Goal: Task Accomplishment & Management: Manage account settings

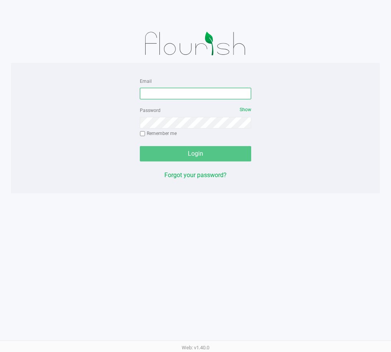
click at [152, 91] on input "Email" at bounding box center [195, 94] width 111 height 12
type input "[EMAIL_ADDRESS][DOMAIN_NAME]"
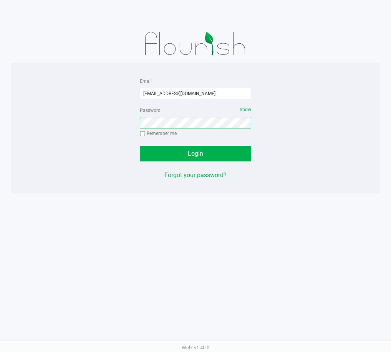
click at [140, 146] on button "Login" at bounding box center [195, 153] width 111 height 15
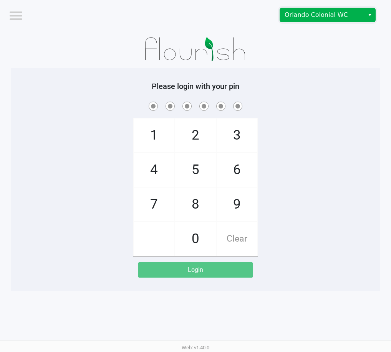
click at [334, 15] on span "Orlando Colonial WC" at bounding box center [321, 14] width 75 height 9
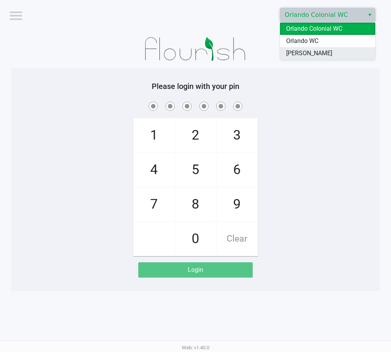
click at [335, 53] on li "[PERSON_NAME]" at bounding box center [327, 53] width 95 height 12
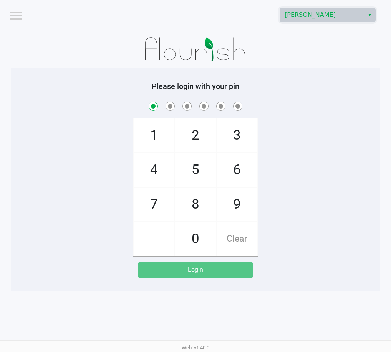
checkbox input "true"
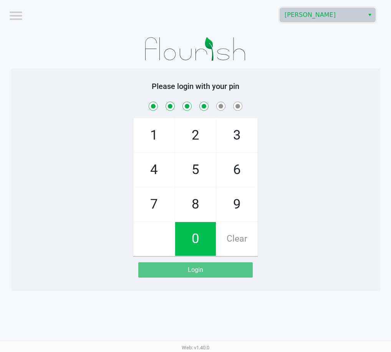
checkbox input "true"
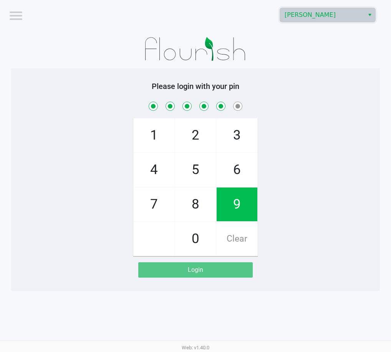
checkbox input "true"
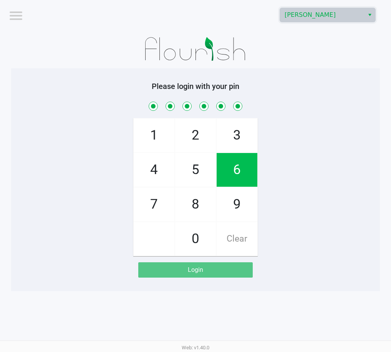
checkbox input "true"
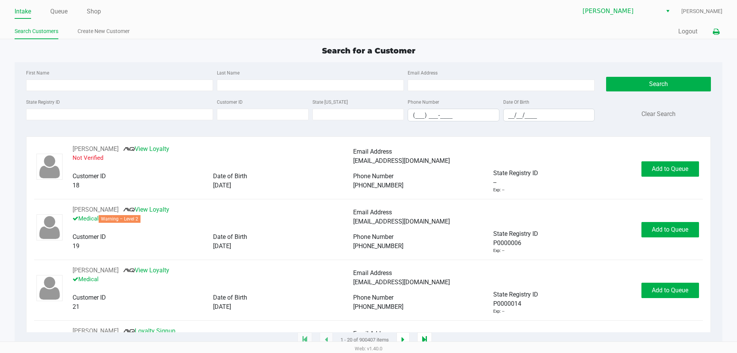
click at [390, 29] on icon at bounding box center [716, 31] width 7 height 5
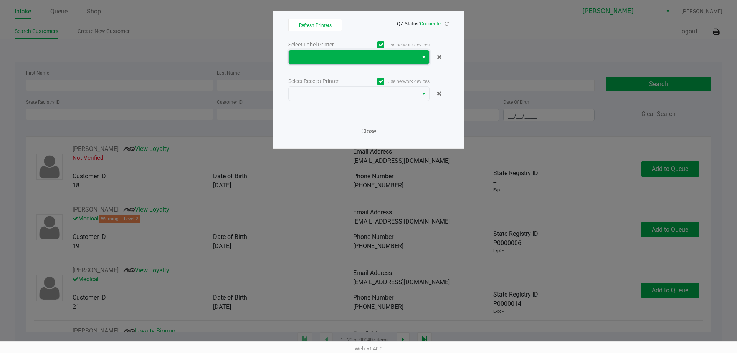
click at [332, 56] on span at bounding box center [353, 57] width 120 height 9
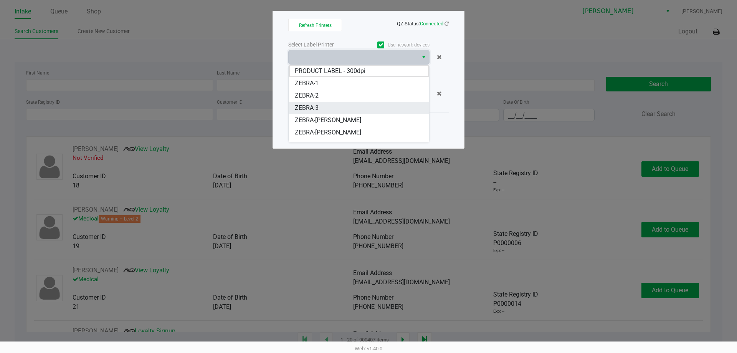
scroll to position [34, 0]
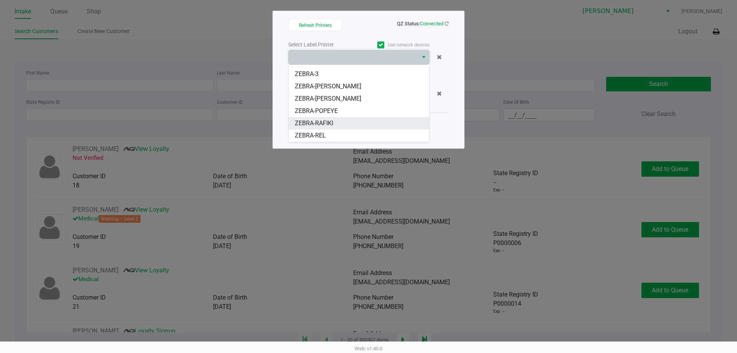
click at [352, 124] on li "ZEBRA-RAFIKI" at bounding box center [359, 123] width 140 height 12
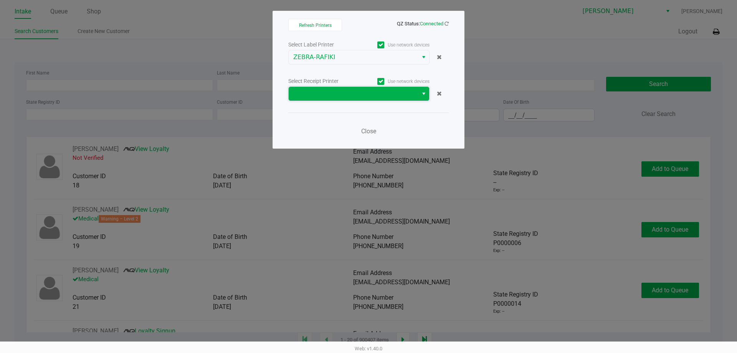
click at [350, 93] on span at bounding box center [353, 93] width 120 height 9
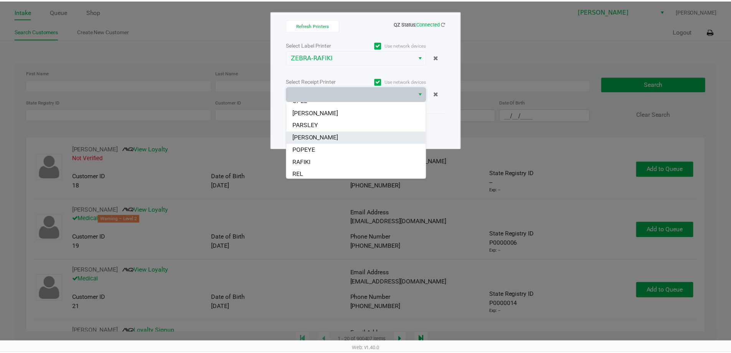
scroll to position [46, 0]
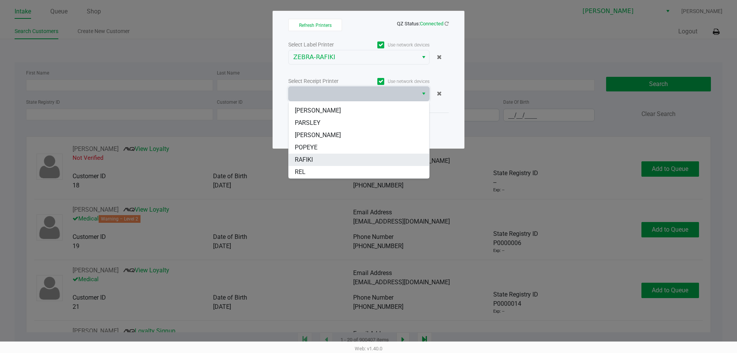
click at [345, 158] on li "RAFIKI" at bounding box center [359, 160] width 140 height 12
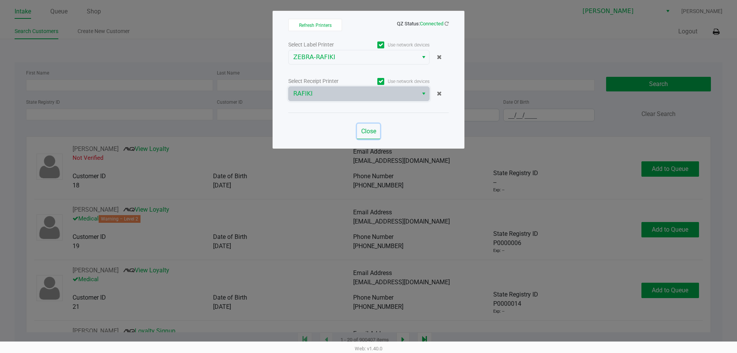
click at [370, 131] on span "Close" at bounding box center [368, 130] width 15 height 7
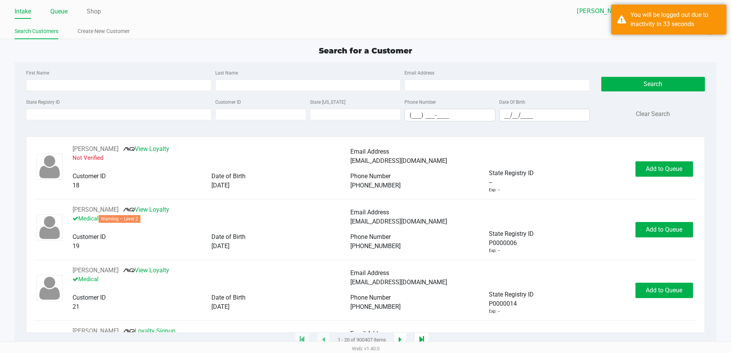
drag, startPoint x: 57, startPoint y: 5, endPoint x: 61, endPoint y: 11, distance: 6.6
click at [58, 5] on li "Queue" at bounding box center [58, 11] width 17 height 13
drag, startPoint x: 61, startPoint y: 11, endPoint x: 62, endPoint y: 16, distance: 5.0
click at [61, 11] on link "Queue" at bounding box center [58, 11] width 17 height 11
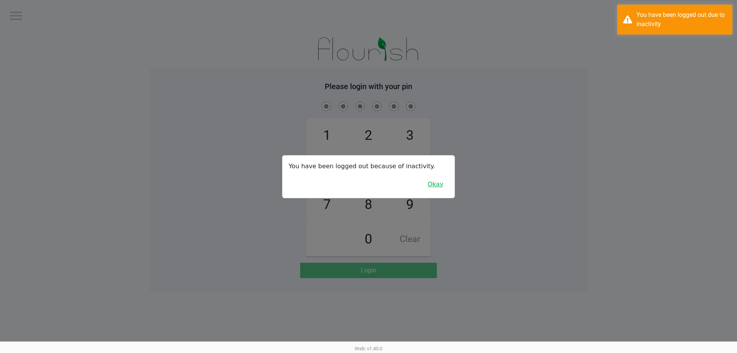
click at [390, 184] on button "Okay" at bounding box center [436, 184] width 26 height 15
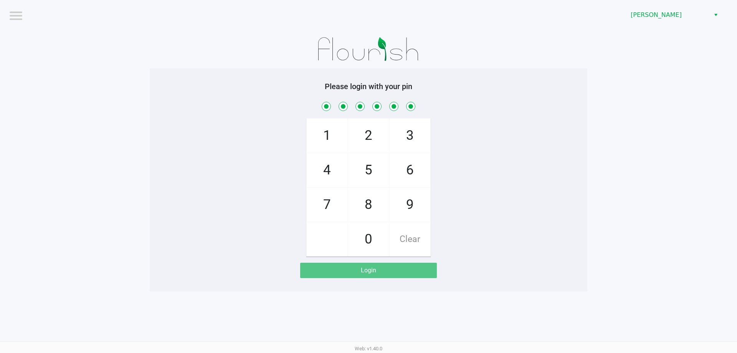
checkbox input "true"
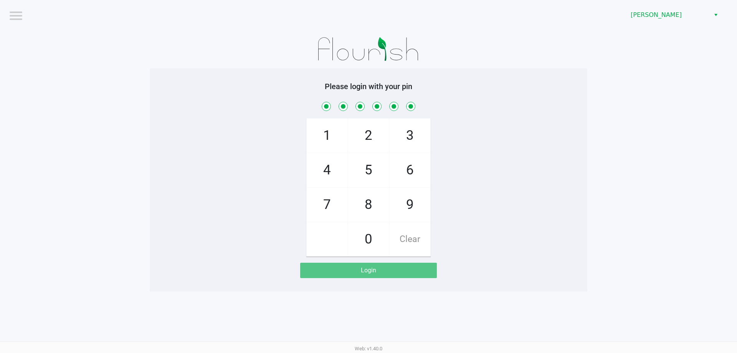
checkbox input "true"
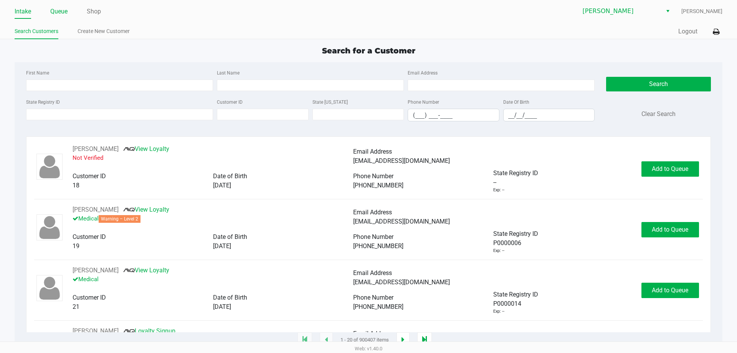
click at [60, 10] on link "Queue" at bounding box center [58, 11] width 17 height 11
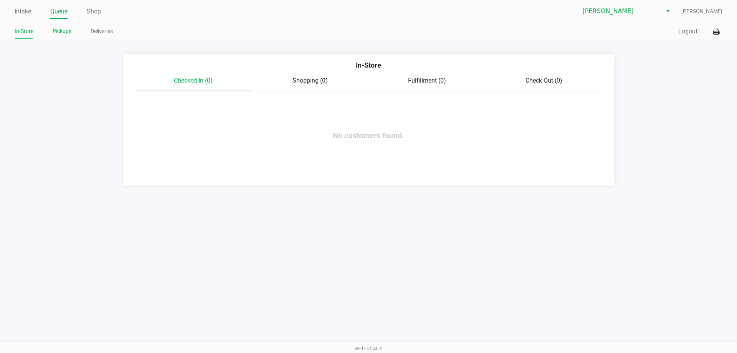
click at [65, 33] on link "Pickups" at bounding box center [62, 31] width 19 height 10
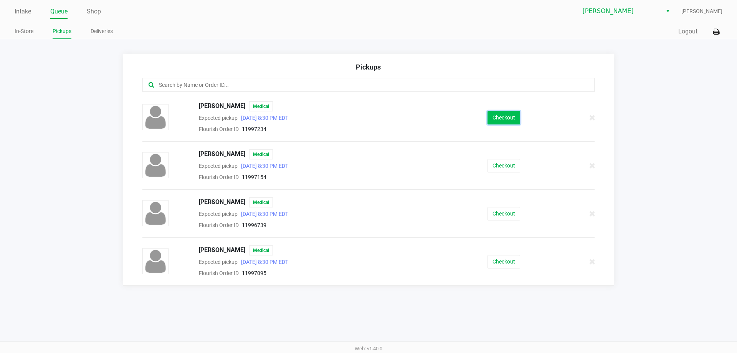
click at [390, 117] on button "Checkout" at bounding box center [503, 117] width 33 height 13
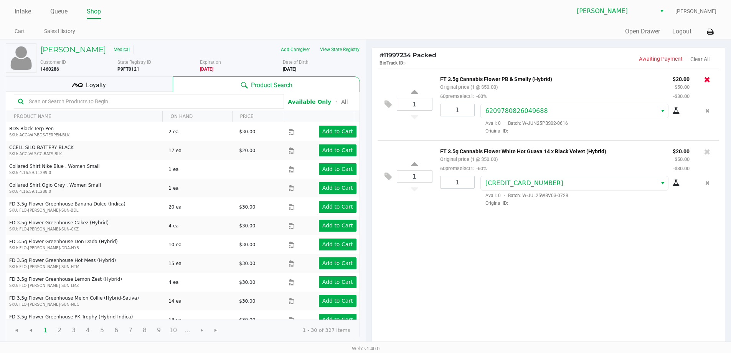
click at [390, 80] on icon at bounding box center [707, 80] width 6 height 8
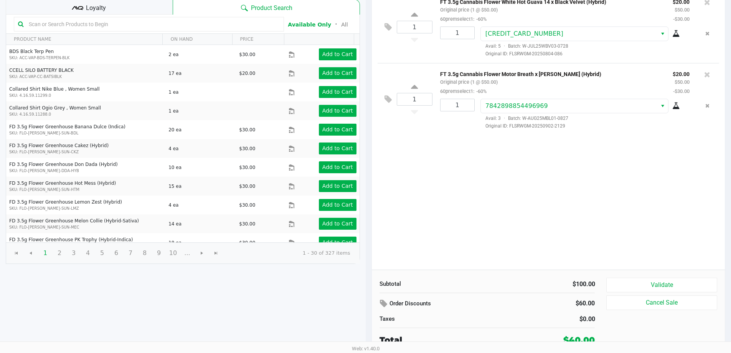
scroll to position [79, 0]
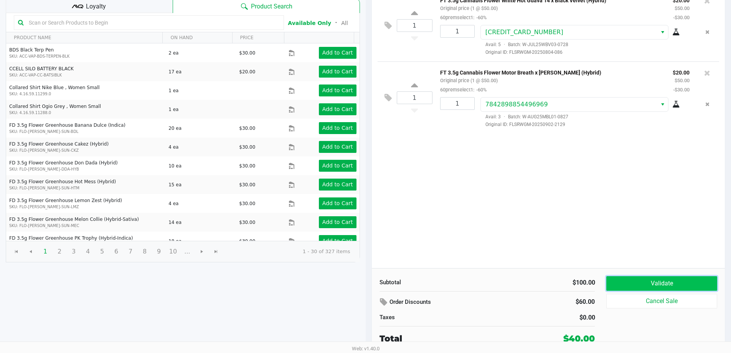
click at [390, 283] on button "Validate" at bounding box center [661, 283] width 111 height 15
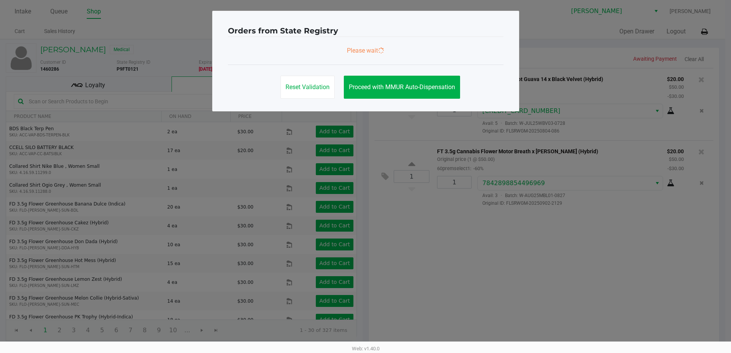
scroll to position [0, 0]
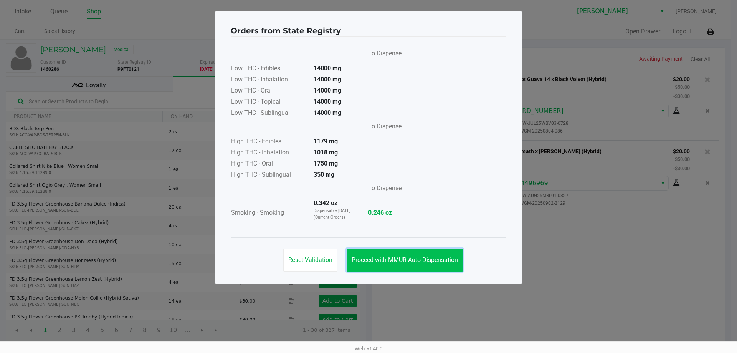
click at [390, 263] on span "Proceed with MMUR Auto-Dispensation" at bounding box center [405, 259] width 106 height 7
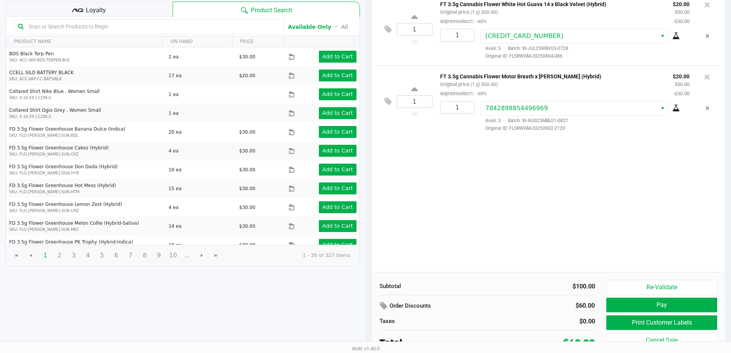
scroll to position [79, 0]
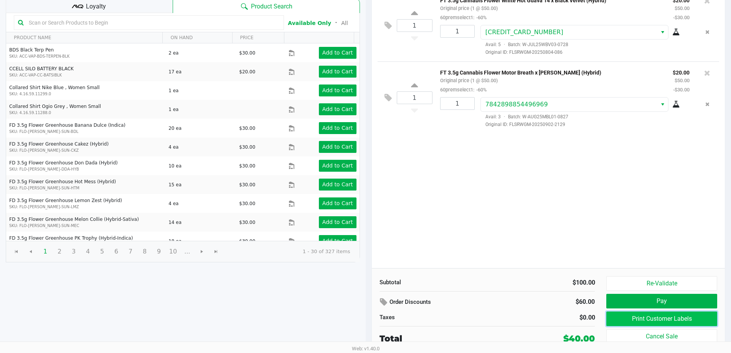
click at [390, 319] on button "Print Customer Labels" at bounding box center [661, 318] width 111 height 15
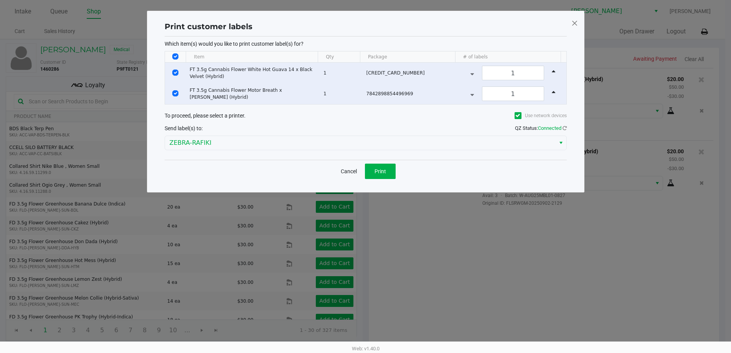
scroll to position [0, 0]
click at [385, 176] on button "Print" at bounding box center [383, 170] width 31 height 15
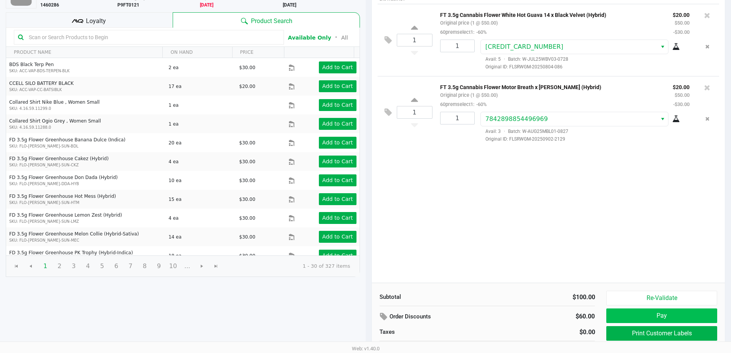
scroll to position [79, 0]
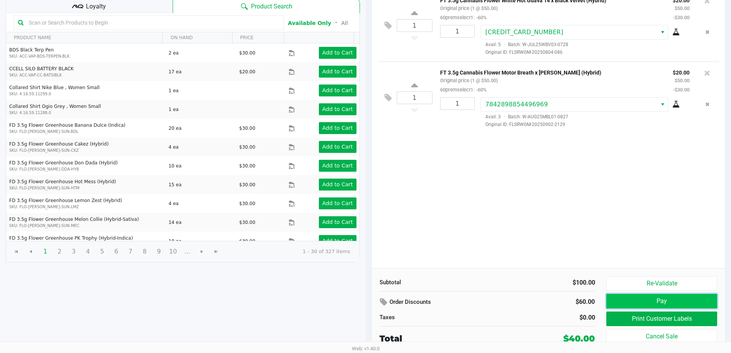
click at [390, 301] on button "Pay" at bounding box center [661, 301] width 111 height 15
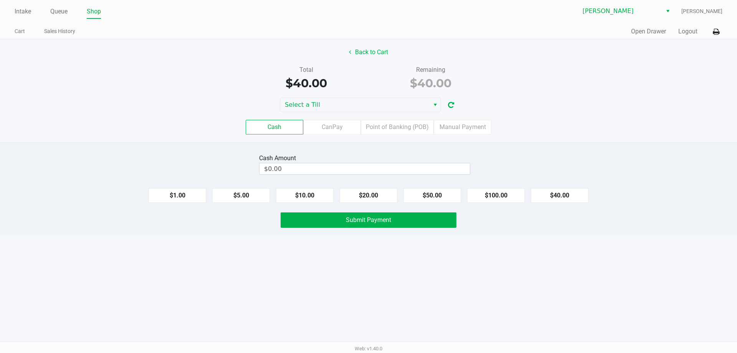
click at [390, 96] on div "Back to Cart Total $40.00 Remaining $40.00 Select a Till Cash CanPay Point of B…" at bounding box center [368, 90] width 737 height 103
click at [388, 103] on span "Select a Till" at bounding box center [355, 104] width 140 height 9
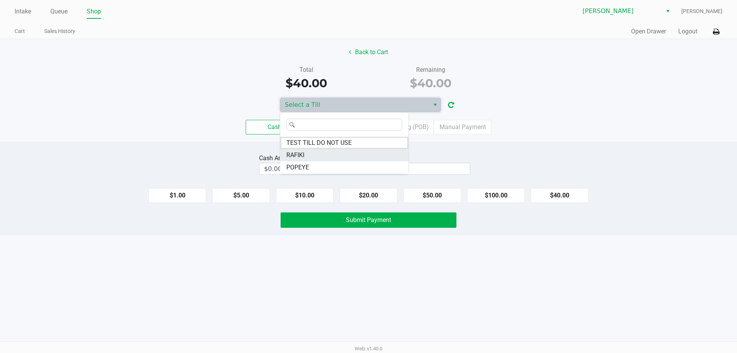
click at [366, 152] on li "RAFIKI" at bounding box center [344, 155] width 128 height 12
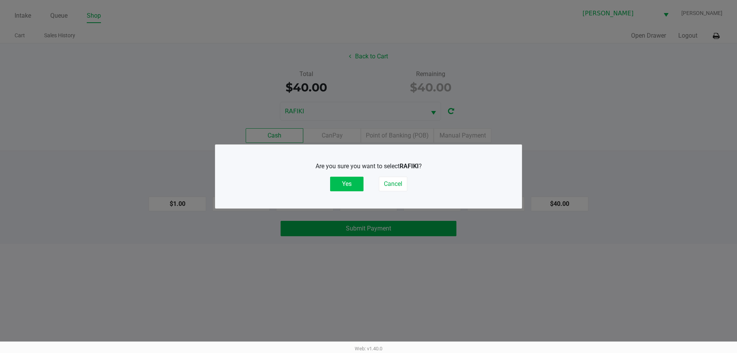
click at [349, 181] on button "Yes" at bounding box center [346, 184] width 33 height 15
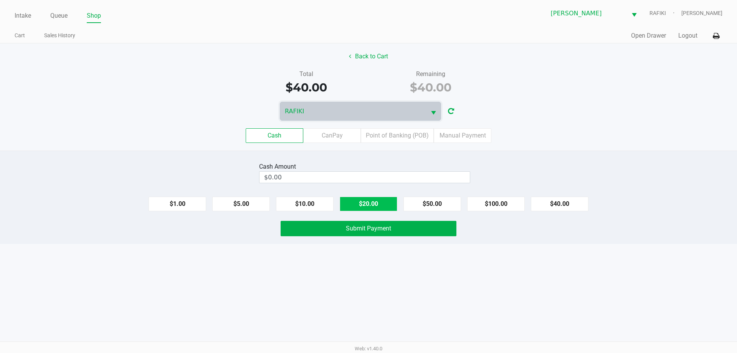
click at [368, 201] on button "$20.00" at bounding box center [369, 204] width 58 height 15
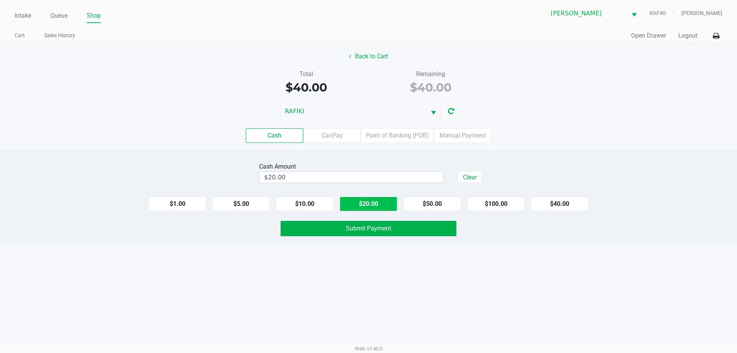
click at [367, 201] on button "$20.00" at bounding box center [369, 204] width 58 height 15
type input "$40.00"
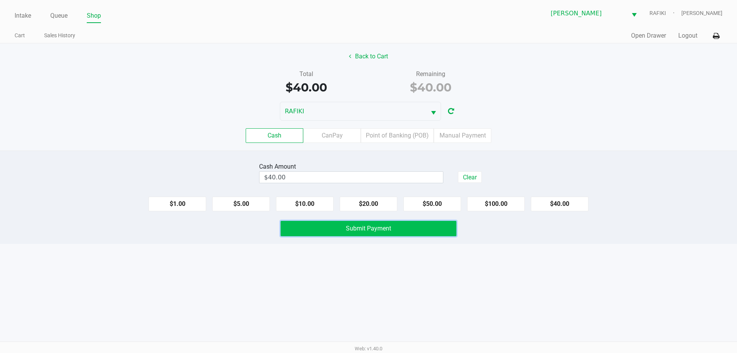
click at [365, 229] on span "Submit Payment" at bounding box center [368, 228] width 45 height 7
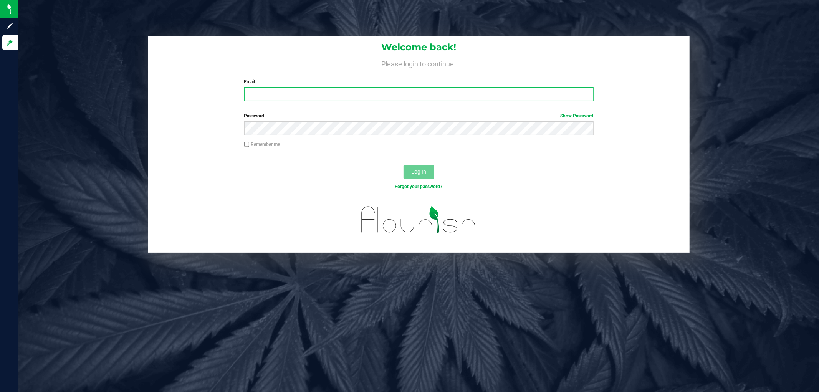
click at [365, 95] on input "Email" at bounding box center [418, 94] width 349 height 14
type input "frmorales@Liveparallel.com"
click at [403, 165] on button "Log In" at bounding box center [418, 172] width 31 height 14
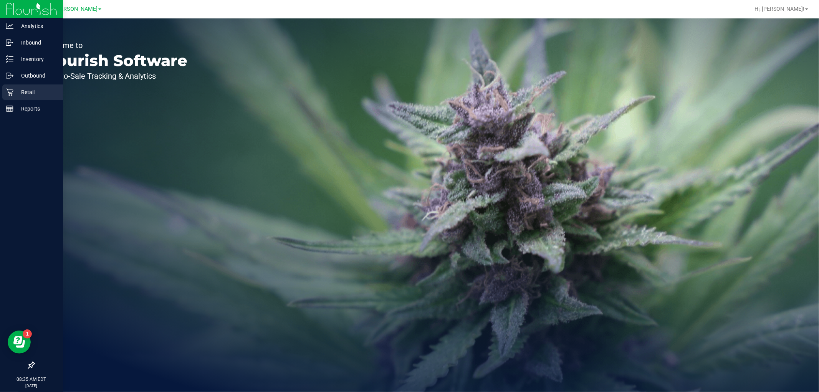
click at [12, 95] on icon at bounding box center [9, 92] width 7 height 7
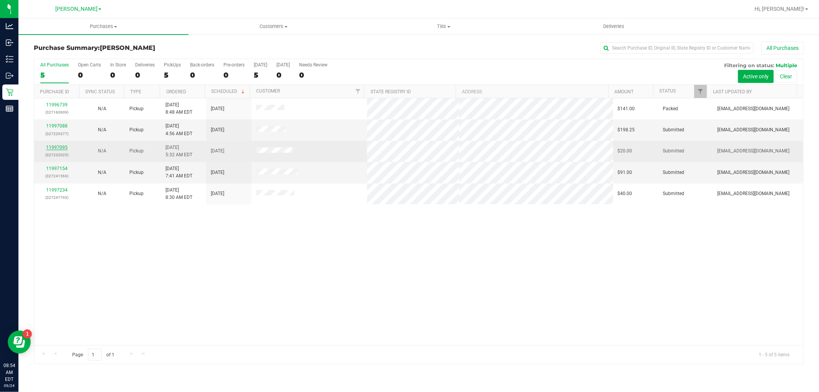
click at [58, 147] on link "11997095" at bounding box center [56, 147] width 21 height 5
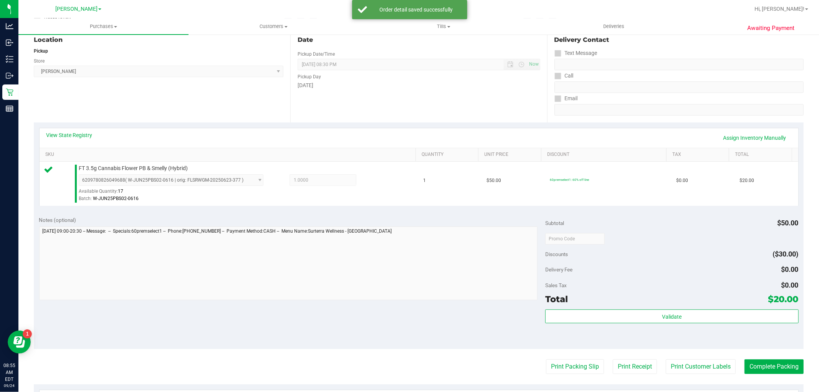
scroll to position [85, 0]
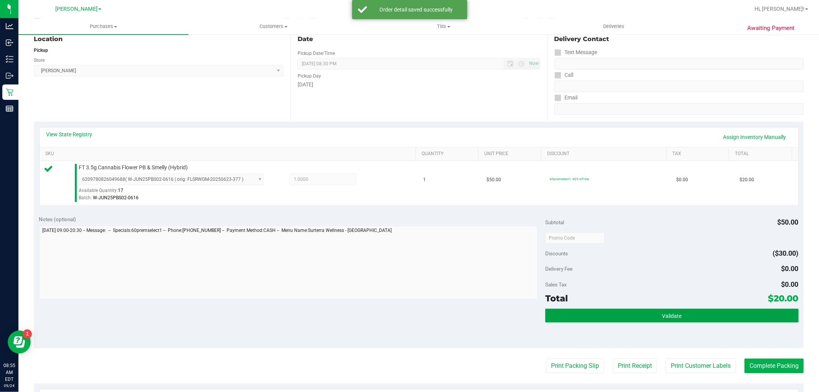
click at [434, 313] on button "Validate" at bounding box center [671, 316] width 253 height 14
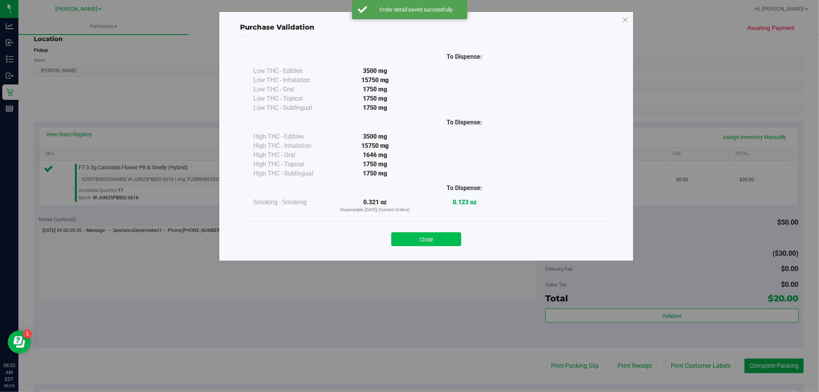
click at [426, 237] on button "Close" at bounding box center [426, 239] width 70 height 14
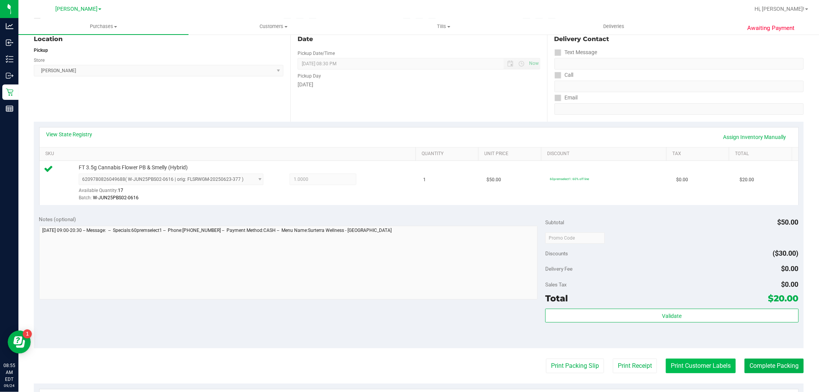
click at [434, 366] on button "Print Customer Labels" at bounding box center [700, 365] width 70 height 15
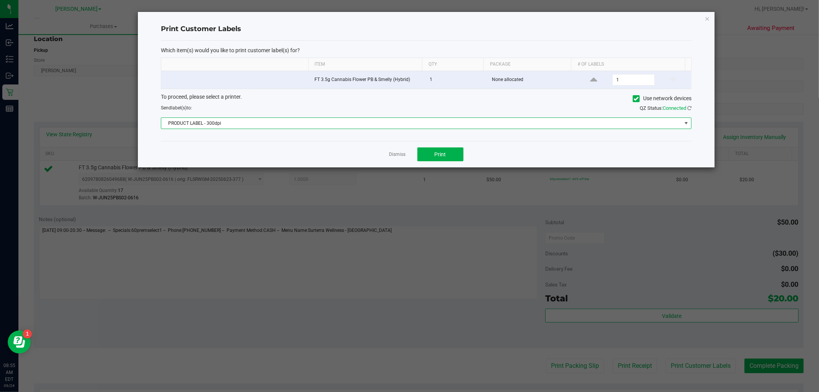
click at [363, 122] on span "PRODUCT LABEL - 300dpi" at bounding box center [421, 123] width 520 height 11
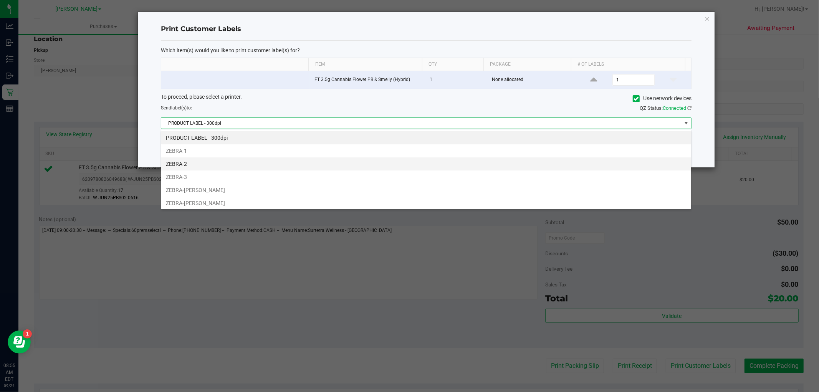
scroll to position [41, 0]
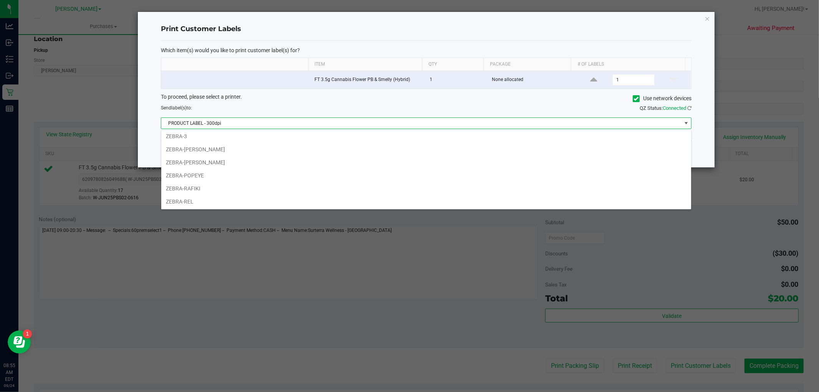
click at [317, 185] on li "ZEBRA-RAFIKI" at bounding box center [426, 188] width 530 height 13
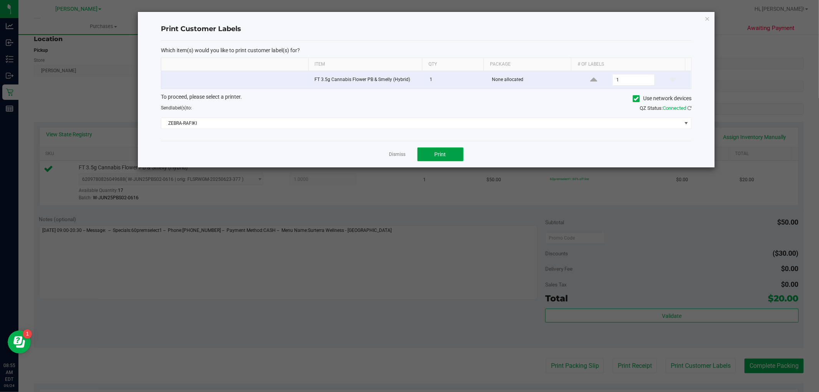
click at [434, 152] on span "Print" at bounding box center [440, 154] width 12 height 6
click at [434, 16] on icon "button" at bounding box center [706, 18] width 5 height 9
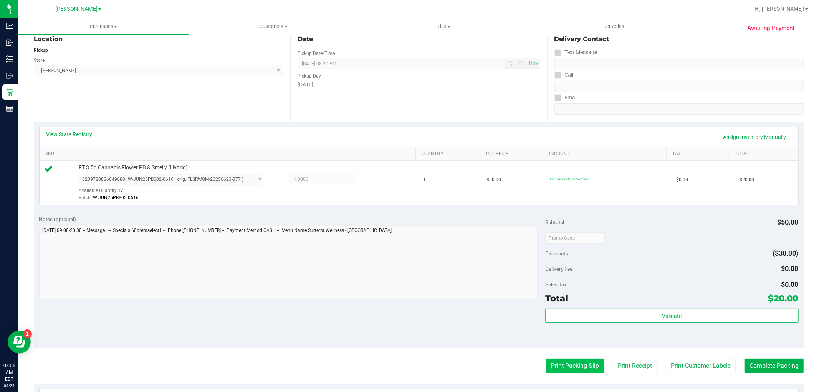
click at [434, 363] on button "Print Packing Slip" at bounding box center [575, 365] width 58 height 15
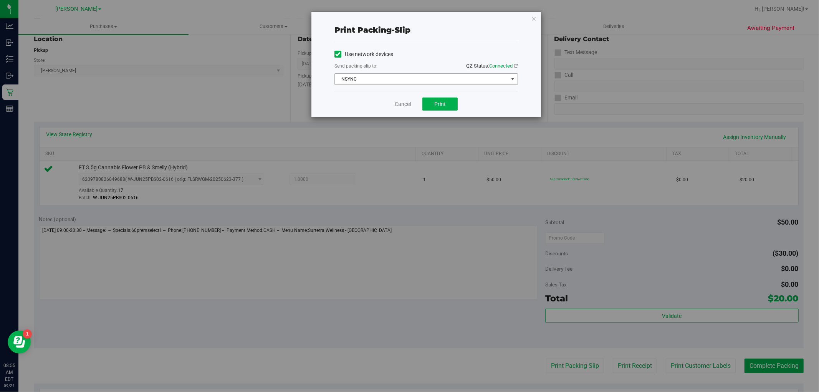
click at [434, 80] on span "NSYNC" at bounding box center [421, 79] width 173 height 11
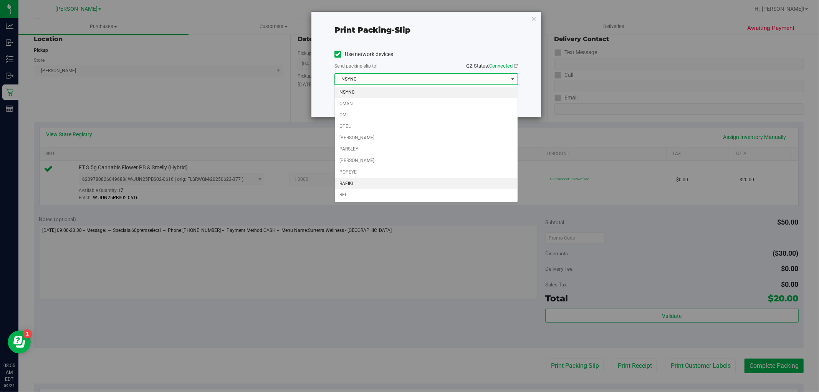
click at [423, 186] on li "RAFIKI" at bounding box center [426, 184] width 183 height 12
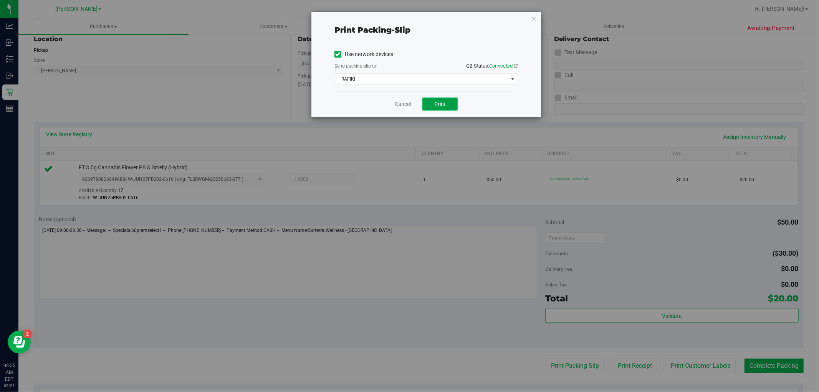
click at [434, 106] on span "Print" at bounding box center [440, 104] width 12 height 6
click at [434, 18] on icon "button" at bounding box center [533, 18] width 5 height 9
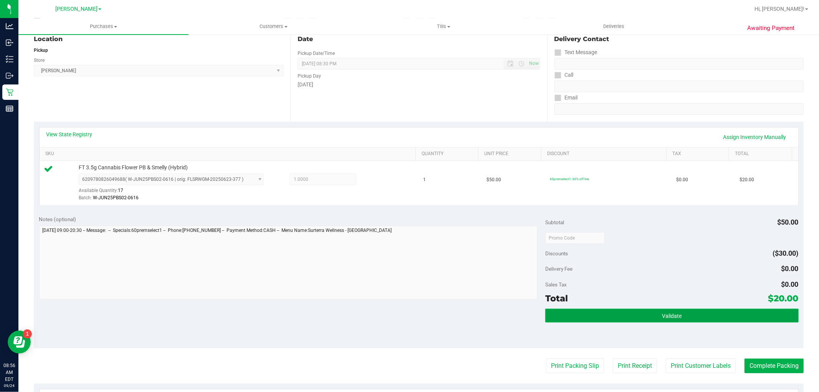
click at [434, 313] on span "Validate" at bounding box center [672, 316] width 20 height 6
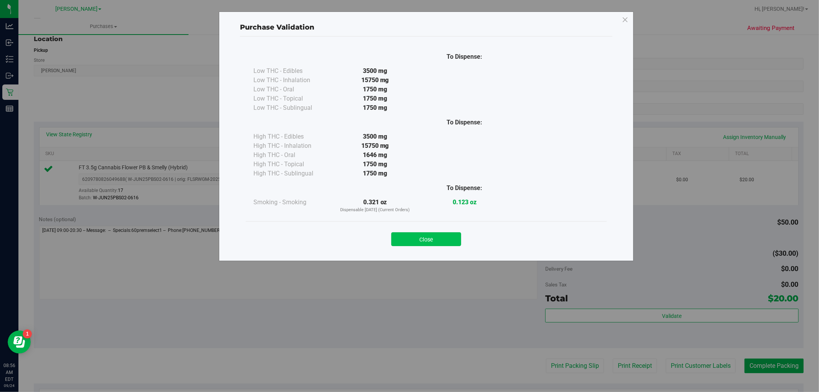
click at [424, 236] on button "Close" at bounding box center [426, 239] width 70 height 14
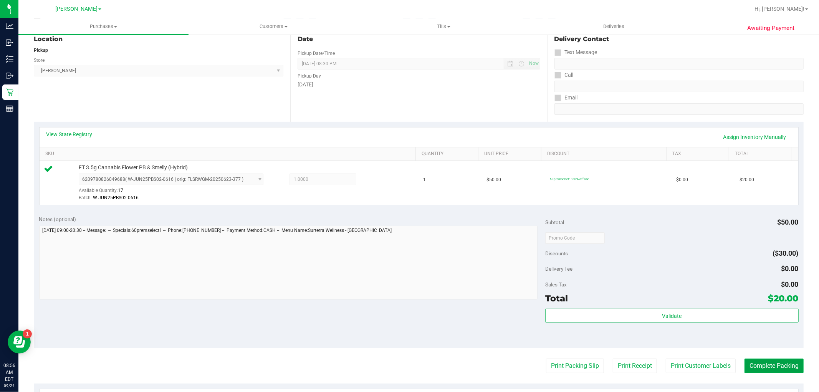
click at [434, 367] on button "Complete Packing" at bounding box center [773, 365] width 59 height 15
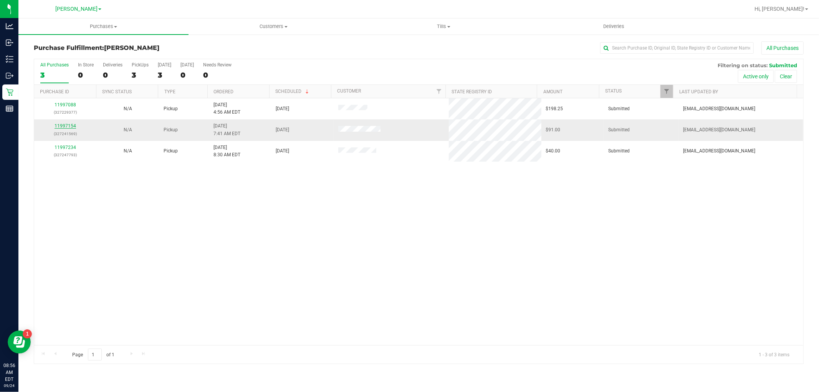
click at [62, 127] on link "11997154" at bounding box center [64, 125] width 21 height 5
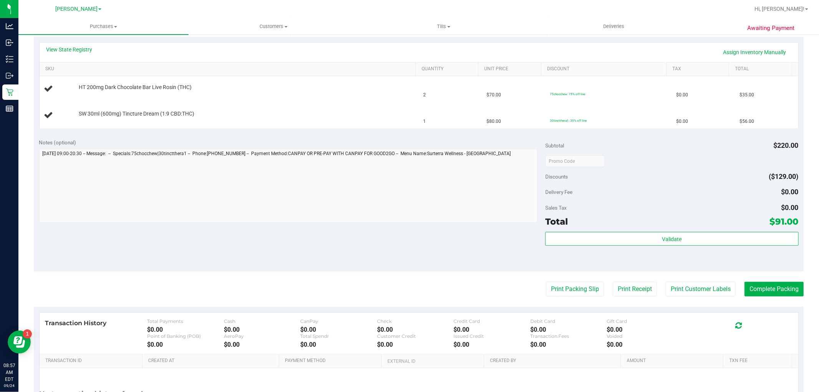
scroll to position [170, 0]
click at [434, 286] on button "Print Packing Slip" at bounding box center [575, 288] width 58 height 15
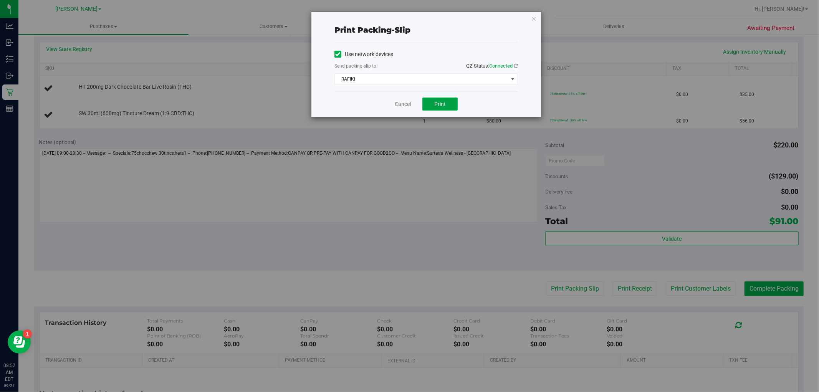
click at [434, 101] on span "Print" at bounding box center [440, 104] width 12 height 6
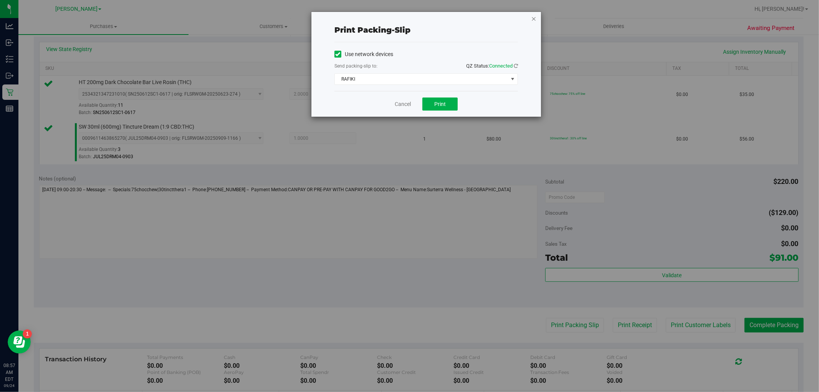
click at [434, 17] on icon "button" at bounding box center [533, 18] width 5 height 9
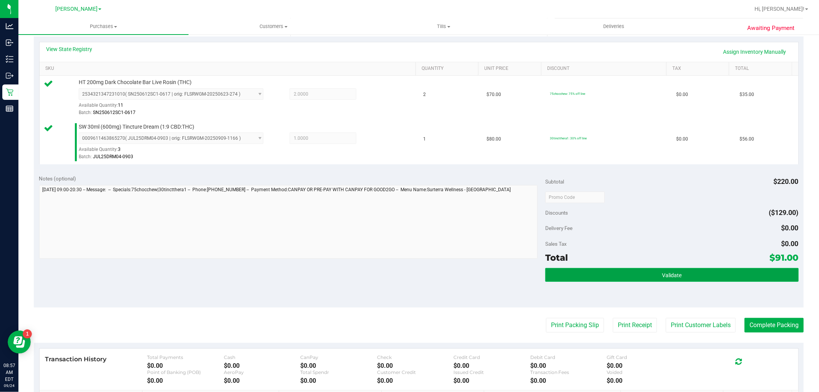
click at [434, 277] on button "Validate" at bounding box center [671, 275] width 253 height 14
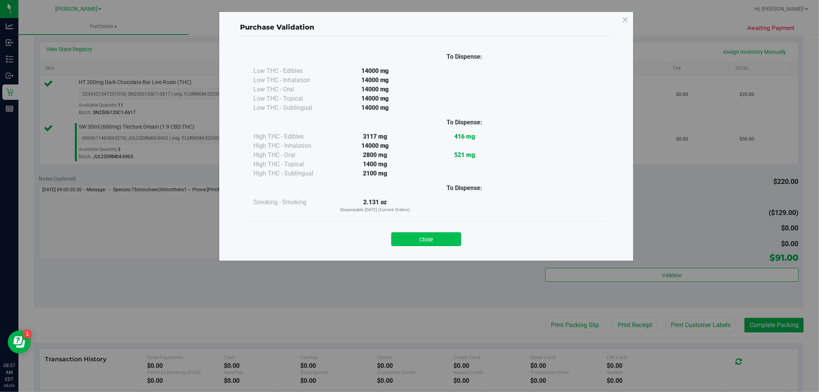
click at [431, 242] on button "Close" at bounding box center [426, 239] width 70 height 14
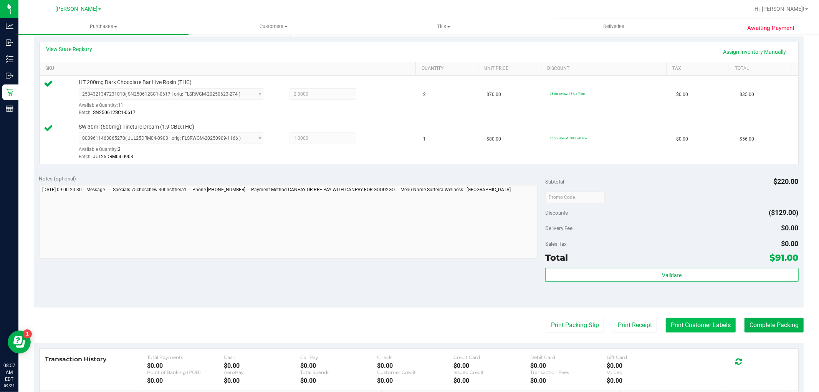
click at [434, 322] on button "Print Customer Labels" at bounding box center [700, 325] width 70 height 15
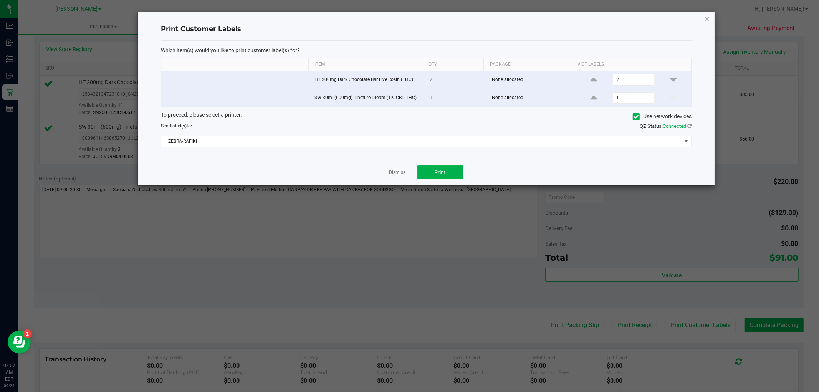
click at [434, 164] on div "Dismiss Print" at bounding box center [426, 172] width 530 height 26
click at [434, 170] on span "Print" at bounding box center [440, 172] width 12 height 6
click at [434, 16] on div "Print Customer Labels Which item(s) would you like to print customer label(s) f…" at bounding box center [426, 98] width 576 height 173
click at [434, 16] on icon "button" at bounding box center [706, 18] width 5 height 9
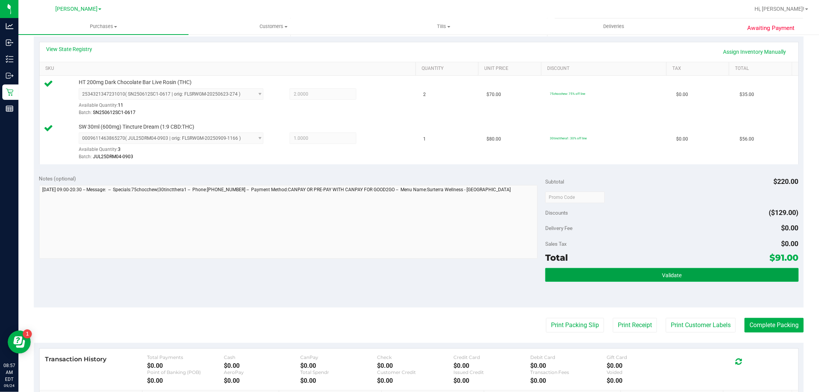
click at [434, 272] on span "Validate" at bounding box center [672, 275] width 20 height 6
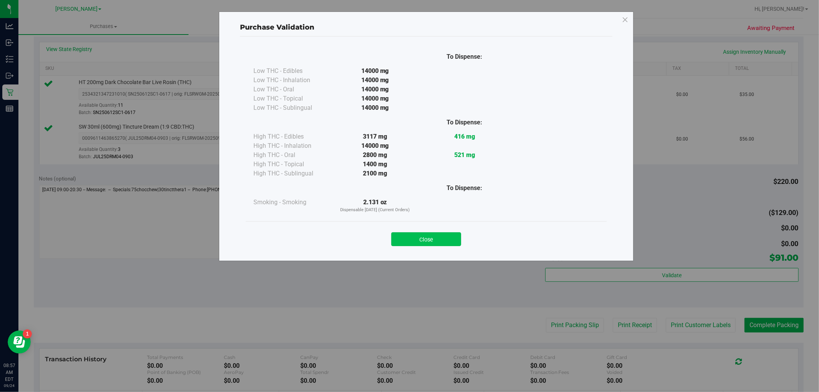
click at [434, 236] on button "Close" at bounding box center [426, 239] width 70 height 14
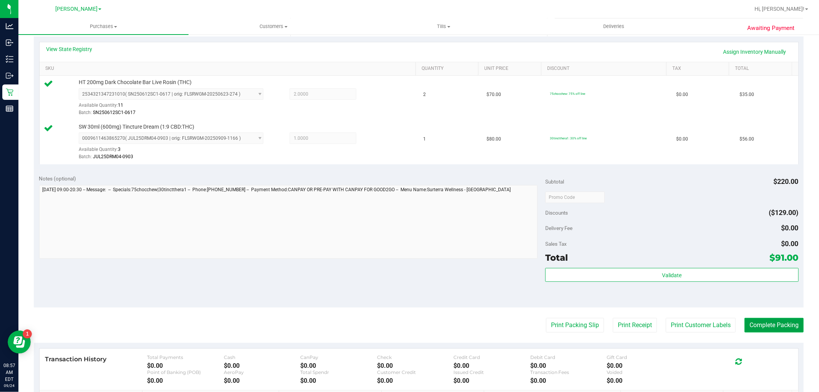
click at [434, 329] on button "Complete Packing" at bounding box center [773, 325] width 59 height 15
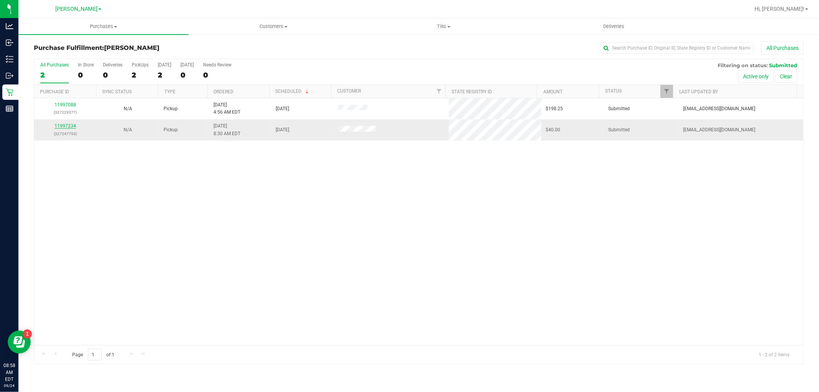
click at [60, 126] on link "11997234" at bounding box center [64, 125] width 21 height 5
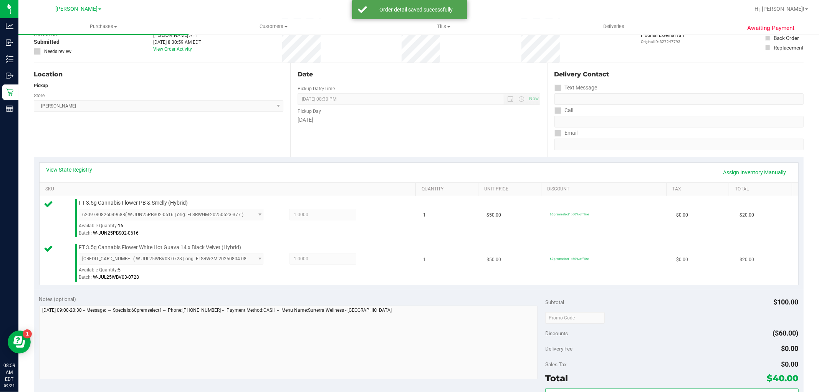
scroll to position [128, 0]
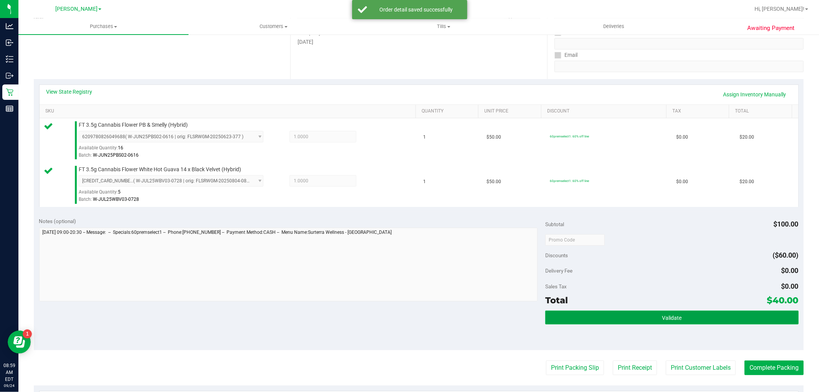
drag, startPoint x: 632, startPoint y: 316, endPoint x: 636, endPoint y: 317, distance: 4.7
click at [434, 316] on button "Validate" at bounding box center [671, 317] width 253 height 14
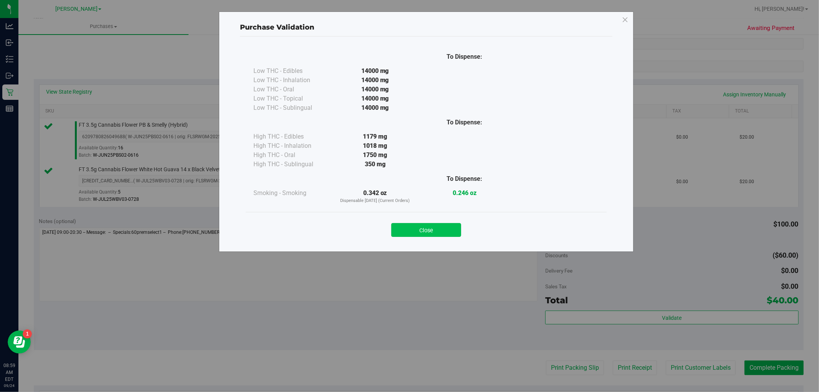
click at [434, 225] on button "Close" at bounding box center [426, 230] width 70 height 14
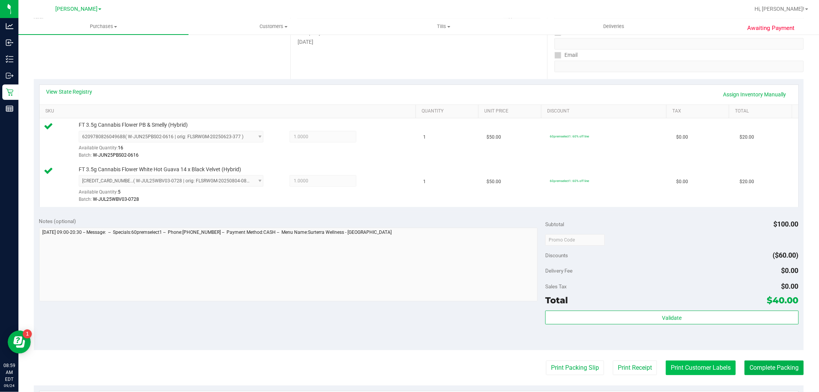
click at [434, 369] on button "Print Customer Labels" at bounding box center [700, 367] width 70 height 15
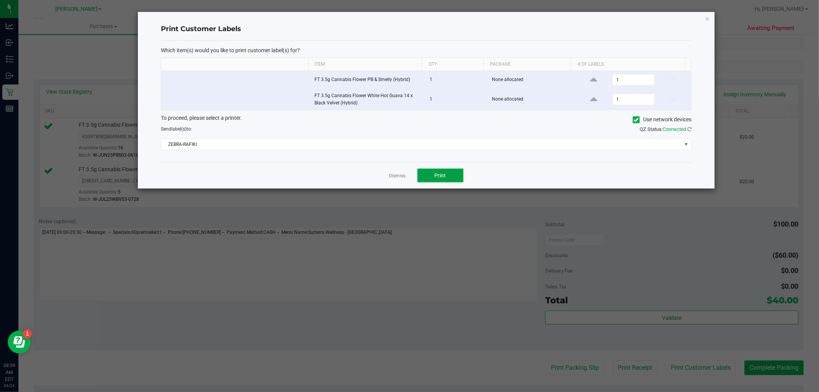
click at [434, 177] on button "Print" at bounding box center [440, 175] width 46 height 14
click at [434, 17] on icon "button" at bounding box center [706, 18] width 5 height 9
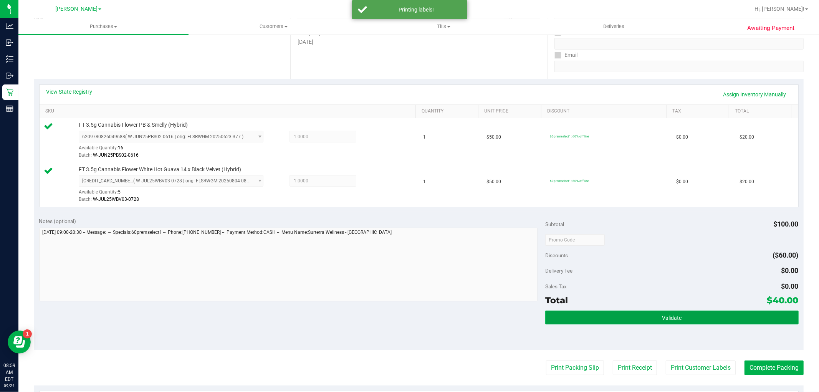
click at [434, 313] on button "Validate" at bounding box center [671, 317] width 253 height 14
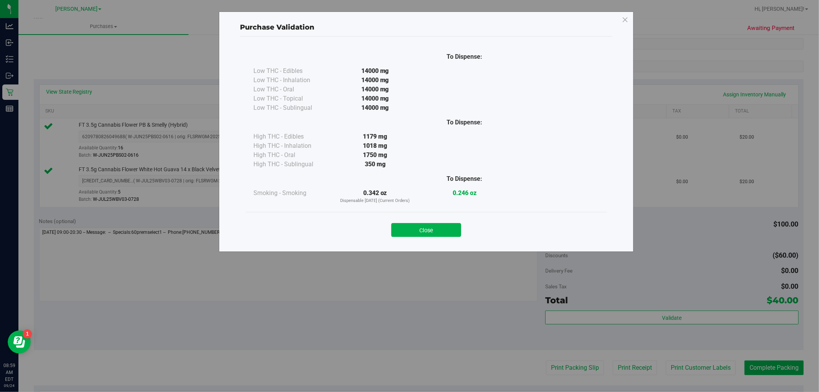
click at [434, 220] on div "Close" at bounding box center [425, 227] width 349 height 19
click at [434, 224] on button "Close" at bounding box center [426, 230] width 70 height 14
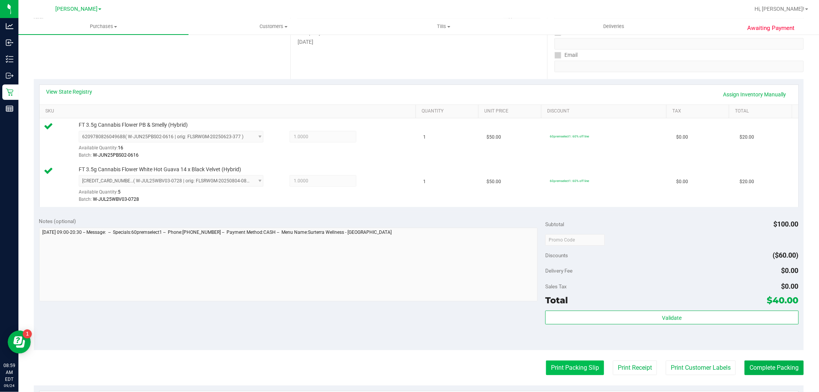
click at [434, 370] on button "Print Packing Slip" at bounding box center [575, 367] width 58 height 15
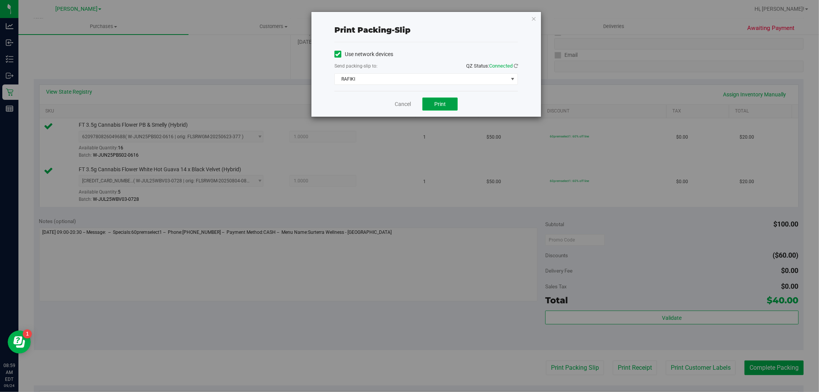
click at [434, 102] on span "Print" at bounding box center [440, 104] width 12 height 6
click at [434, 16] on icon "button" at bounding box center [533, 18] width 5 height 9
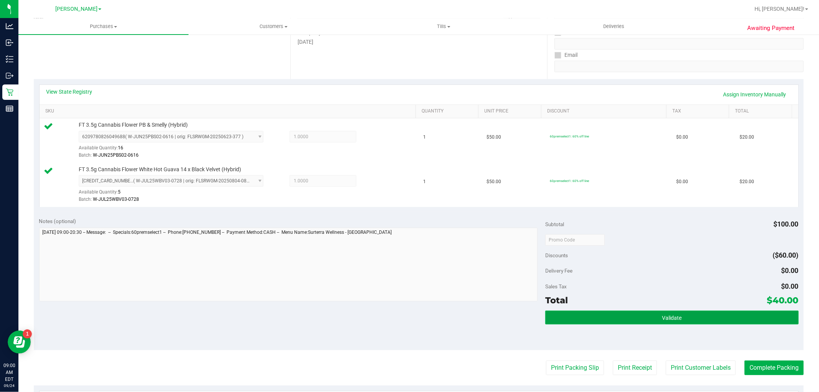
click at [434, 315] on span "Validate" at bounding box center [672, 318] width 20 height 6
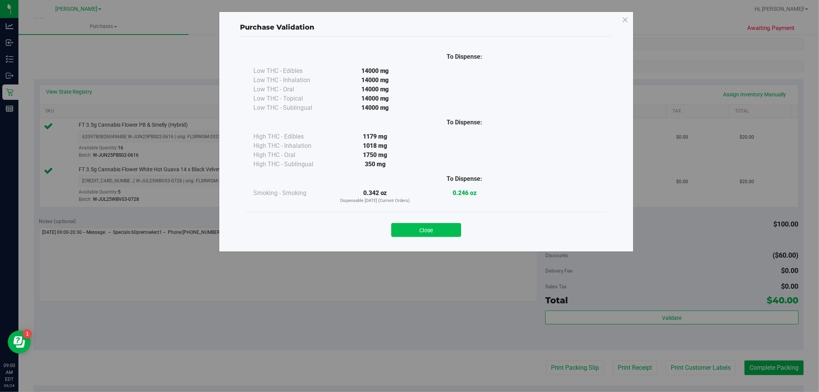
click at [404, 232] on button "Close" at bounding box center [426, 230] width 70 height 14
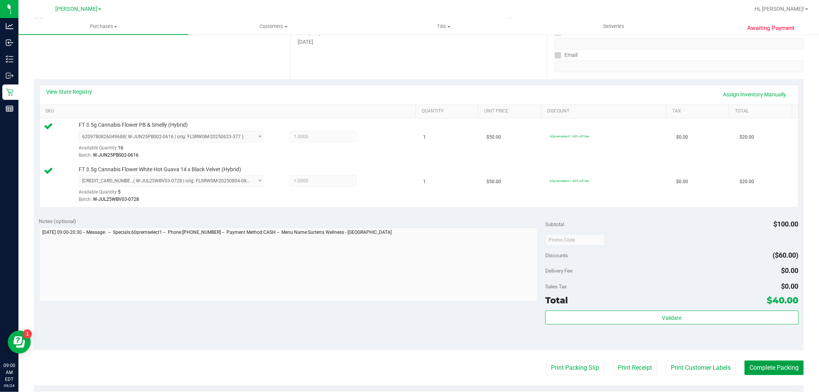
click at [434, 371] on button "Complete Packing" at bounding box center [773, 367] width 59 height 15
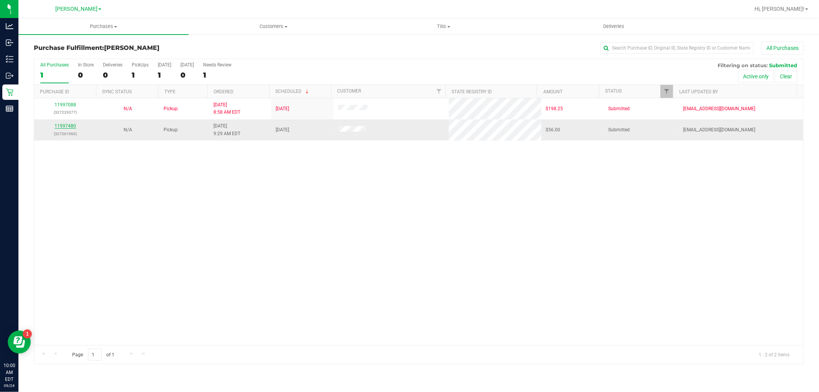
click at [60, 124] on link "11997480" at bounding box center [64, 125] width 21 height 5
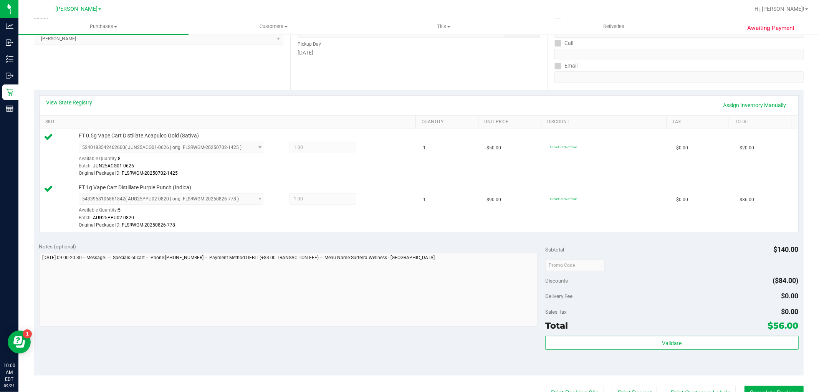
scroll to position [128, 0]
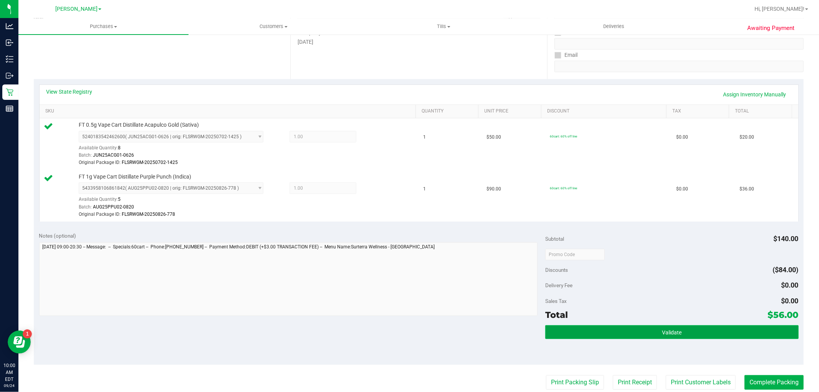
click at [434, 333] on button "Validate" at bounding box center [671, 332] width 253 height 14
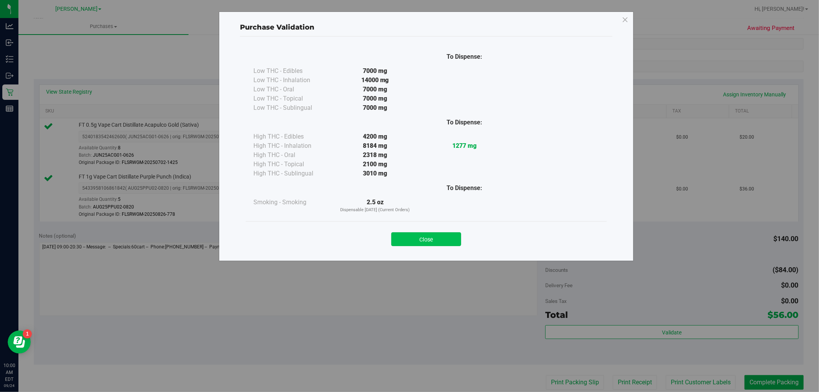
click at [414, 238] on button "Close" at bounding box center [426, 239] width 70 height 14
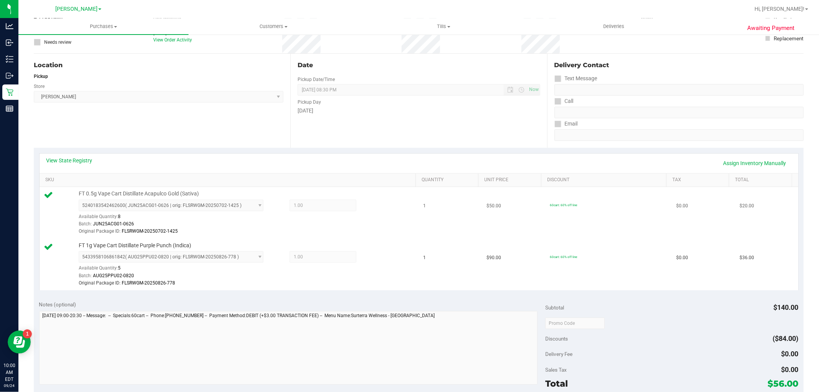
scroll to position [0, 0]
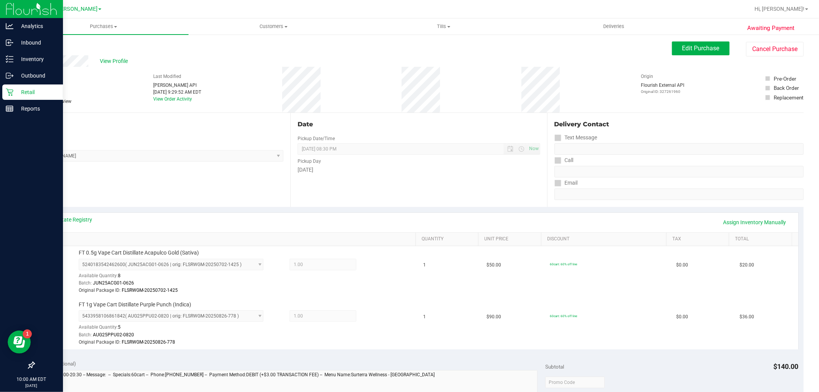
click at [3, 91] on div "Retail" at bounding box center [32, 91] width 61 height 15
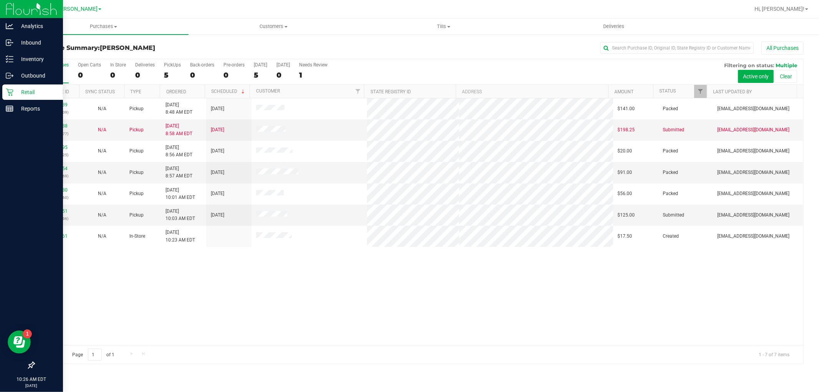
click at [0, 291] on div at bounding box center [31, 237] width 63 height 240
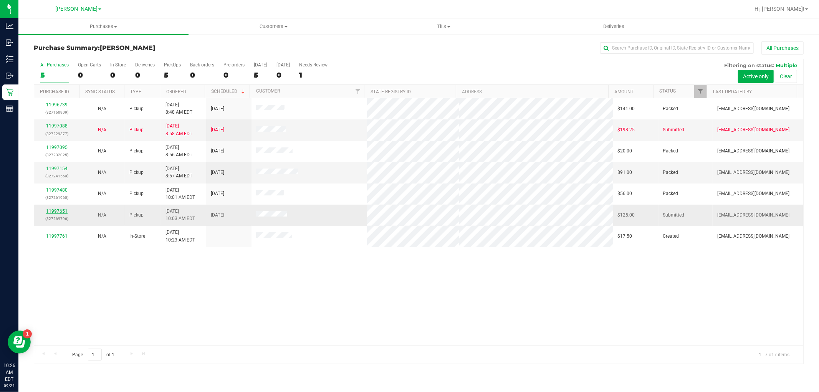
click at [56, 210] on link "11997651" at bounding box center [56, 210] width 21 height 5
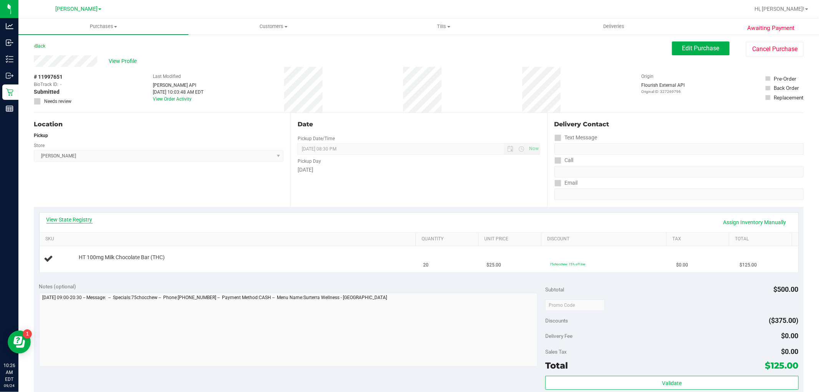
click at [74, 216] on link "View State Registry" at bounding box center [69, 220] width 46 height 8
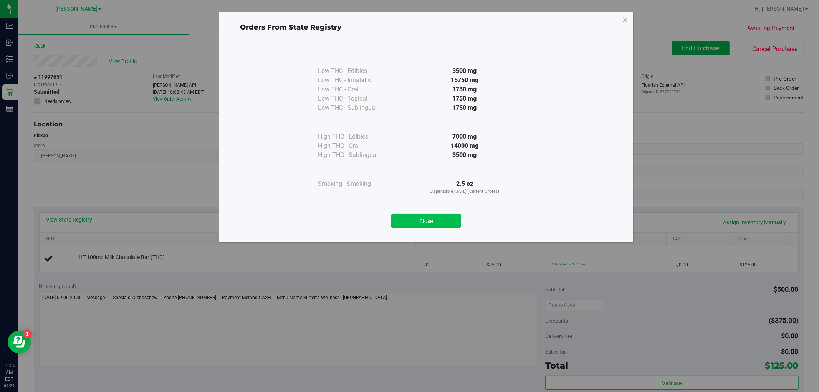
click at [402, 217] on button "Close" at bounding box center [426, 221] width 70 height 14
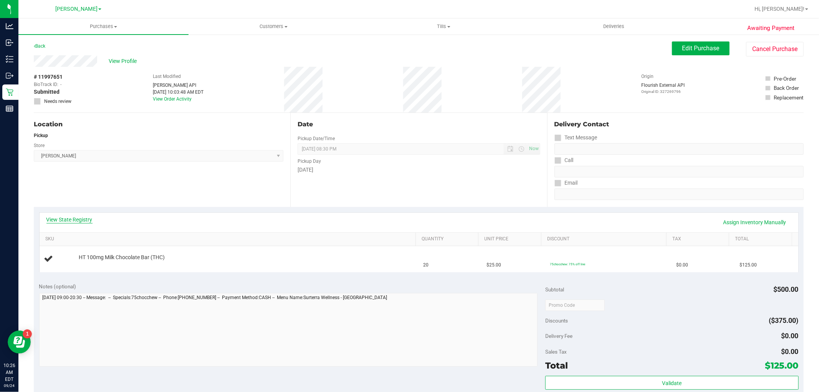
click at [77, 221] on link "View State Registry" at bounding box center [69, 220] width 46 height 8
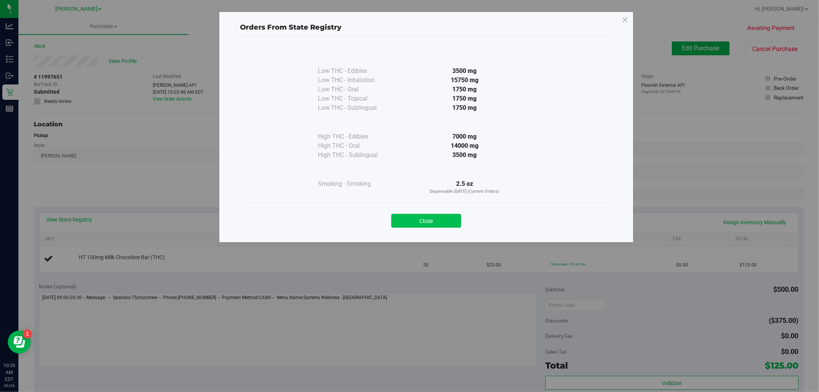
click at [432, 219] on button "Close" at bounding box center [426, 221] width 70 height 14
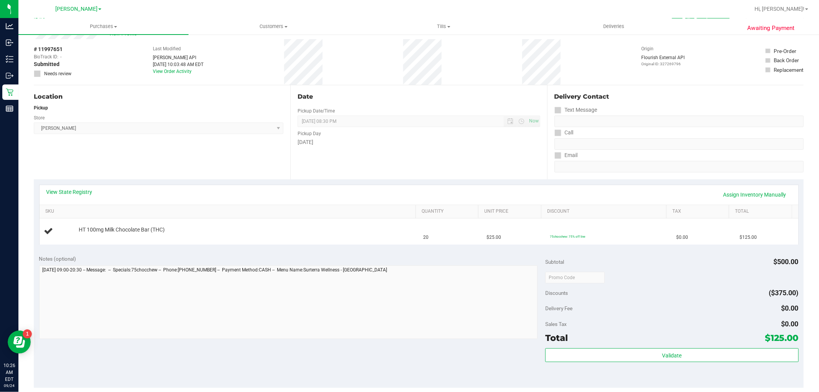
scroll to position [43, 0]
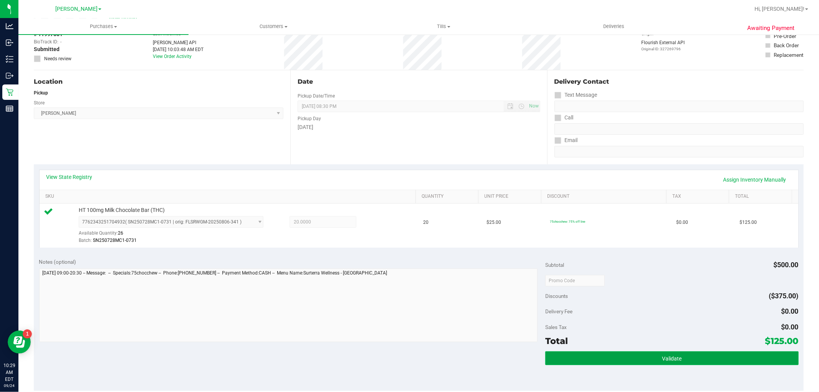
click at [434, 354] on button "Validate" at bounding box center [671, 358] width 253 height 14
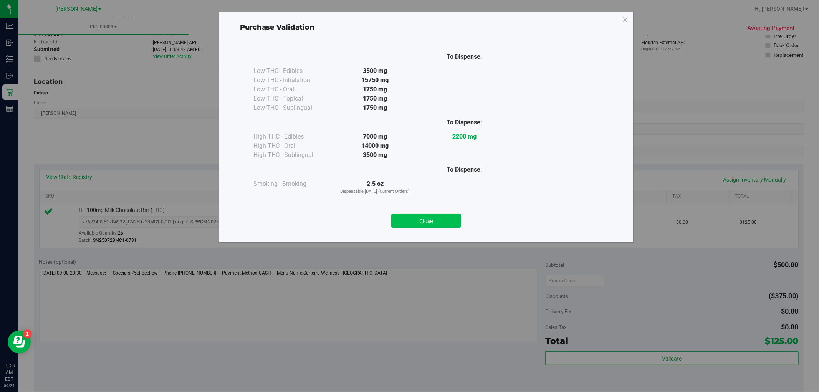
click at [434, 221] on button "Close" at bounding box center [426, 221] width 70 height 14
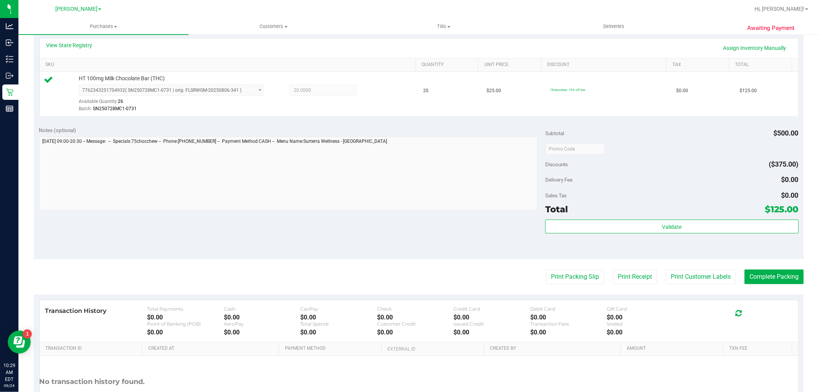
scroll to position [213, 0]
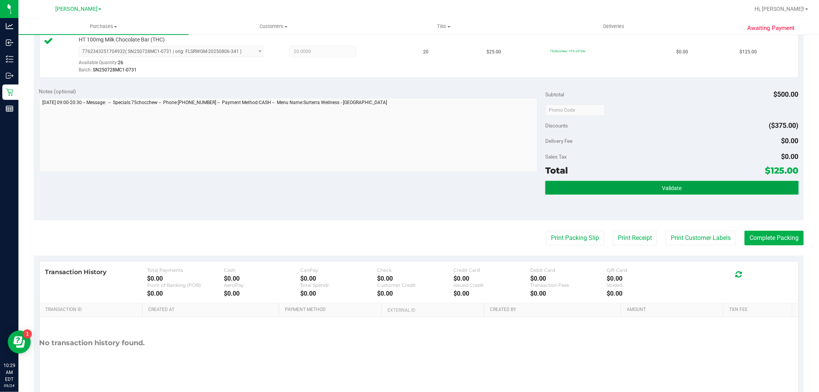
click at [434, 181] on button "Validate" at bounding box center [671, 188] width 253 height 14
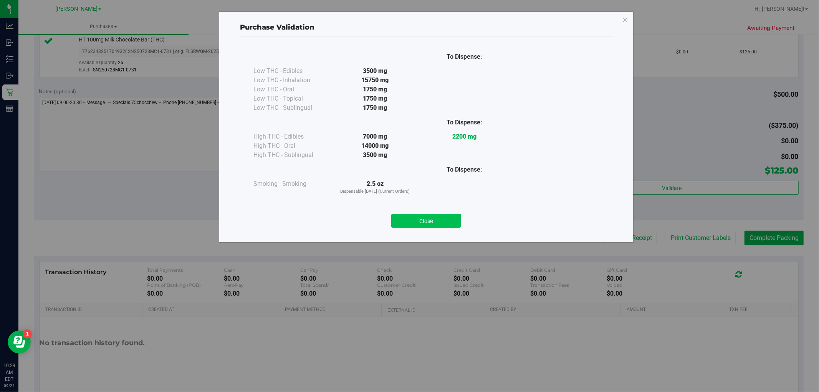
click at [434, 221] on button "Close" at bounding box center [426, 221] width 70 height 14
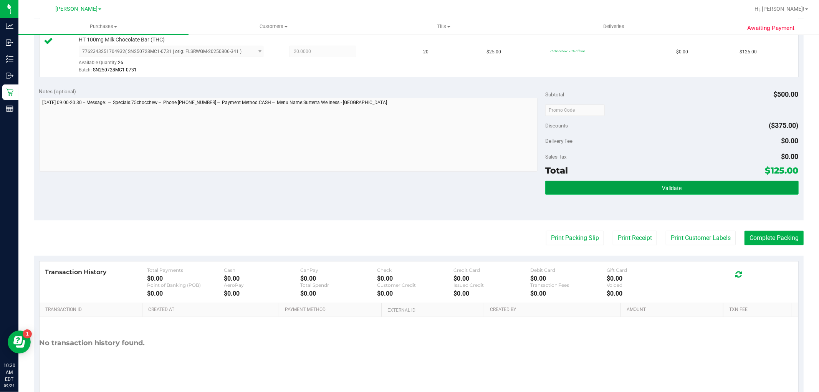
click at [434, 185] on button "Validate" at bounding box center [671, 188] width 253 height 14
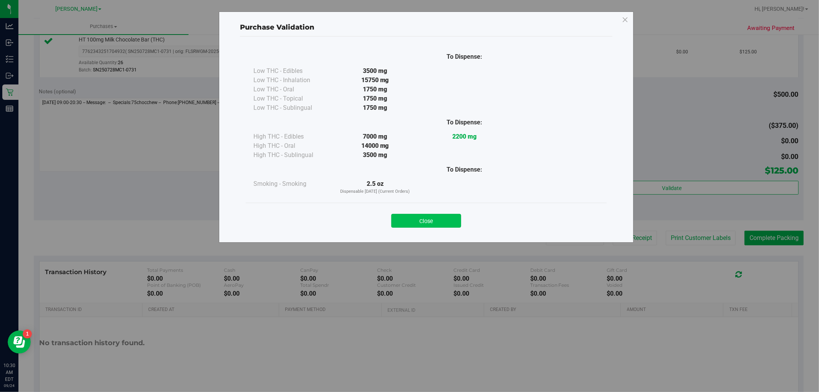
click at [419, 221] on button "Close" at bounding box center [426, 221] width 70 height 14
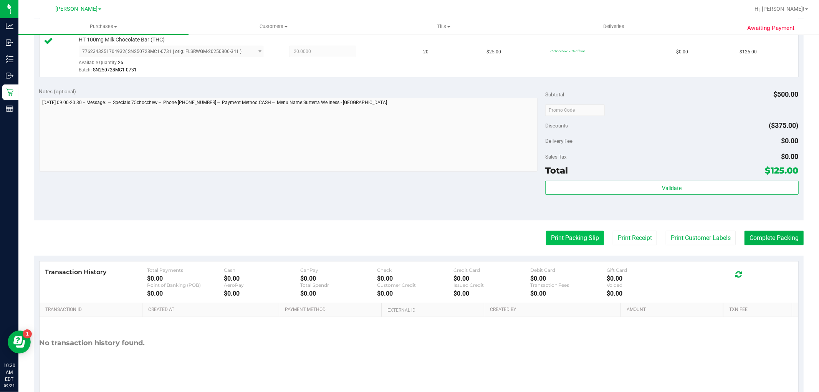
click at [434, 242] on button "Print Packing Slip" at bounding box center [575, 238] width 58 height 15
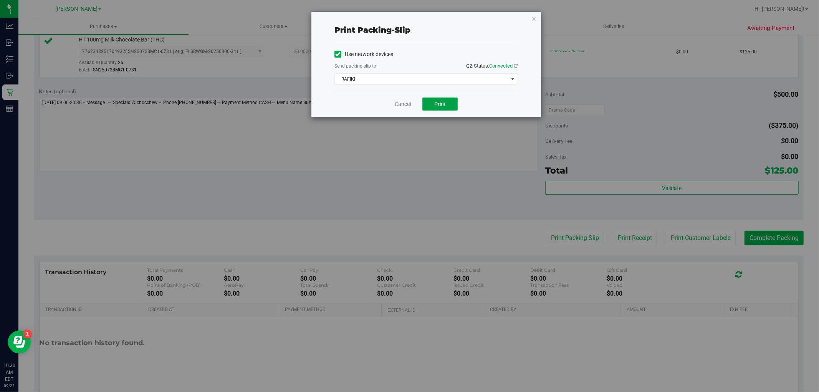
drag, startPoint x: 440, startPoint y: 104, endPoint x: 448, endPoint y: 118, distance: 16.0
click at [434, 104] on span "Print" at bounding box center [440, 104] width 12 height 6
click at [434, 21] on icon "button" at bounding box center [533, 18] width 5 height 9
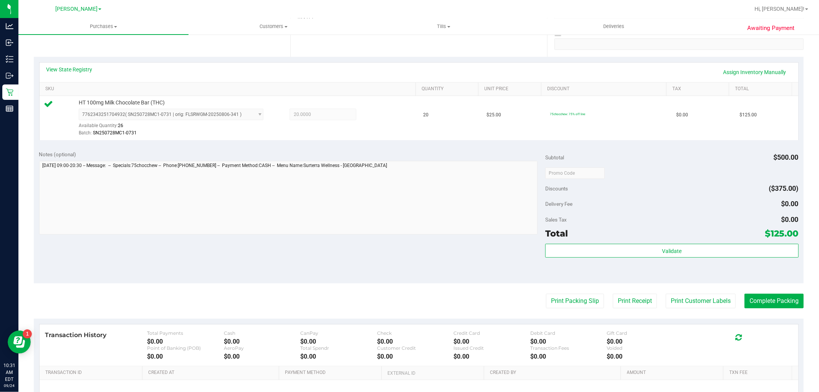
scroll to position [236, 0]
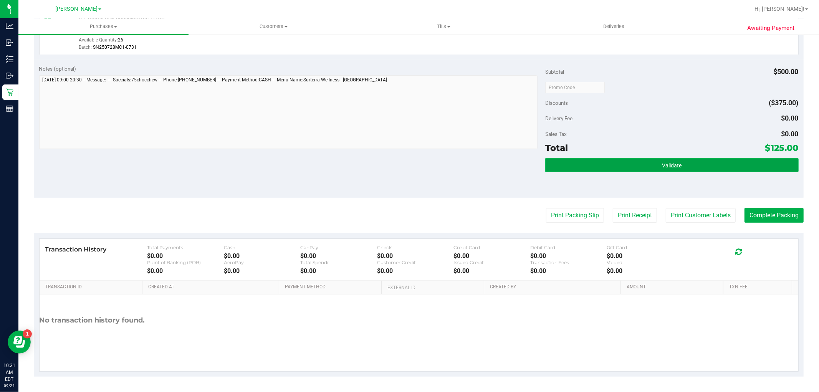
click at [434, 169] on button "Validate" at bounding box center [671, 165] width 253 height 14
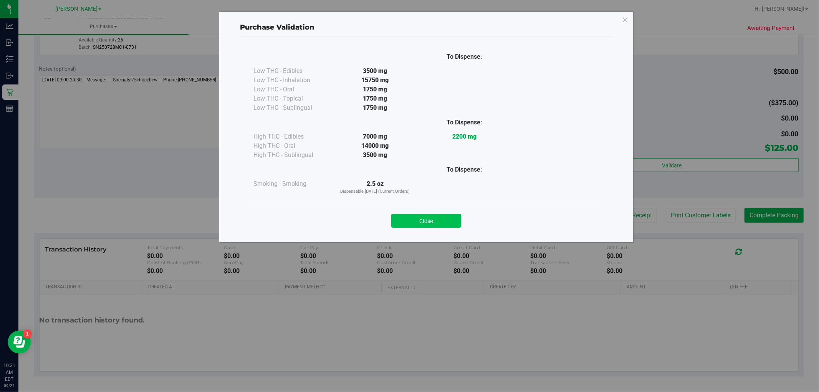
click at [434, 219] on button "Close" at bounding box center [426, 221] width 70 height 14
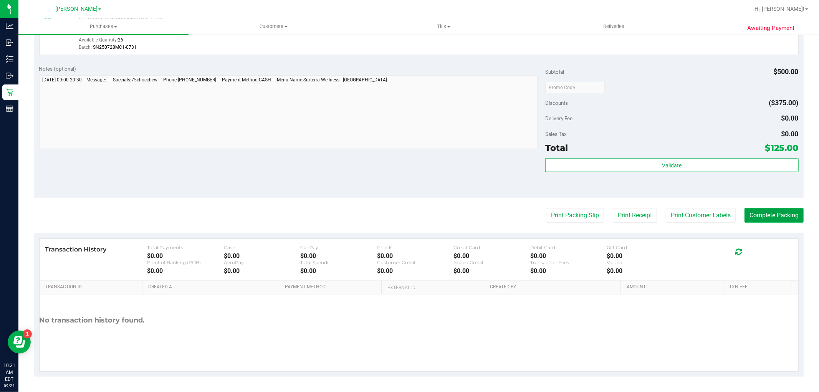
click at [434, 214] on button "Complete Packing" at bounding box center [773, 215] width 59 height 15
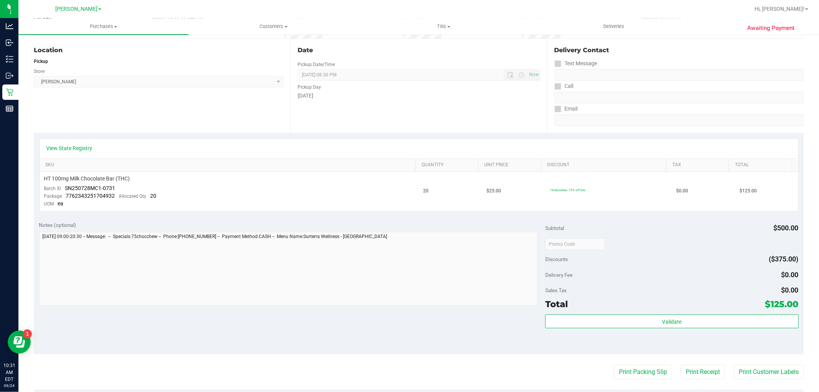
scroll to position [170, 0]
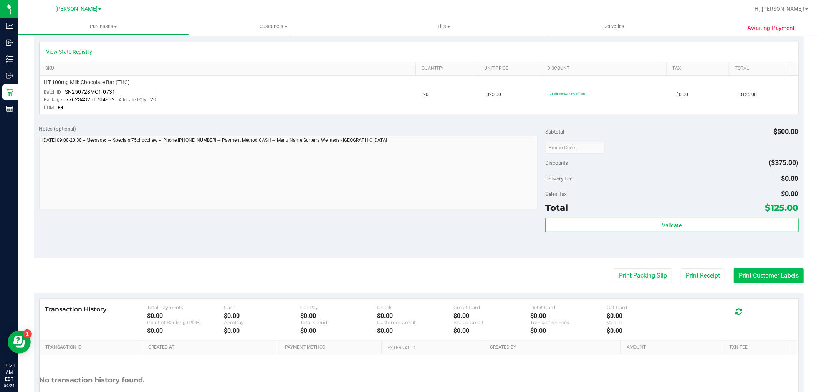
click at [434, 277] on button "Print Customer Labels" at bounding box center [768, 275] width 70 height 15
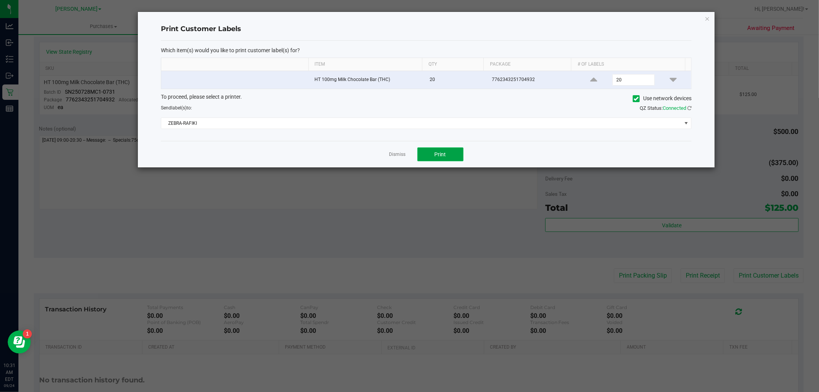
click at [434, 149] on button "Print" at bounding box center [440, 154] width 46 height 14
click at [434, 20] on icon "button" at bounding box center [706, 18] width 5 height 9
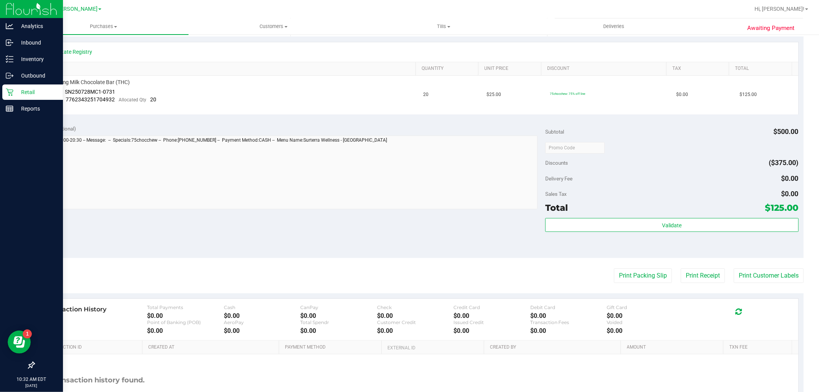
click at [8, 91] on icon at bounding box center [9, 92] width 7 height 7
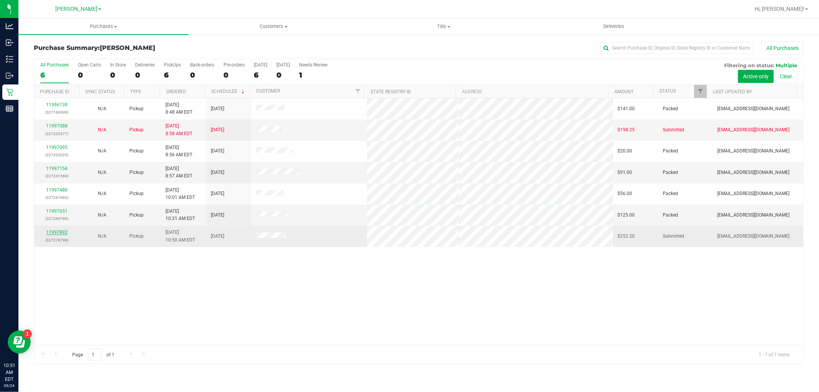
click at [58, 234] on link "11997892" at bounding box center [56, 232] width 21 height 5
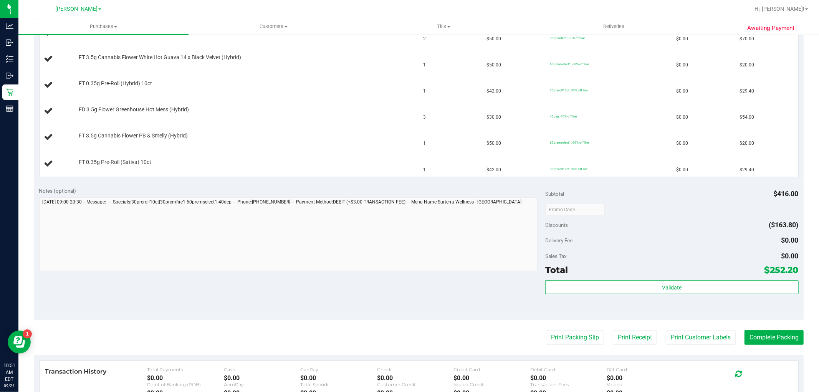
scroll to position [256, 0]
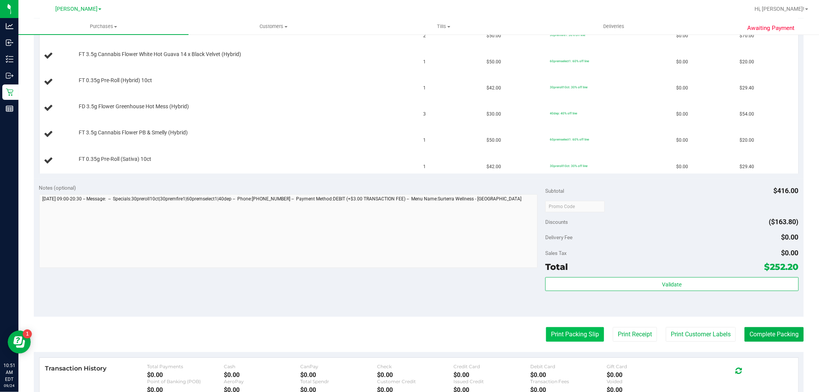
click at [434, 332] on button "Print Packing Slip" at bounding box center [575, 334] width 58 height 15
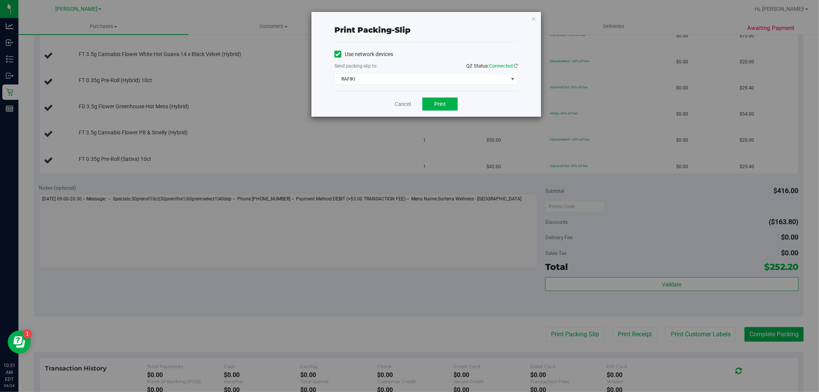
click at [434, 91] on div "Use network devices Send packing-slip to: QZ Status: Connected RAFIKI Choose pr…" at bounding box center [425, 66] width 183 height 49
click at [434, 98] on button "Print" at bounding box center [439, 103] width 35 height 13
click at [434, 19] on icon "button" at bounding box center [533, 18] width 5 height 9
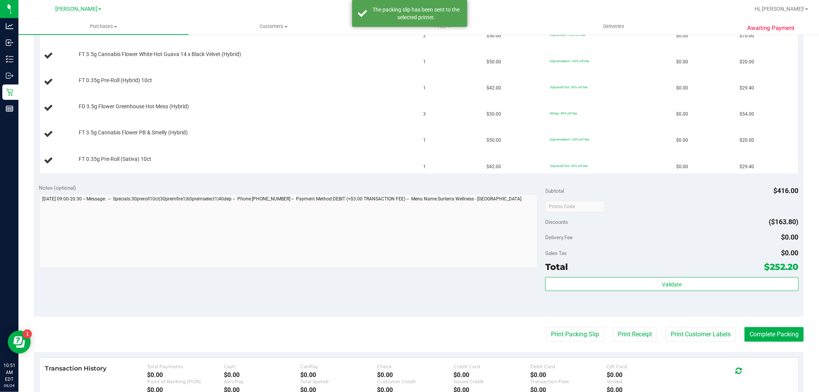
scroll to position [0, 0]
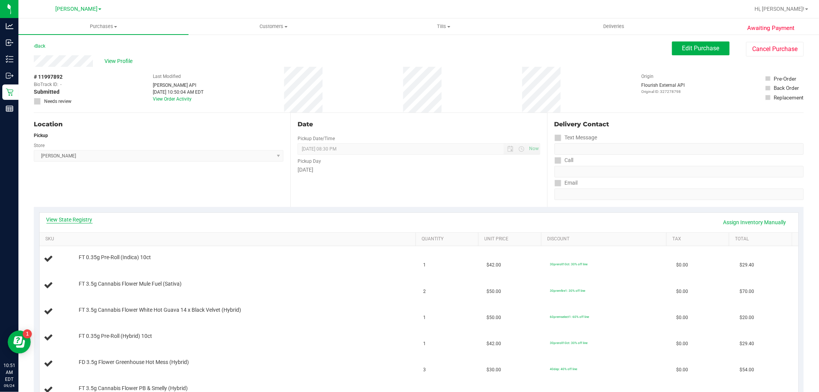
click at [82, 219] on link "View State Registry" at bounding box center [69, 220] width 46 height 8
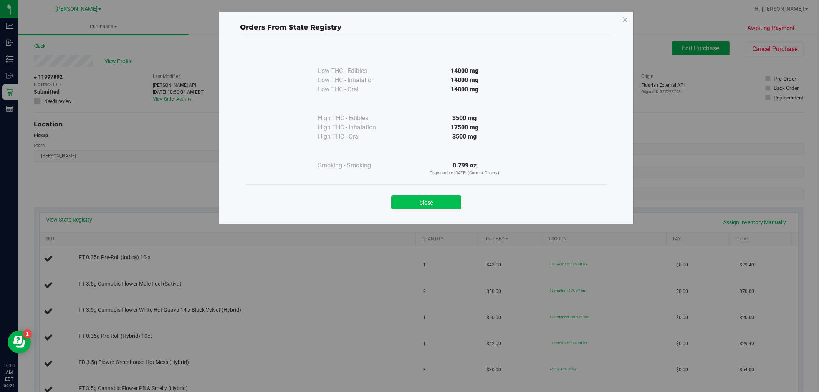
click at [429, 204] on button "Close" at bounding box center [426, 202] width 70 height 14
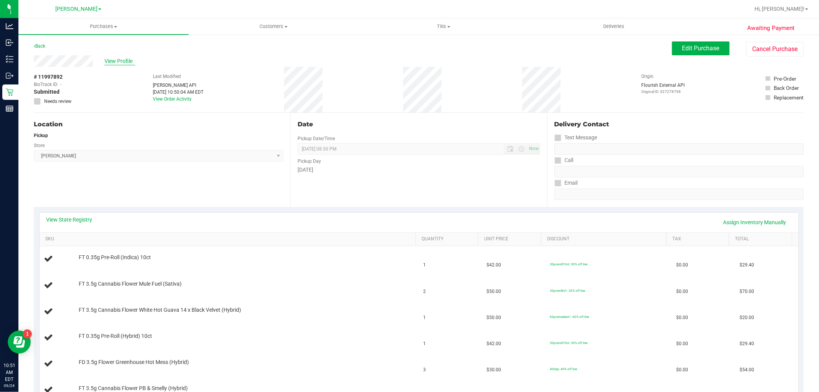
click at [116, 58] on span "View Profile" at bounding box center [119, 61] width 31 height 8
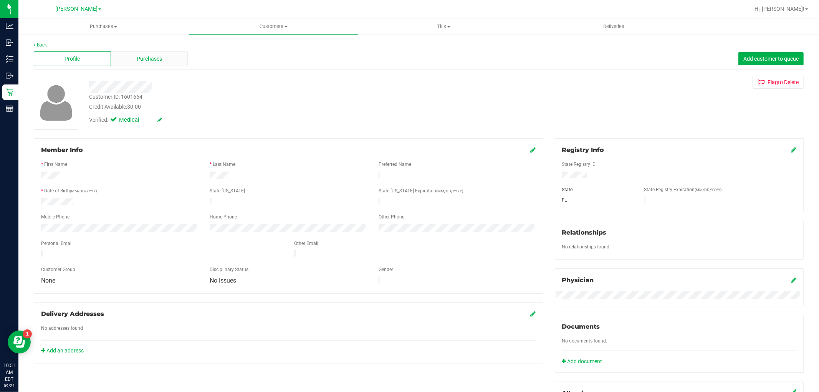
click at [157, 58] on span "Purchases" at bounding box center [149, 59] width 25 height 8
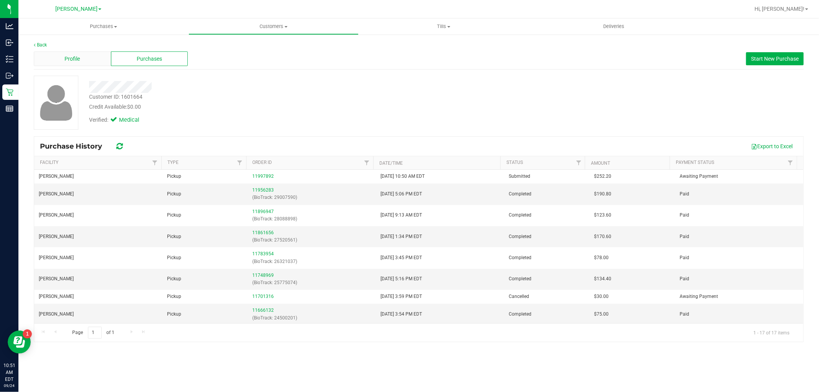
click at [84, 59] on div "Profile" at bounding box center [72, 58] width 77 height 15
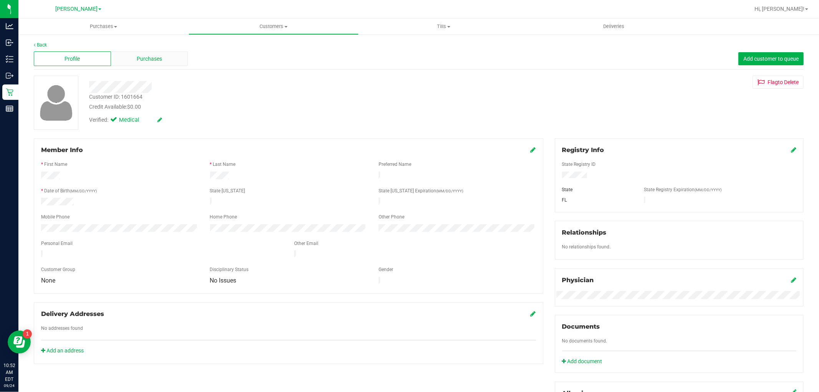
click at [173, 59] on div "Purchases" at bounding box center [149, 58] width 77 height 15
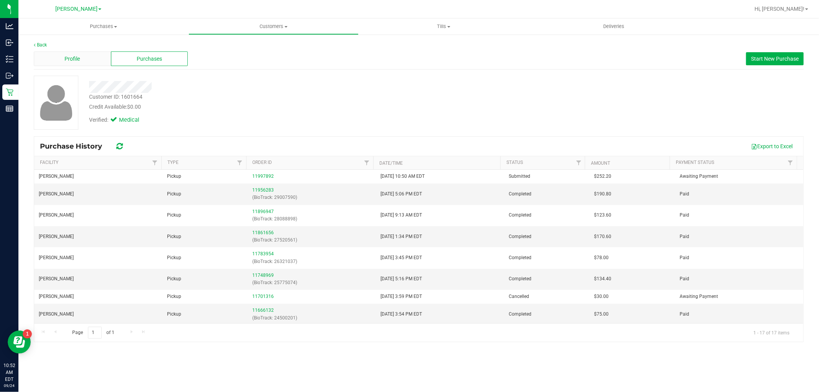
click at [59, 59] on div "Profile" at bounding box center [72, 58] width 77 height 15
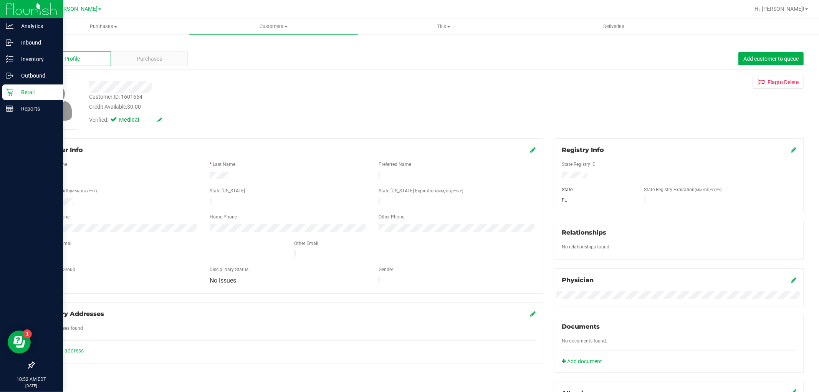
click at [15, 89] on p "Retail" at bounding box center [36, 92] width 46 height 9
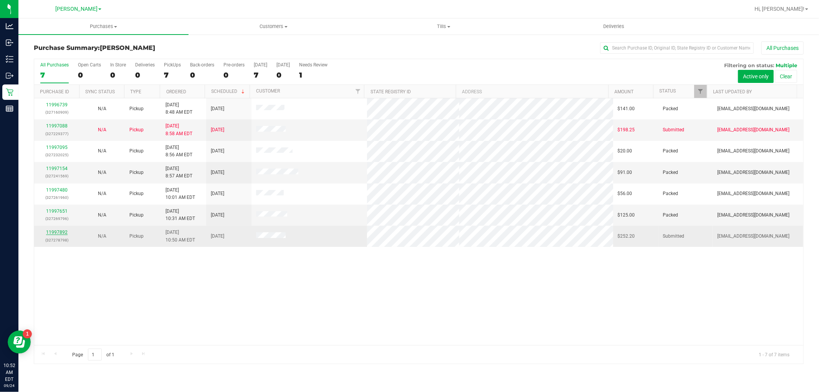
click at [57, 233] on link "11997892" at bounding box center [56, 232] width 21 height 5
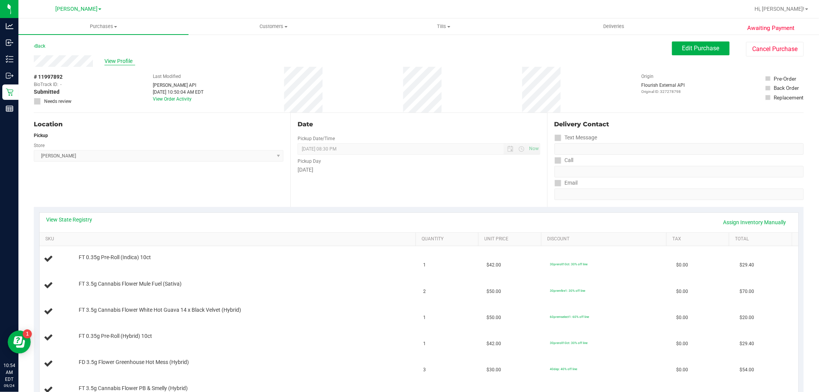
click at [123, 62] on span "View Profile" at bounding box center [119, 61] width 31 height 8
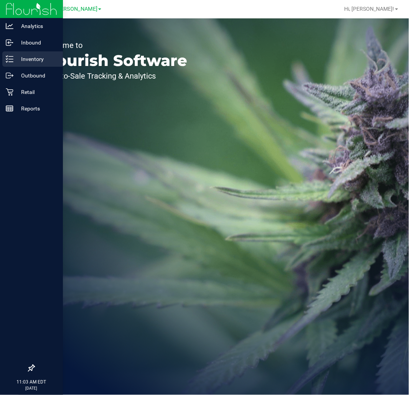
click at [15, 55] on p "Inventory" at bounding box center [36, 58] width 46 height 9
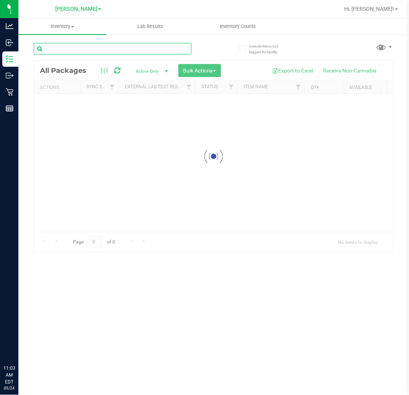
click at [109, 48] on input "text" at bounding box center [113, 49] width 158 height 12
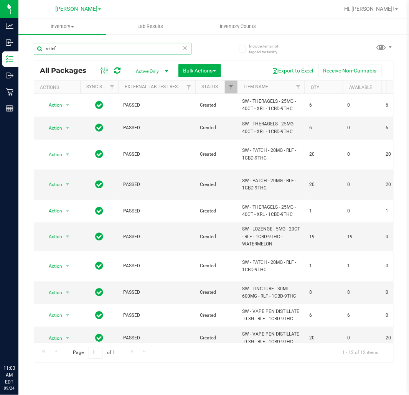
type input "relief"
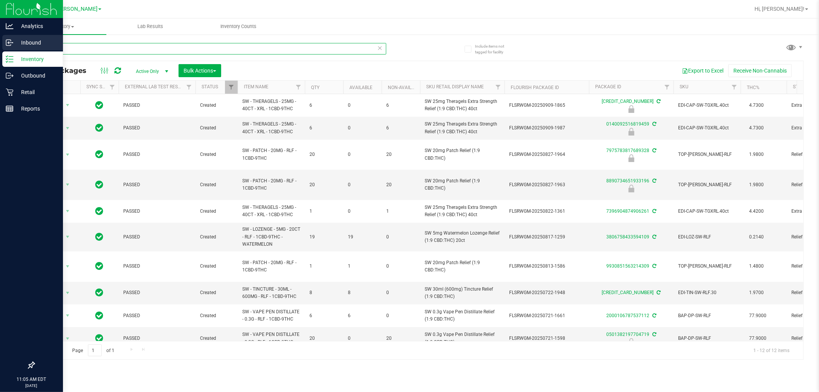
drag, startPoint x: 97, startPoint y: 48, endPoint x: 2, endPoint y: 48, distance: 94.8
click at [0, 47] on div "Analytics Inbound Inventory Outbound Retail Reports 11:05 AM EDT 09/24/2025 09/…" at bounding box center [409, 196] width 819 height 392
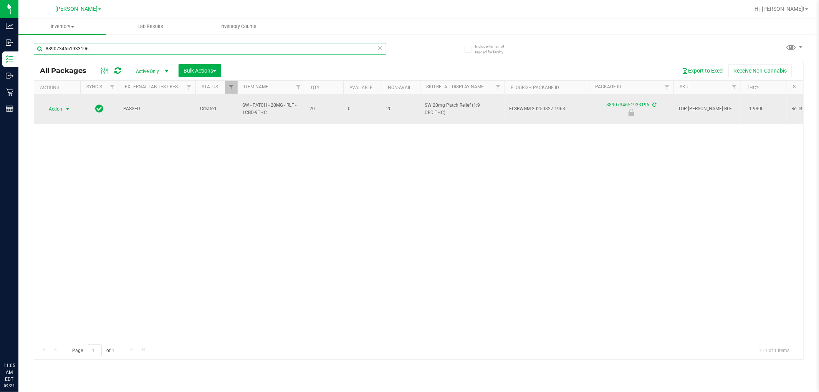
type input "8890734651933196"
click at [61, 106] on span "Action" at bounding box center [52, 109] width 21 height 11
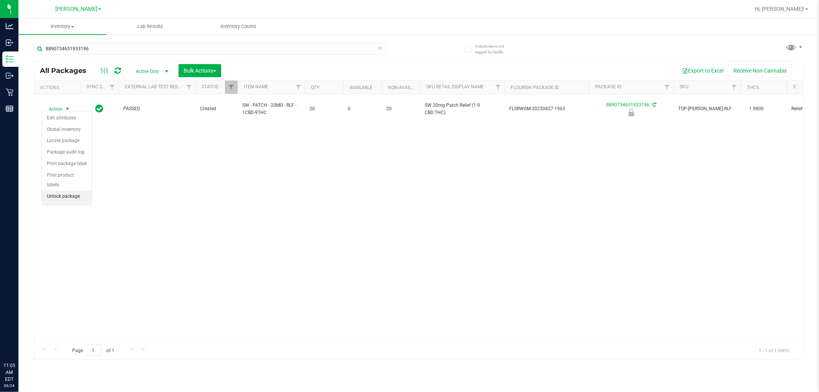
click at [70, 197] on li "Unlock package" at bounding box center [66, 197] width 49 height 12
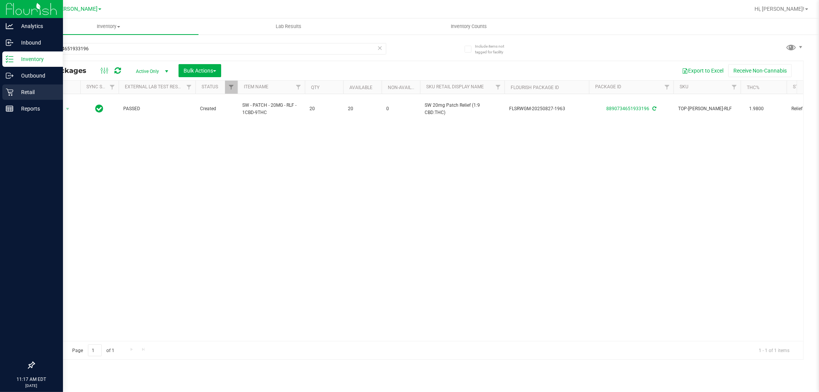
click at [19, 89] on p "Retail" at bounding box center [36, 92] width 46 height 9
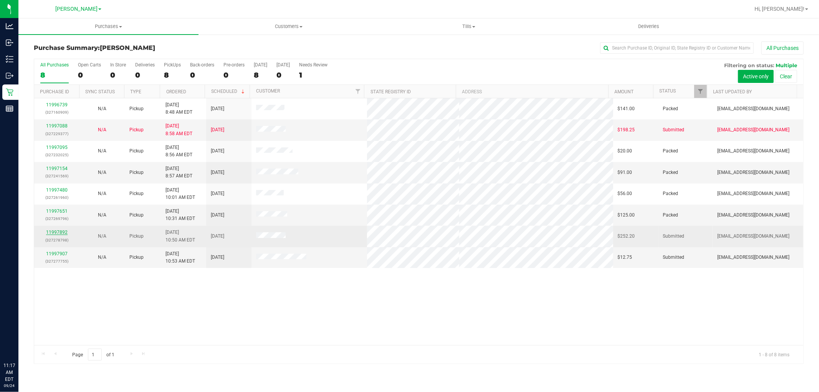
click at [56, 231] on link "11997892" at bounding box center [56, 232] width 21 height 5
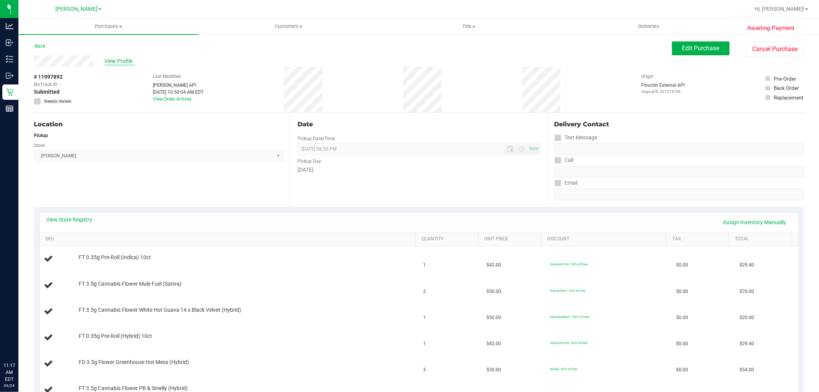
click at [113, 59] on span "View Profile" at bounding box center [119, 61] width 31 height 8
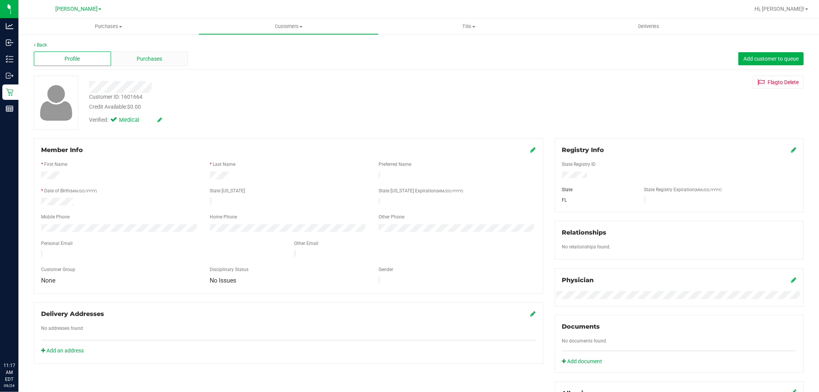
click at [131, 59] on div "Purchases" at bounding box center [149, 58] width 77 height 15
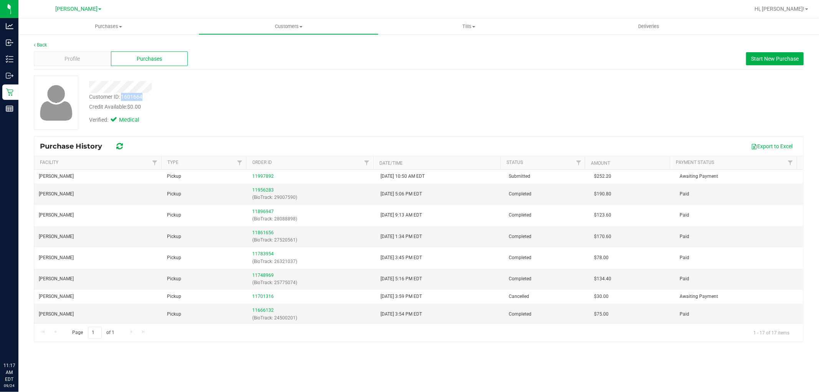
drag, startPoint x: 122, startPoint y: 94, endPoint x: 143, endPoint y: 94, distance: 21.5
click at [143, 94] on div "Customer ID: 1601664 Credit Available: $0.00" at bounding box center [278, 102] width 391 height 18
copy div "1601664"
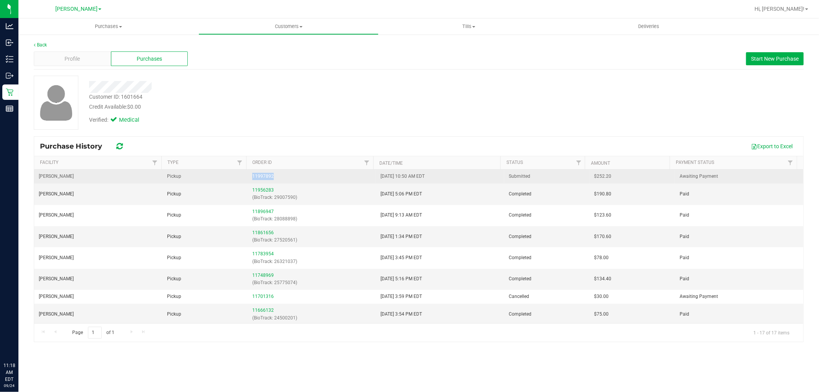
drag, startPoint x: 250, startPoint y: 175, endPoint x: 271, endPoint y: 175, distance: 21.1
click at [271, 175] on td "11997892" at bounding box center [312, 177] width 128 height 14
copy link "11997892"
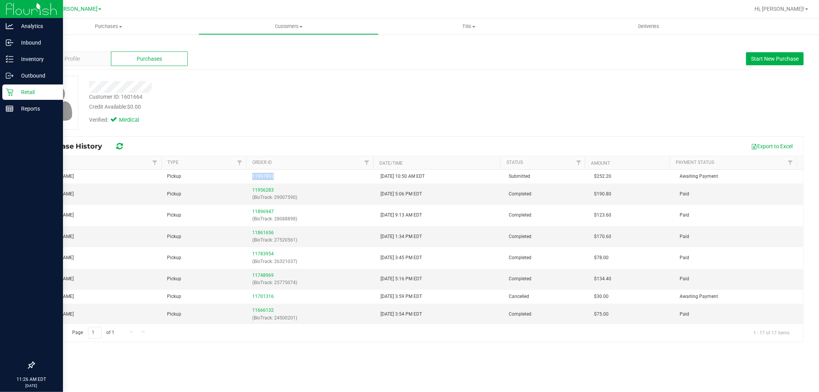
click at [6, 89] on icon at bounding box center [10, 92] width 8 height 8
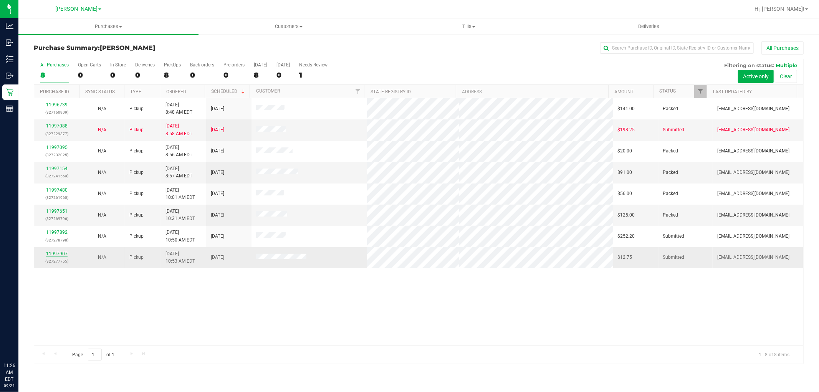
click at [55, 254] on link "11997907" at bounding box center [56, 253] width 21 height 5
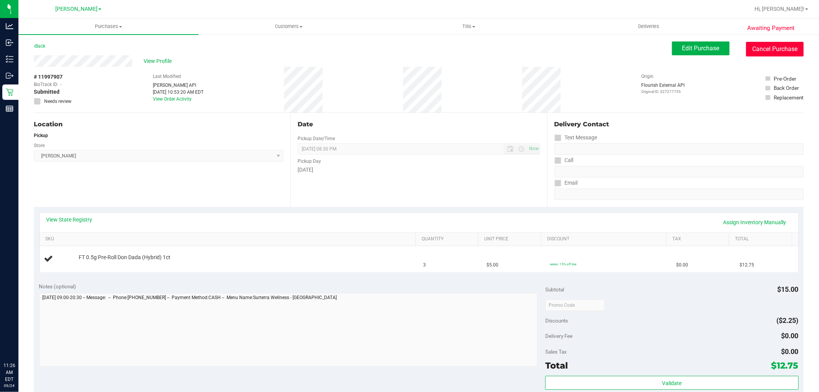
click at [434, 54] on button "Cancel Purchase" at bounding box center [775, 49] width 58 height 15
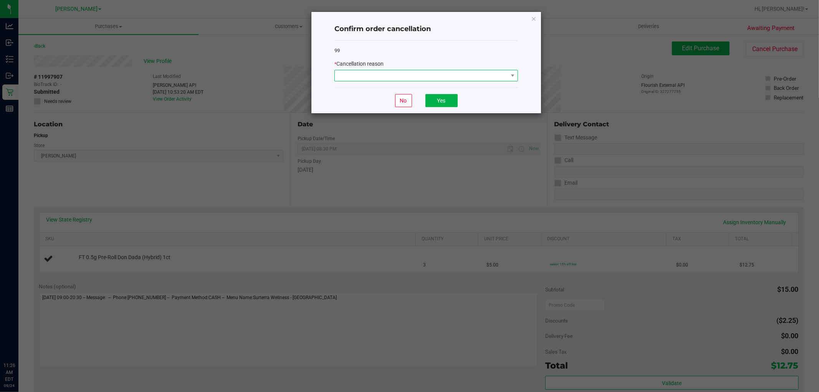
click at [434, 78] on span at bounding box center [421, 75] width 173 height 11
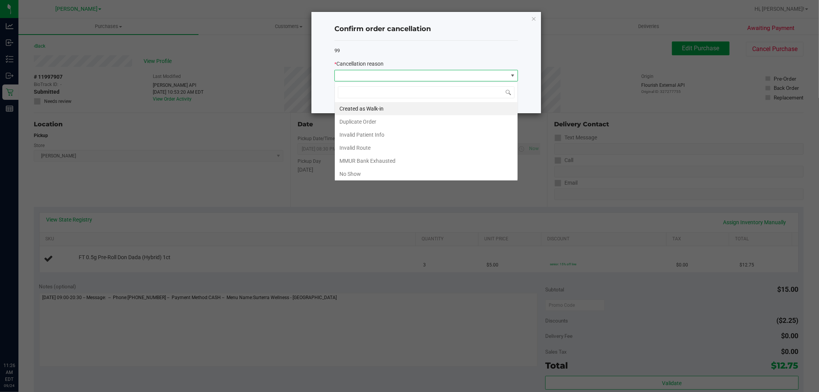
scroll to position [12, 183]
click at [401, 124] on li "Duplicate Order" at bounding box center [426, 121] width 183 height 13
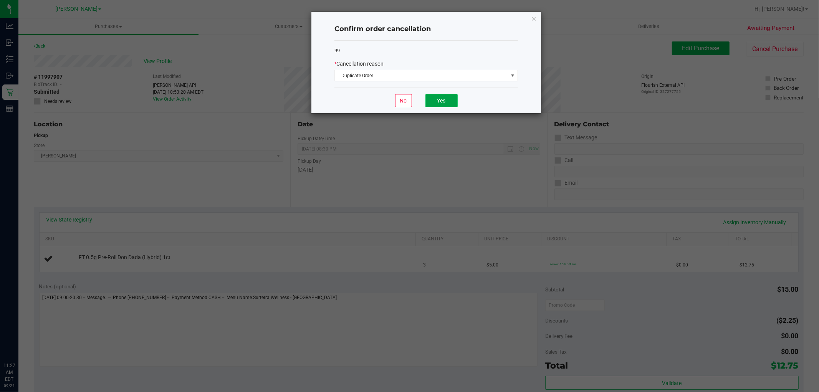
click at [434, 102] on button "Yes" at bounding box center [441, 100] width 32 height 13
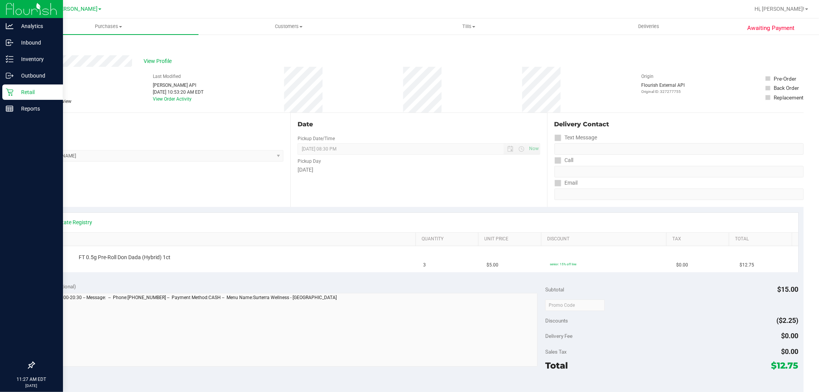
click at [11, 86] on div "Retail" at bounding box center [32, 91] width 61 height 15
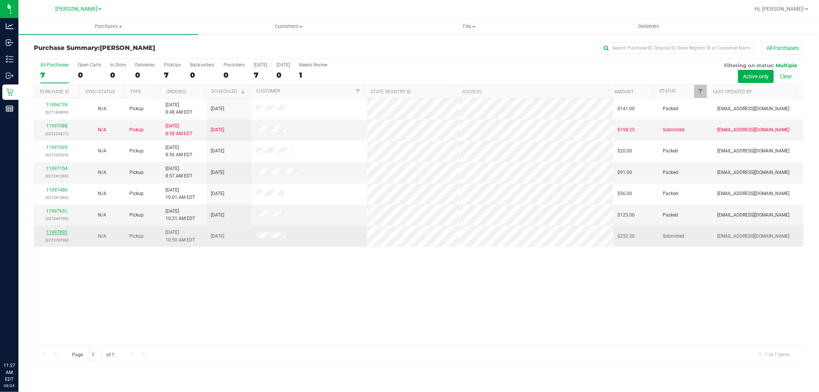
click at [55, 234] on link "11997892" at bounding box center [56, 232] width 21 height 5
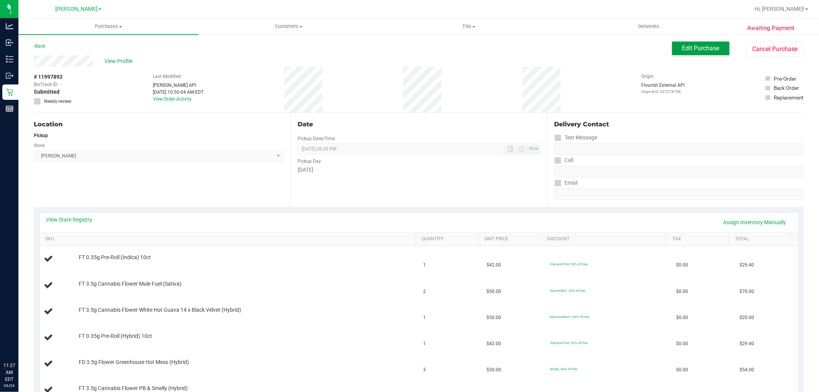
click at [434, 45] on span "Edit Purchase" at bounding box center [700, 48] width 37 height 7
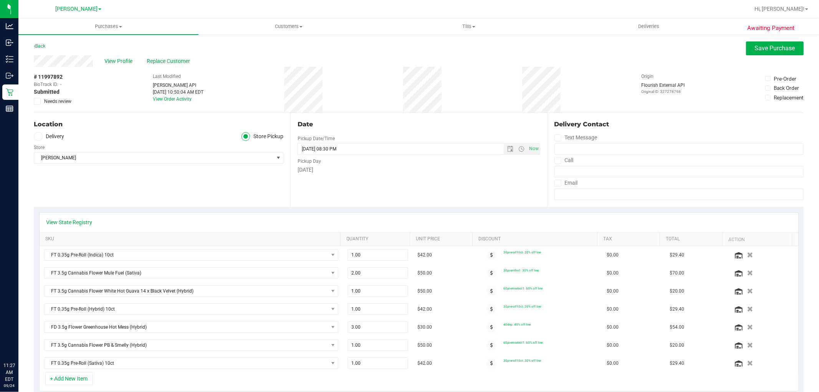
click at [36, 98] on span at bounding box center [37, 101] width 7 height 7
click at [0, 0] on input "Needs review" at bounding box center [0, 0] width 0 height 0
click at [434, 45] on button "Save Purchase" at bounding box center [775, 48] width 58 height 14
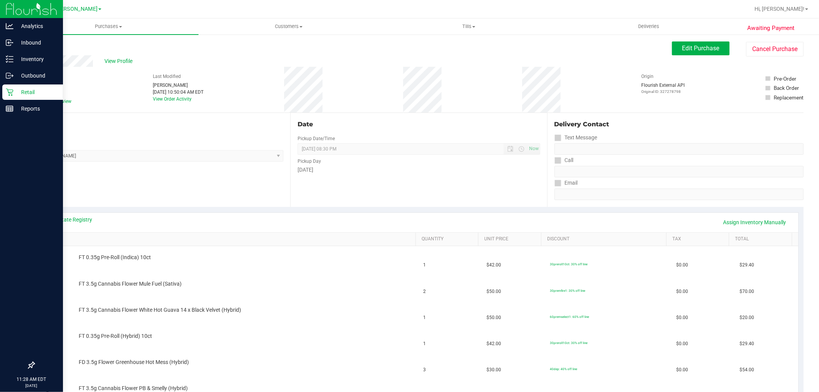
click at [9, 86] on div "Retail" at bounding box center [32, 91] width 61 height 15
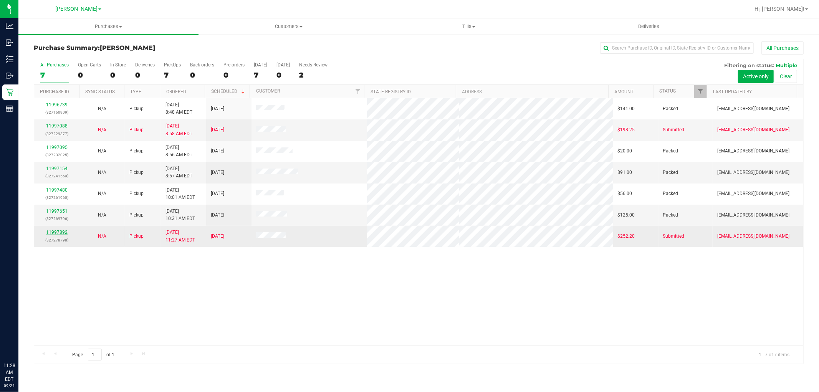
click at [60, 231] on link "11997892" at bounding box center [56, 232] width 21 height 5
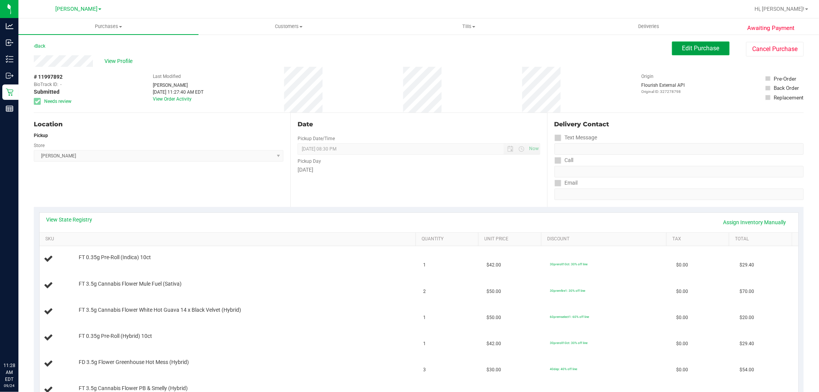
click at [434, 54] on button "Edit Purchase" at bounding box center [701, 48] width 58 height 14
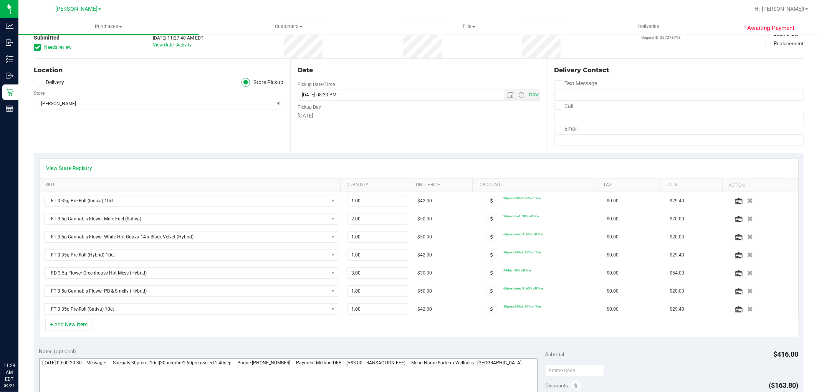
scroll to position [170, 0]
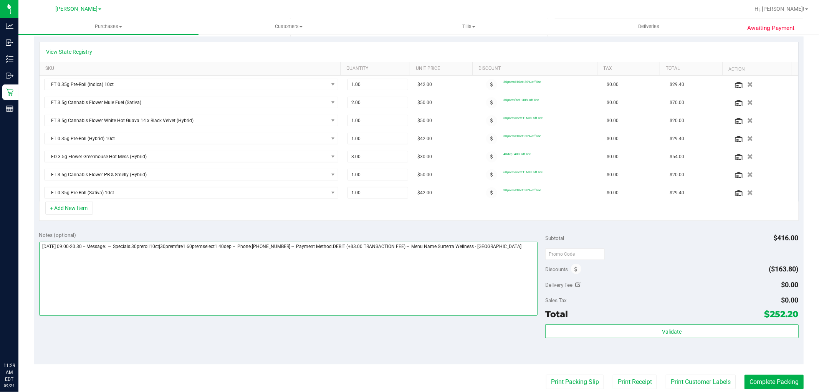
click at [434, 248] on textarea at bounding box center [288, 279] width 499 height 74
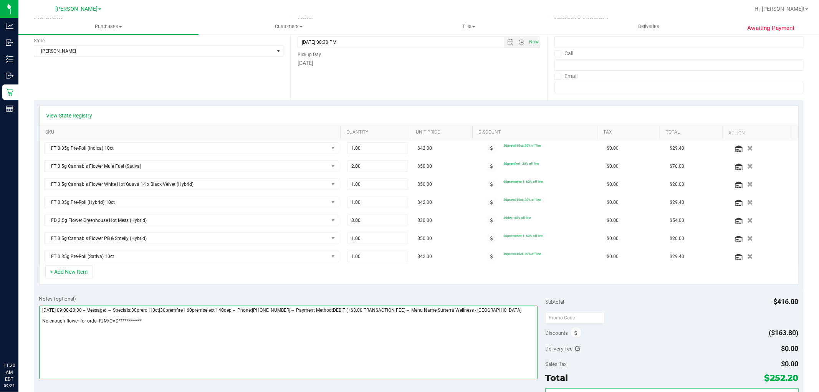
scroll to position [0, 0]
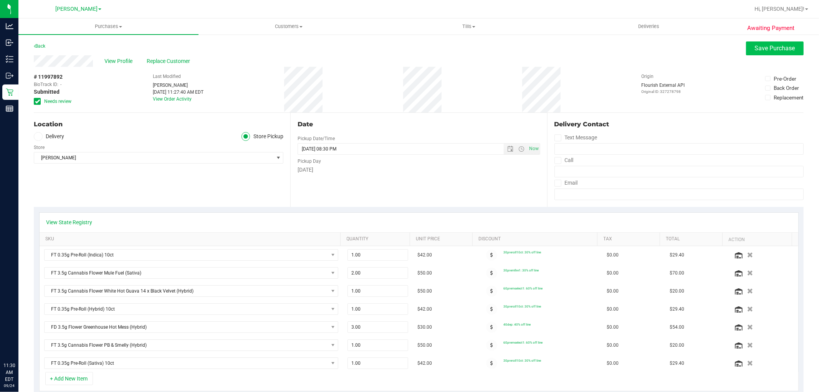
type textarea "**********"
click at [434, 43] on button "Save Purchase" at bounding box center [775, 48] width 58 height 14
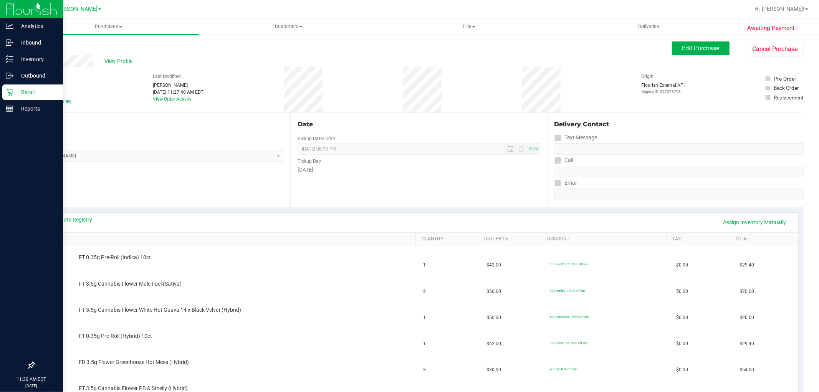
click at [21, 91] on p "Retail" at bounding box center [36, 92] width 46 height 9
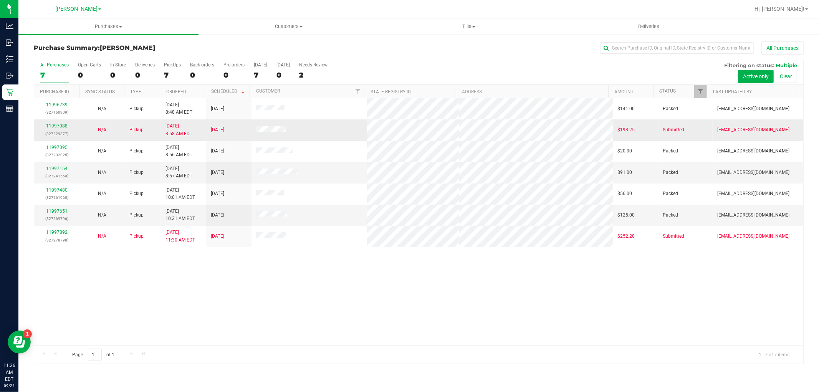
click at [50, 131] on p "(327229377)" at bounding box center [57, 133] width 36 height 7
click at [51, 128] on link "11997088" at bounding box center [56, 125] width 21 height 5
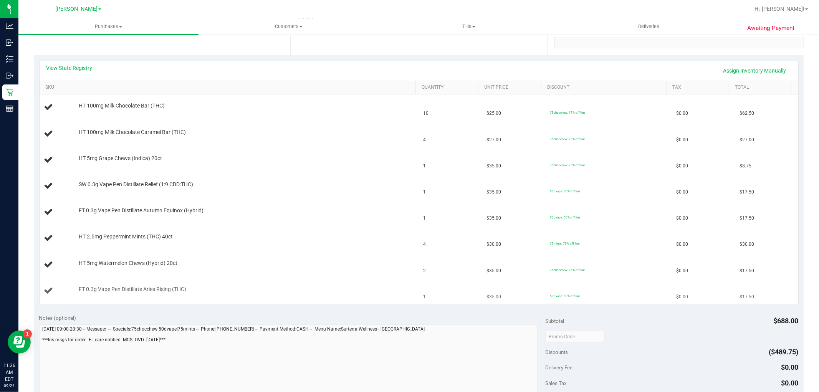
scroll to position [85, 0]
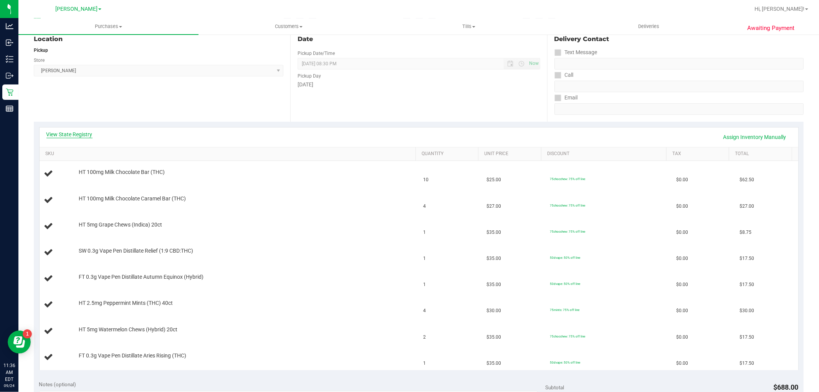
click at [84, 131] on link "View State Registry" at bounding box center [69, 134] width 46 height 8
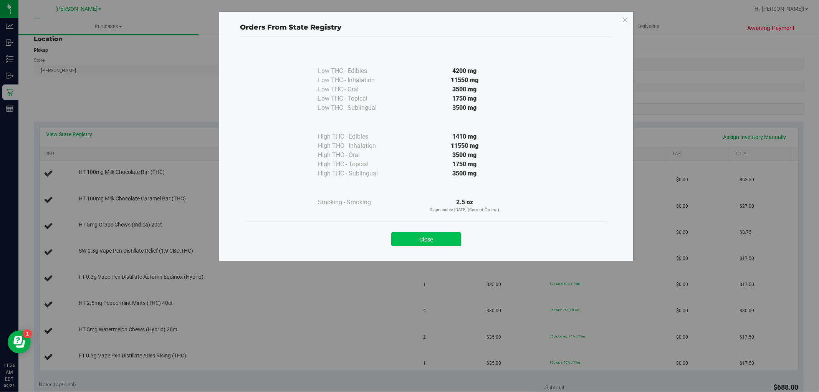
click at [428, 235] on button "Close" at bounding box center [426, 239] width 70 height 14
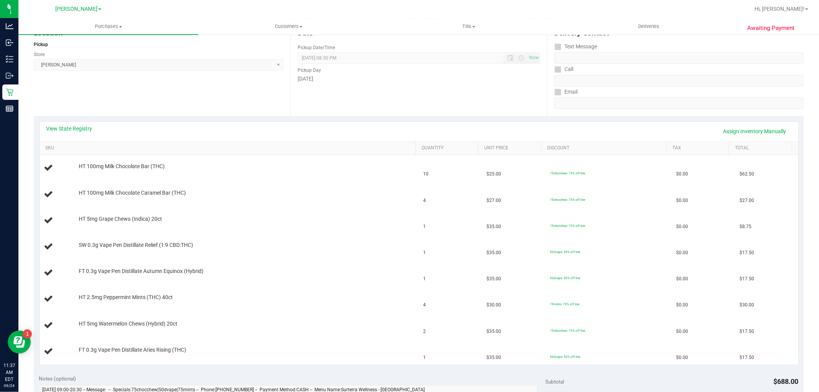
scroll to position [0, 0]
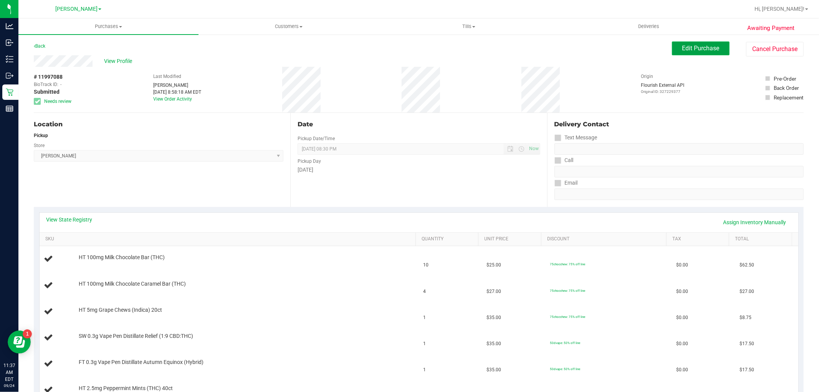
click at [699, 48] on span "Edit Purchase" at bounding box center [700, 48] width 37 height 7
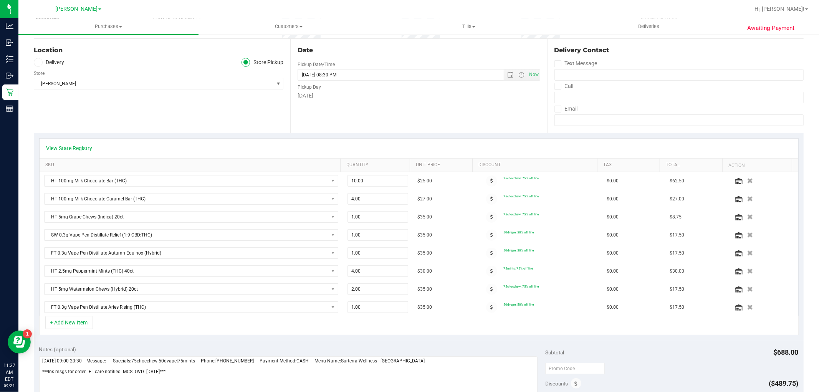
scroll to position [85, 0]
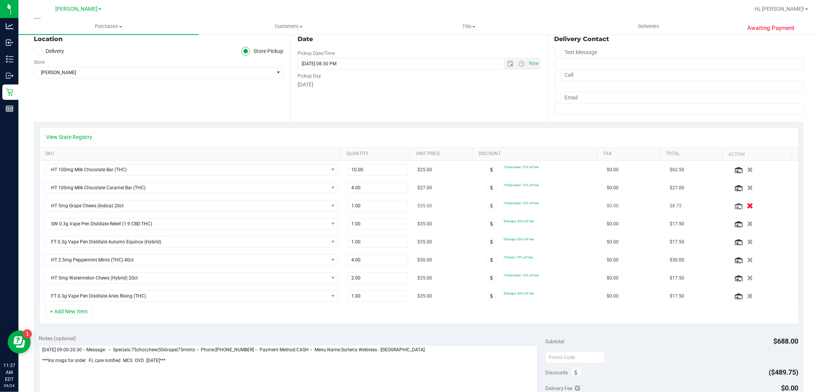
click at [743, 202] on button "button" at bounding box center [749, 205] width 13 height 8
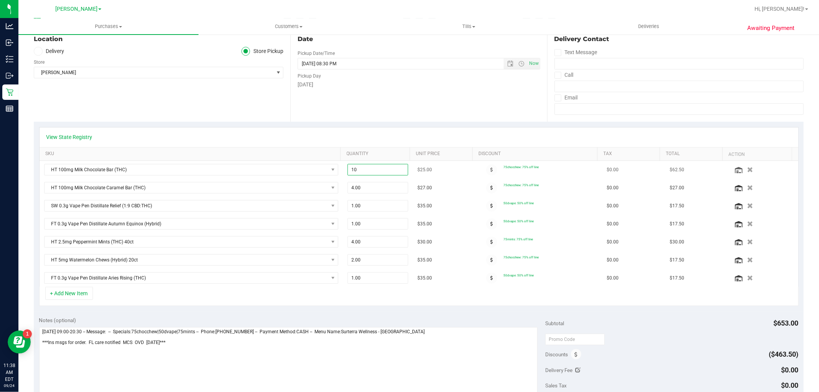
click at [373, 171] on span "10.00 10" at bounding box center [377, 170] width 61 height 12
type input "1"
type input "8"
type input "8.00"
click at [417, 307] on div "View State Registry SKU Quantity Unit Price Discount Tax Total Action HT 100mg …" at bounding box center [419, 217] width 770 height 190
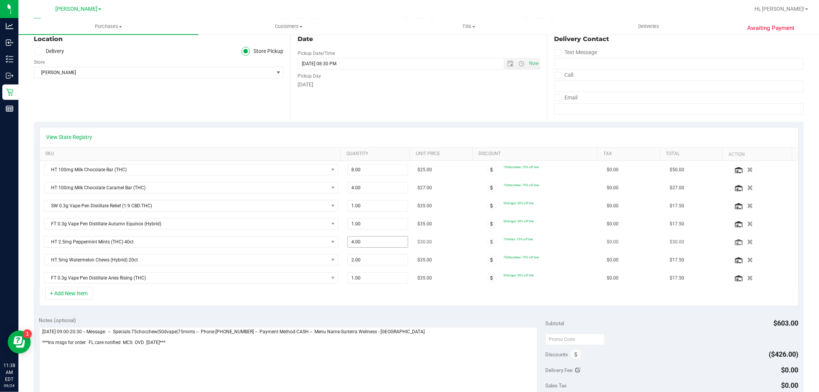
click at [361, 242] on span "4.00 4" at bounding box center [377, 242] width 61 height 12
click at [743, 262] on button "button" at bounding box center [749, 260] width 13 height 8
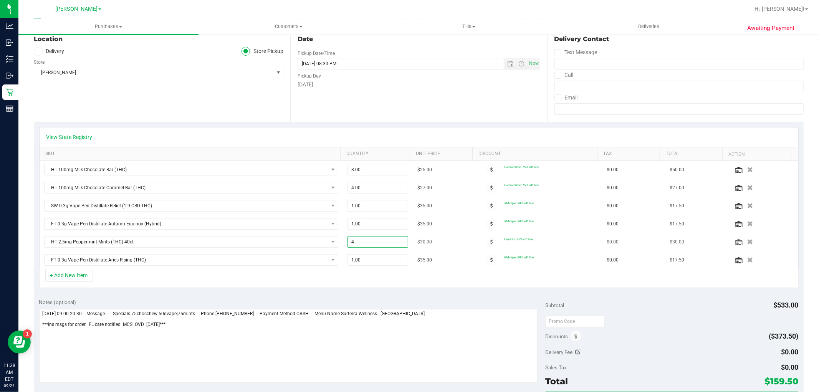
click at [364, 240] on span "4.00 4" at bounding box center [377, 242] width 61 height 12
type input "2"
type input "2.00"
click at [400, 277] on div "+ Add New Item" at bounding box center [418, 278] width 759 height 19
click at [85, 135] on link "View State Registry" at bounding box center [69, 137] width 46 height 8
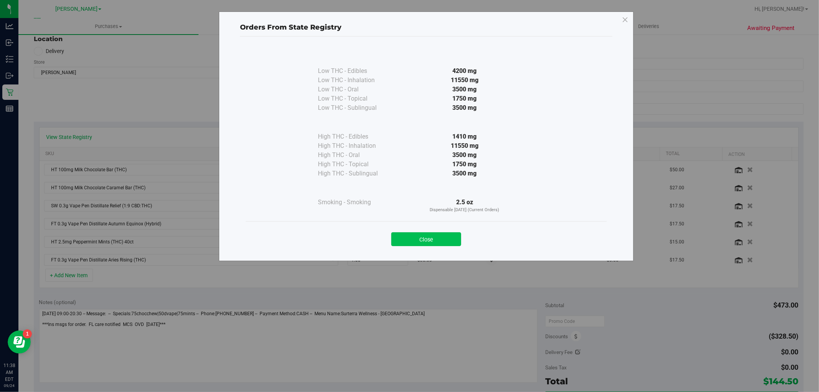
click at [415, 239] on button "Close" at bounding box center [426, 239] width 70 height 14
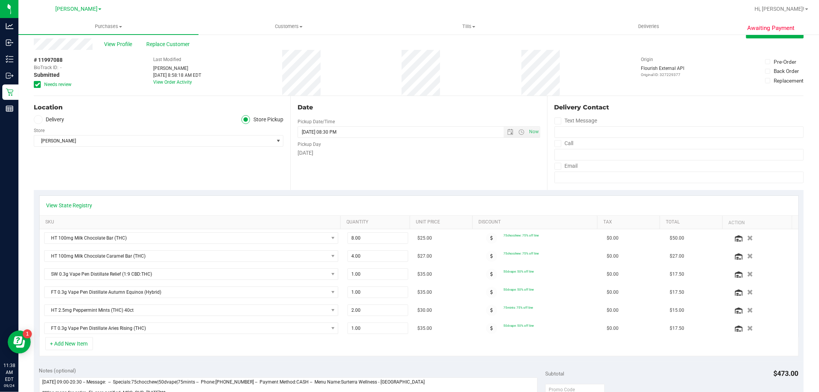
scroll to position [0, 0]
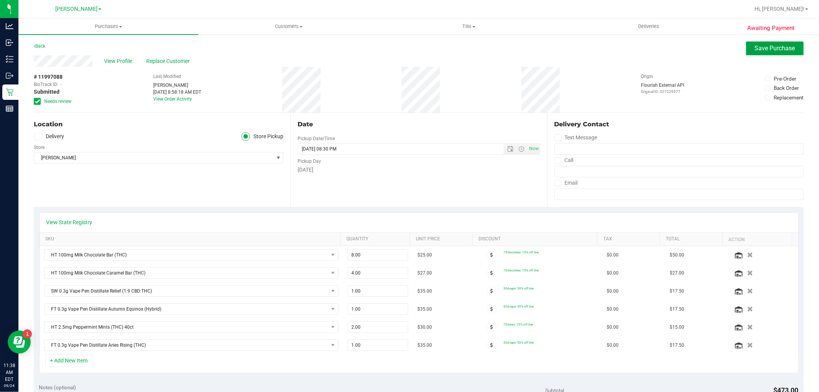
click at [755, 47] on span "Save Purchase" at bounding box center [775, 48] width 40 height 7
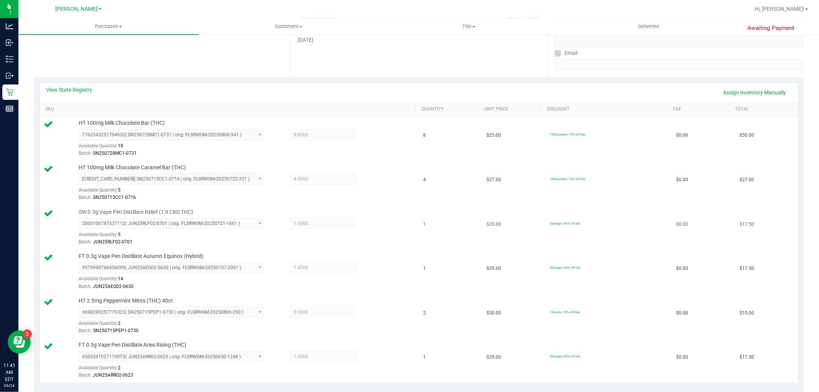
scroll to position [256, 0]
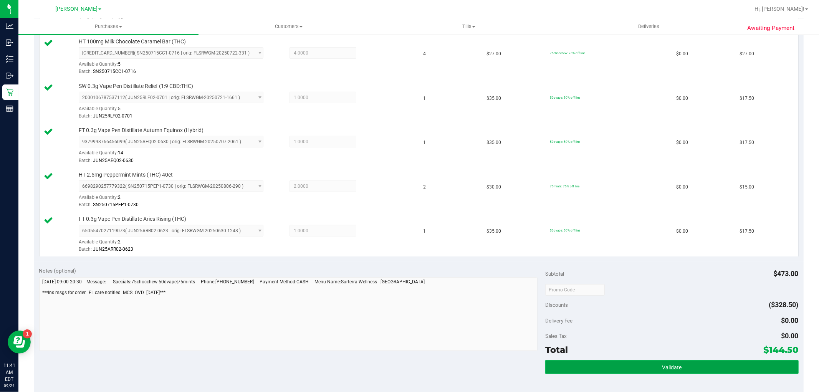
click at [614, 369] on button "Validate" at bounding box center [671, 367] width 253 height 14
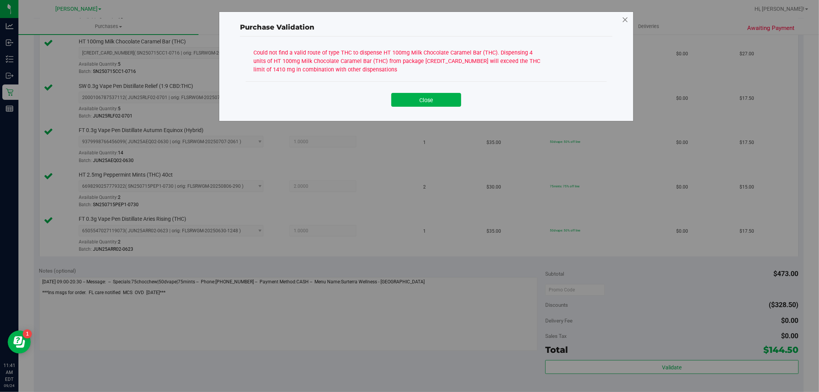
click at [622, 20] on icon at bounding box center [624, 20] width 7 height 12
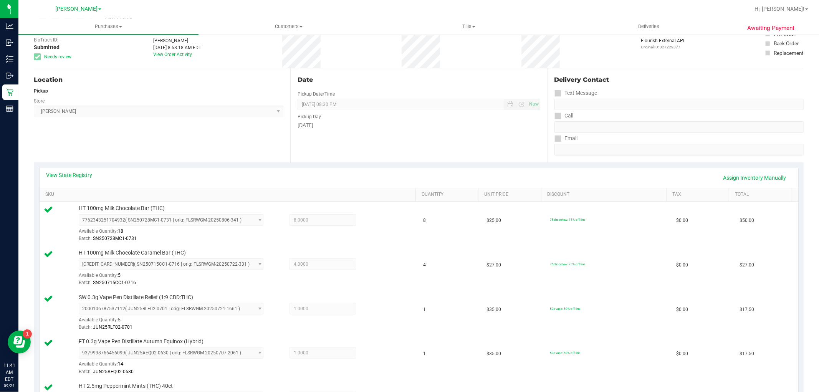
scroll to position [0, 0]
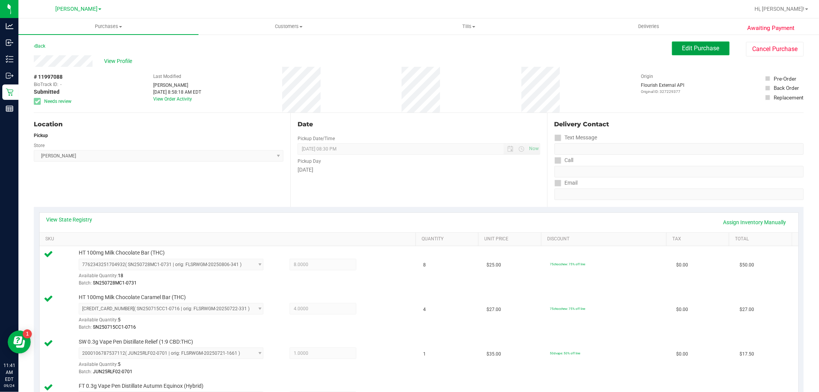
drag, startPoint x: 688, startPoint y: 48, endPoint x: 674, endPoint y: 55, distance: 15.3
click at [688, 48] on span "Edit Purchase" at bounding box center [700, 48] width 37 height 7
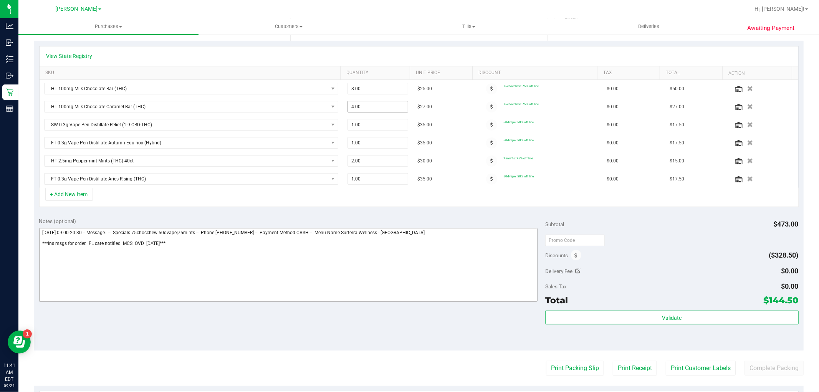
scroll to position [170, 0]
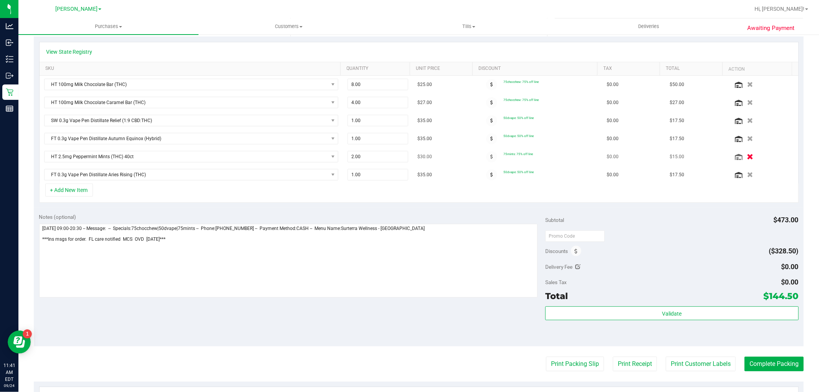
click at [746, 156] on icon "button" at bounding box center [749, 157] width 7 height 6
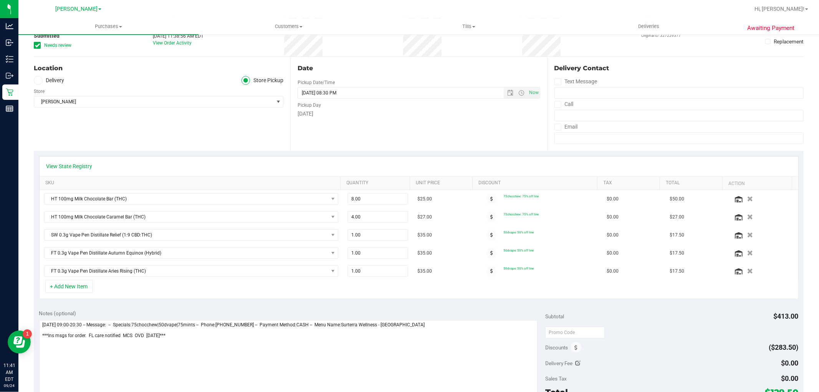
scroll to position [0, 0]
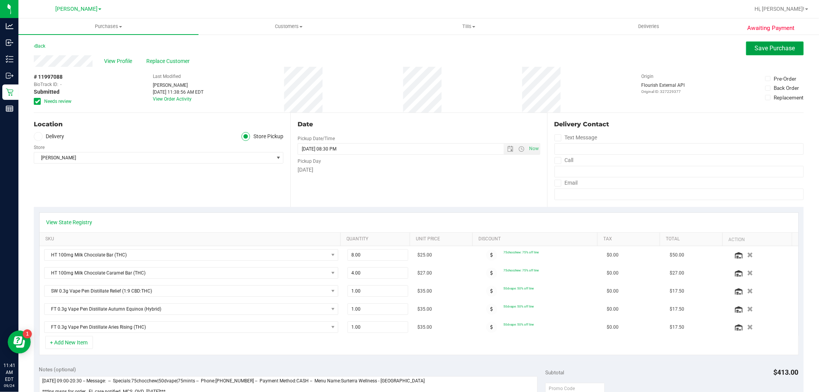
click at [746, 48] on button "Save Purchase" at bounding box center [775, 48] width 58 height 14
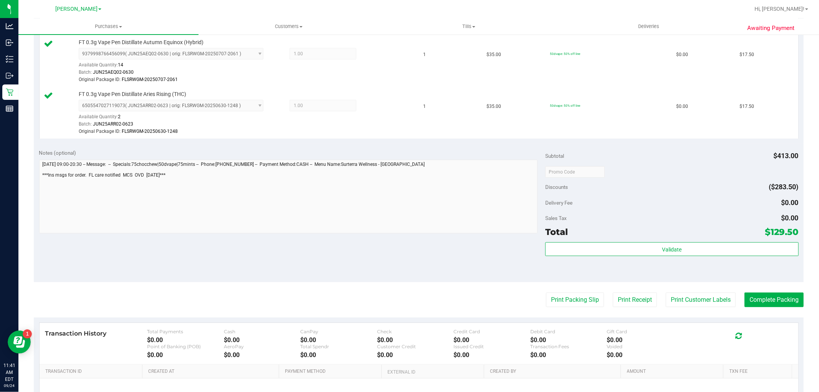
scroll to position [426, 0]
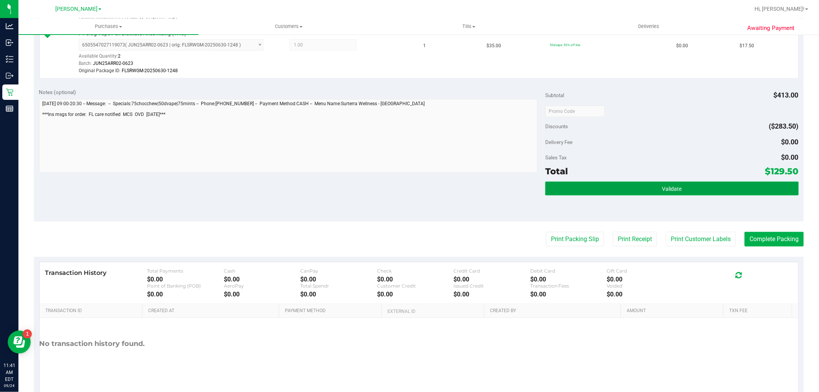
click at [642, 190] on button "Validate" at bounding box center [671, 189] width 253 height 14
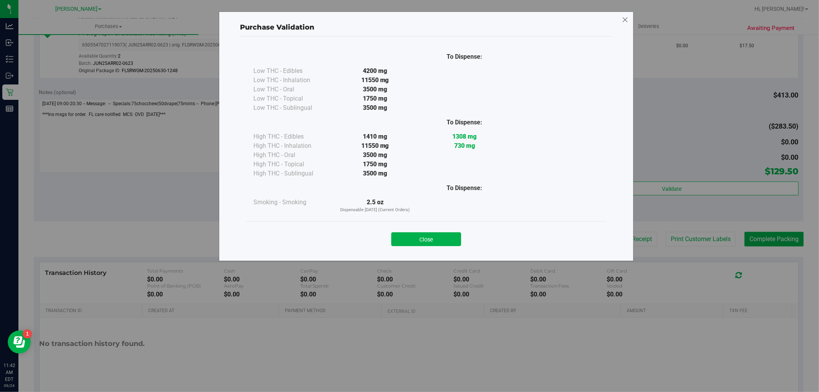
click at [624, 18] on icon at bounding box center [624, 20] width 7 height 12
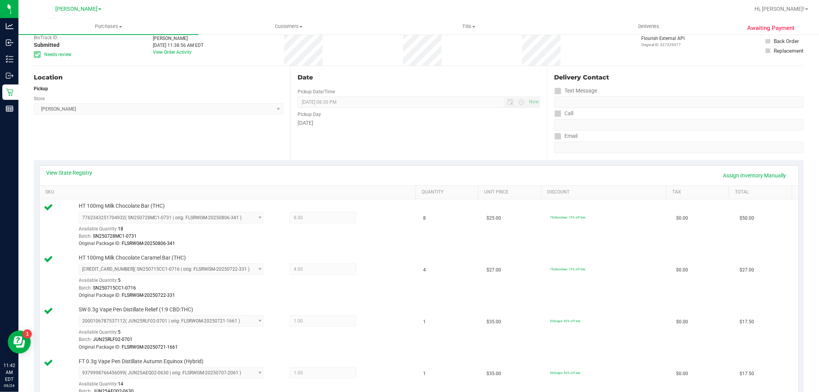
scroll to position [0, 0]
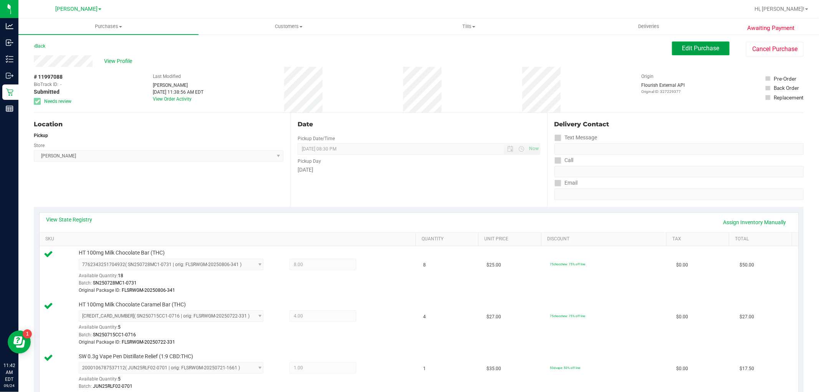
click at [673, 41] on button "Edit Purchase" at bounding box center [701, 48] width 58 height 14
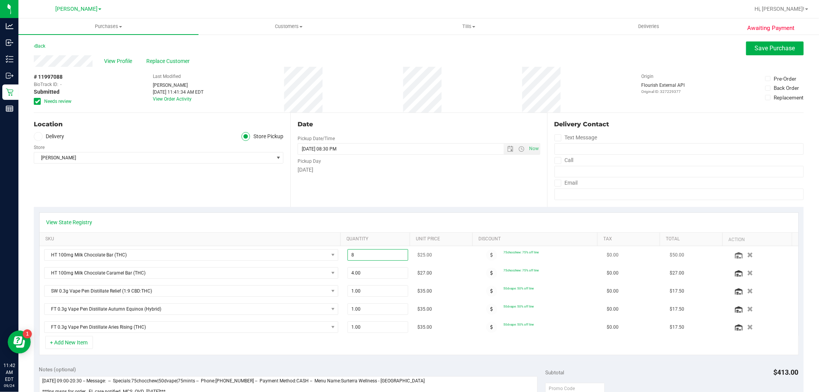
click at [368, 255] on span "8.00 8" at bounding box center [377, 255] width 61 height 12
type input "6"
type input "8.00"
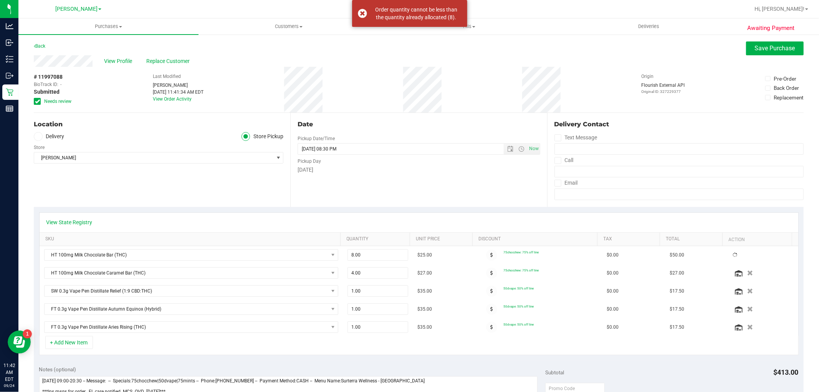
click at [397, 216] on div "View State Registry" at bounding box center [419, 223] width 758 height 20
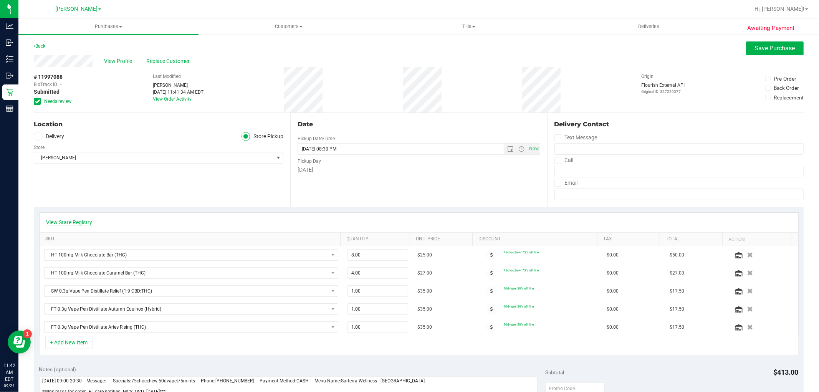
click at [79, 225] on link "View State Registry" at bounding box center [69, 222] width 46 height 8
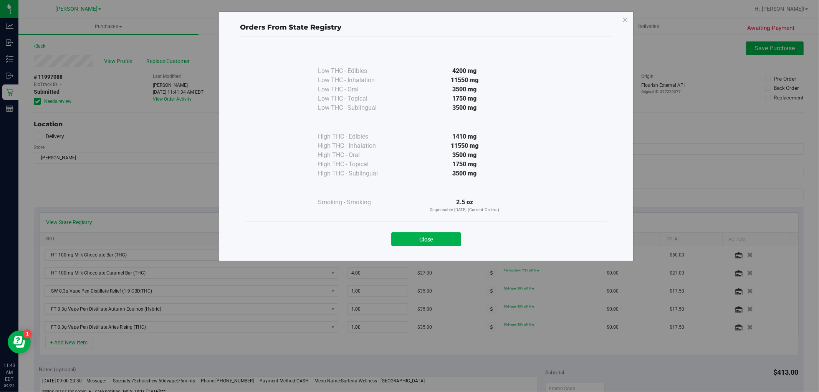
click at [627, 27] on div "Orders From State Registry Low THC - Edibles 4200 mg" at bounding box center [426, 136] width 414 height 249
click at [626, 22] on icon at bounding box center [624, 20] width 7 height 12
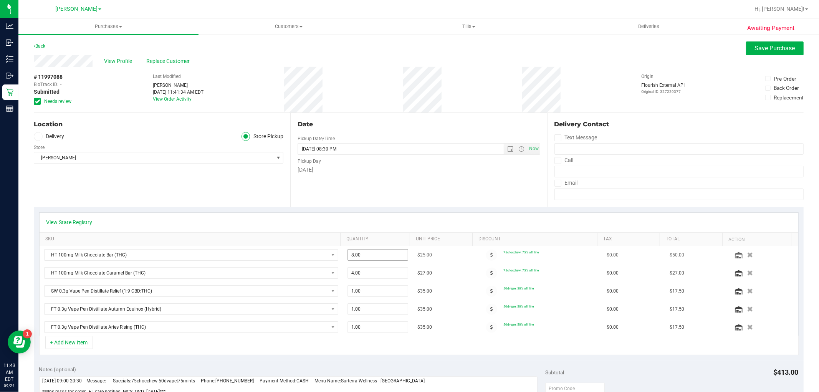
click at [362, 255] on span "8.00 8" at bounding box center [377, 255] width 61 height 12
type input "6"
type input "8.00"
click at [490, 155] on div "Pickup Day" at bounding box center [418, 160] width 242 height 11
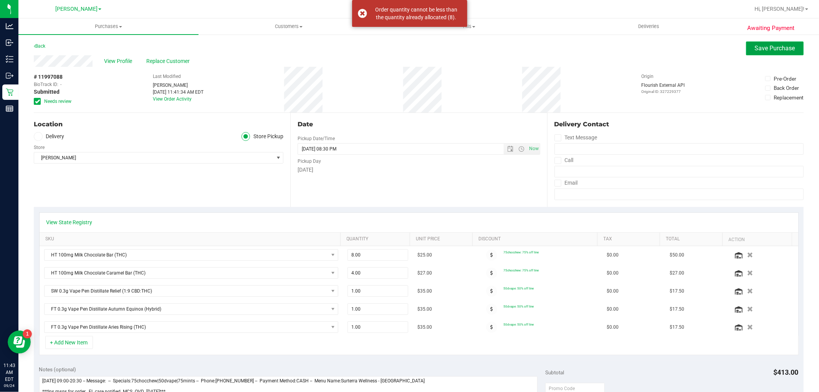
click at [755, 49] on span "Save Purchase" at bounding box center [775, 48] width 40 height 7
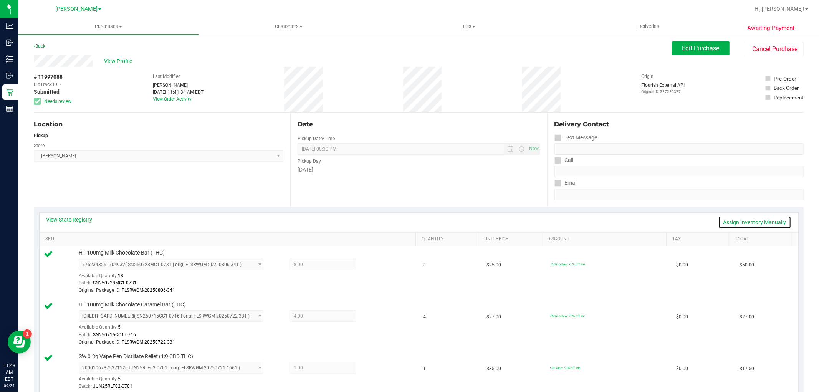
click at [727, 218] on link "Assign Inventory Manually" at bounding box center [754, 222] width 73 height 13
click at [372, 266] on icon at bounding box center [376, 265] width 8 height 9
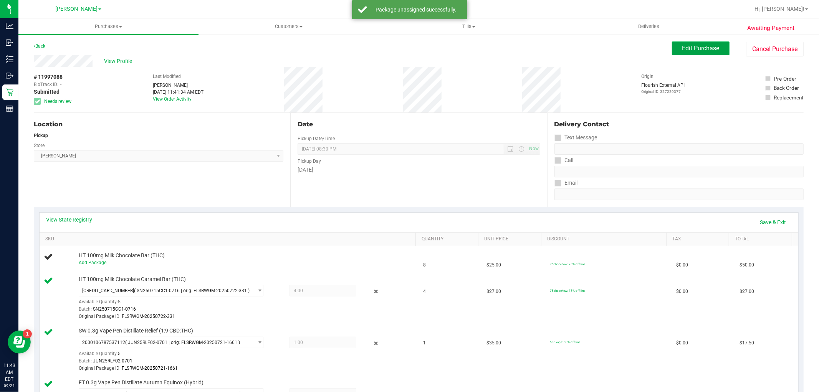
click at [690, 45] on span "Edit Purchase" at bounding box center [700, 48] width 37 height 7
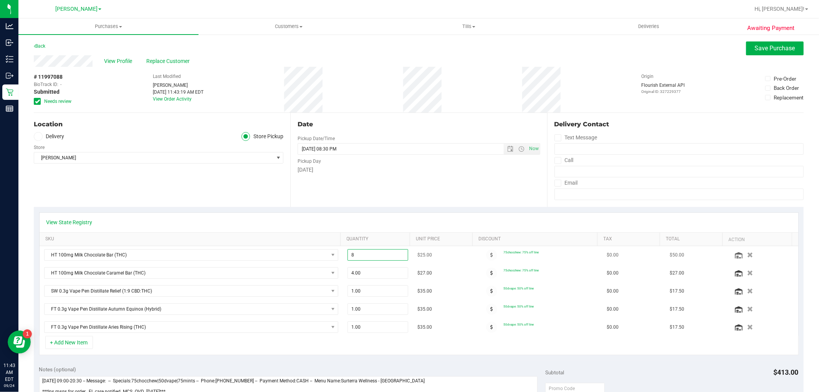
click at [368, 254] on span "8.00 8" at bounding box center [377, 255] width 61 height 12
type input "6"
type input "6.00"
click at [360, 202] on div "Date Pickup Date/Time [DATE] Now [DATE] 08:30 PM Now Pickup Day [DATE]" at bounding box center [418, 160] width 256 height 94
click at [755, 49] on span "Save Purchase" at bounding box center [775, 48] width 40 height 7
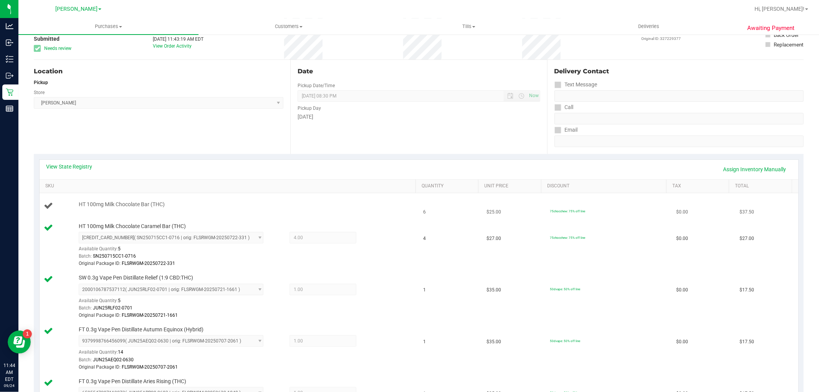
scroll to position [170, 0]
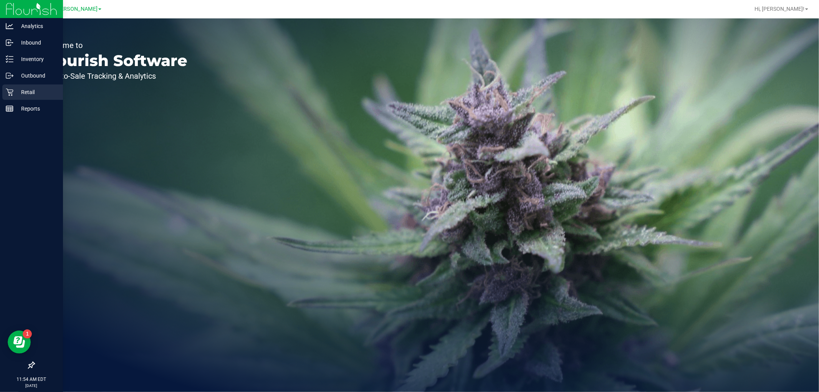
click at [5, 93] on div "Retail" at bounding box center [32, 91] width 61 height 15
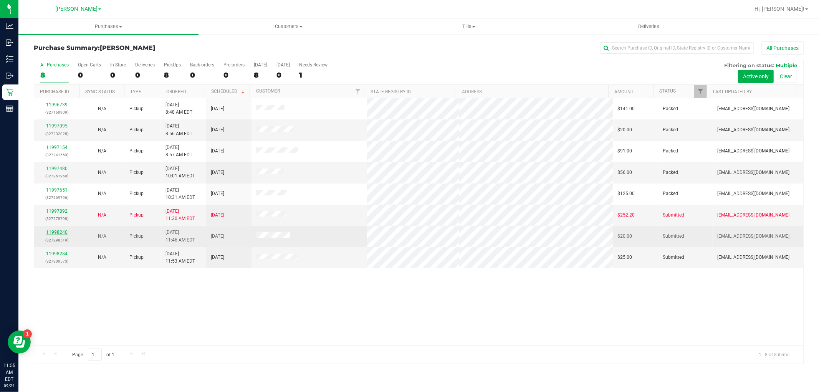
click at [53, 233] on link "11998240" at bounding box center [56, 232] width 21 height 5
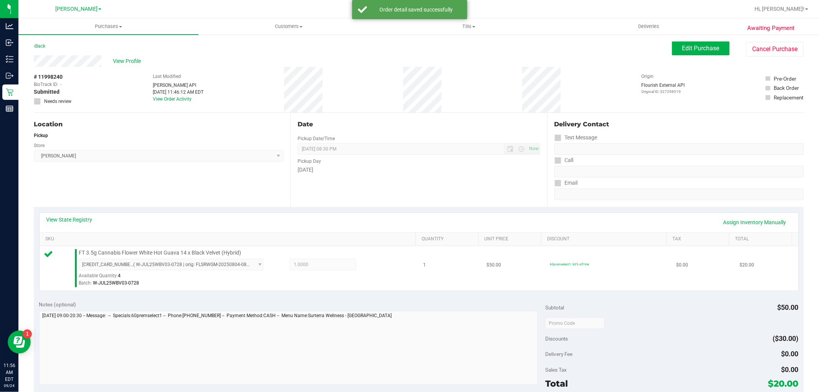
scroll to position [170, 0]
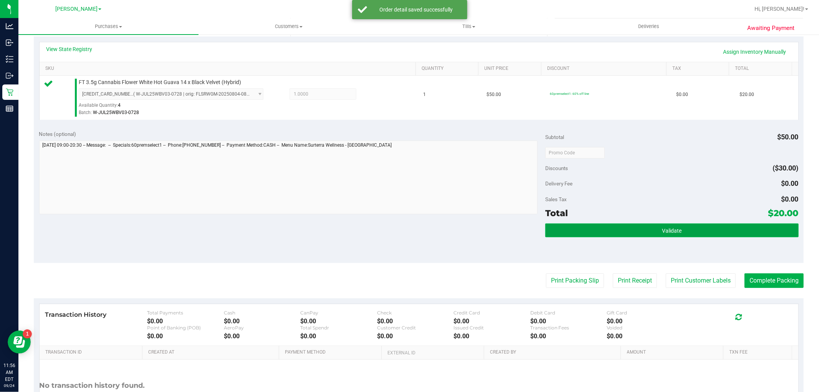
click at [665, 236] on button "Validate" at bounding box center [671, 230] width 253 height 14
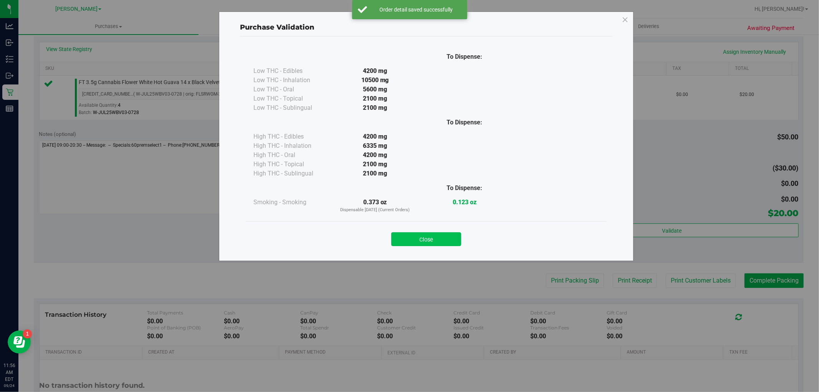
click at [398, 241] on button "Close" at bounding box center [426, 239] width 70 height 14
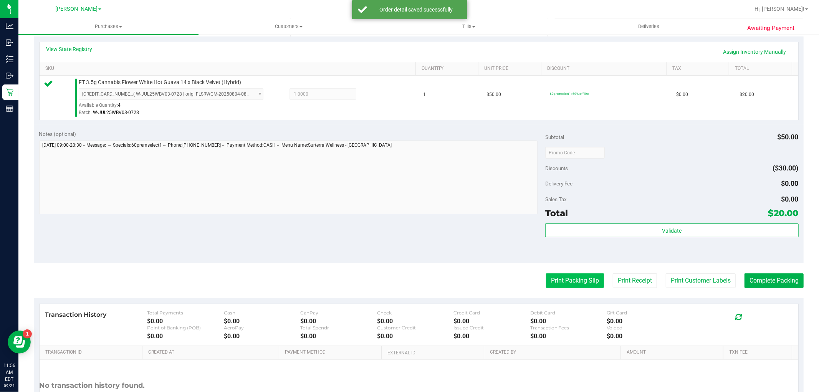
click at [558, 279] on button "Print Packing Slip" at bounding box center [575, 280] width 58 height 15
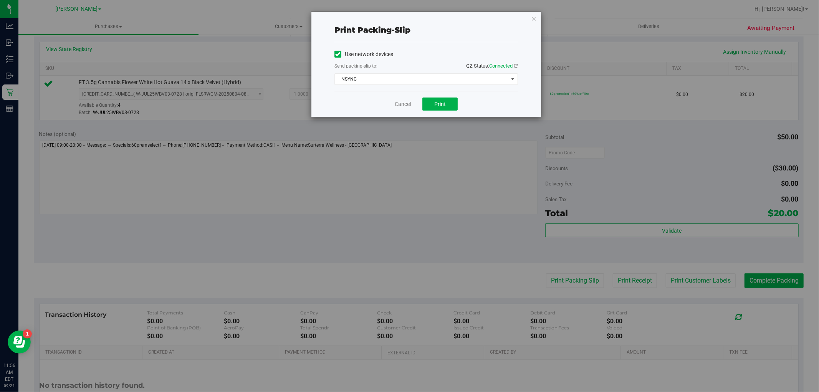
click at [448, 69] on div "Send packing-slip to: QZ Status: Connected" at bounding box center [425, 67] width 183 height 10
click at [446, 79] on span "NSYNC" at bounding box center [421, 79] width 173 height 11
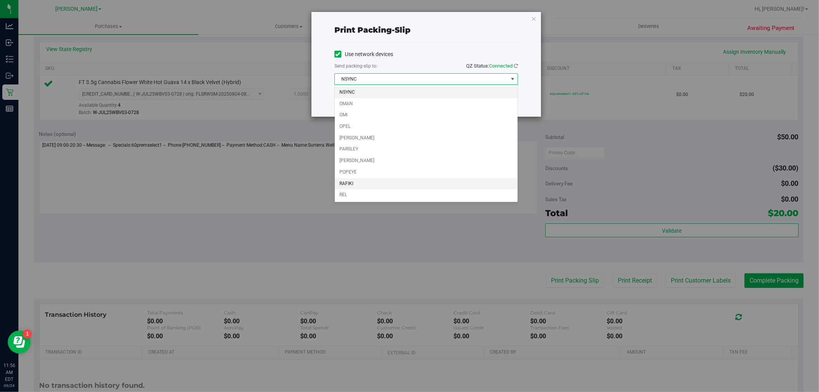
click at [411, 187] on li "RAFIKI" at bounding box center [426, 184] width 183 height 12
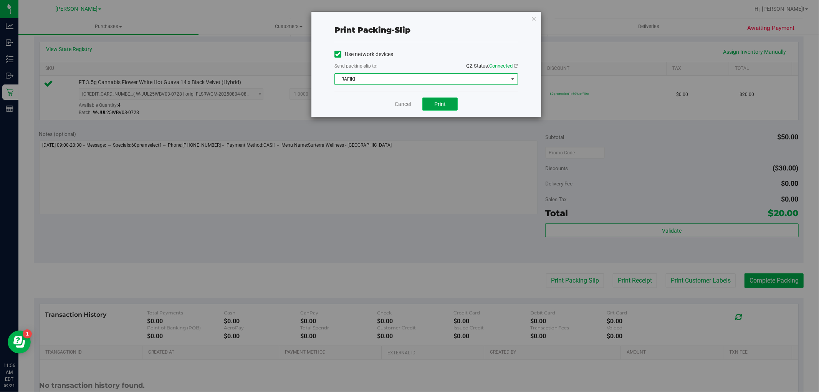
click at [441, 106] on span "Print" at bounding box center [440, 104] width 12 height 6
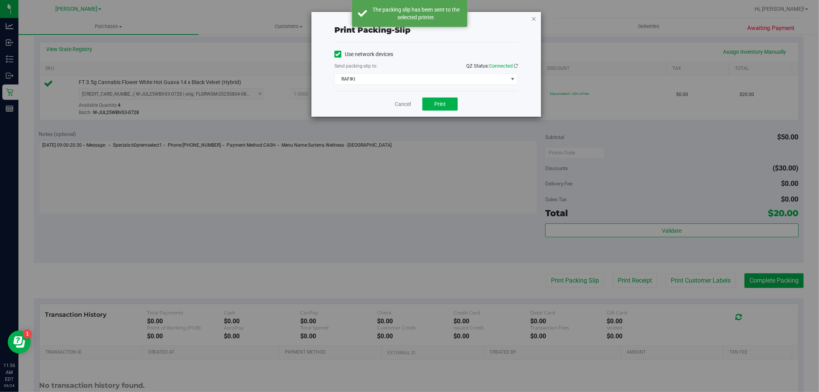
click at [531, 17] on icon "button" at bounding box center [533, 18] width 5 height 9
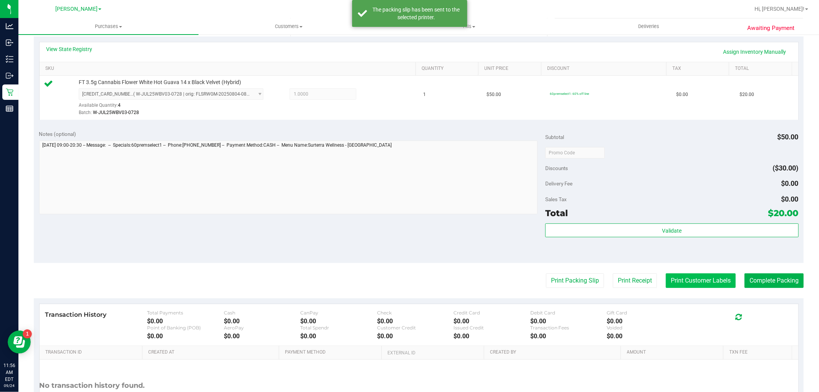
click at [680, 282] on button "Print Customer Labels" at bounding box center [700, 280] width 70 height 15
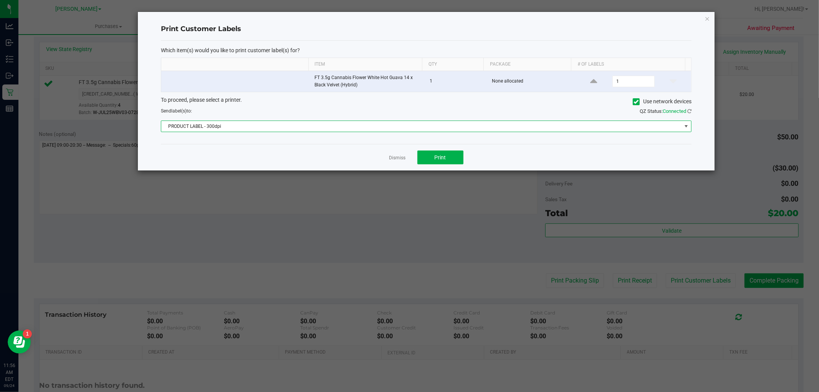
click at [416, 128] on span "PRODUCT LABEL - 300dpi" at bounding box center [421, 126] width 520 height 11
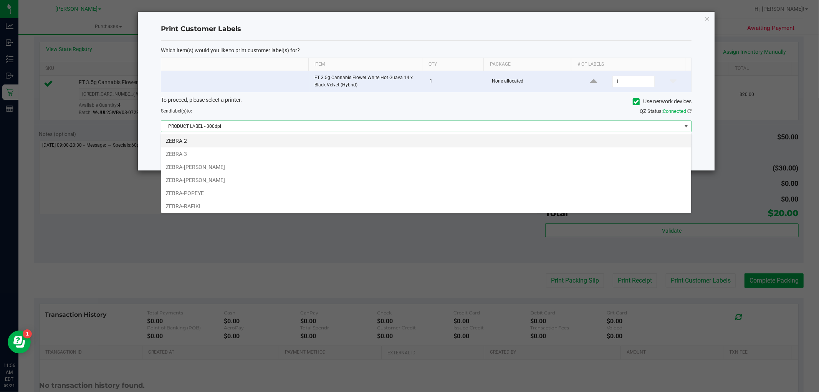
scroll to position [41, 0]
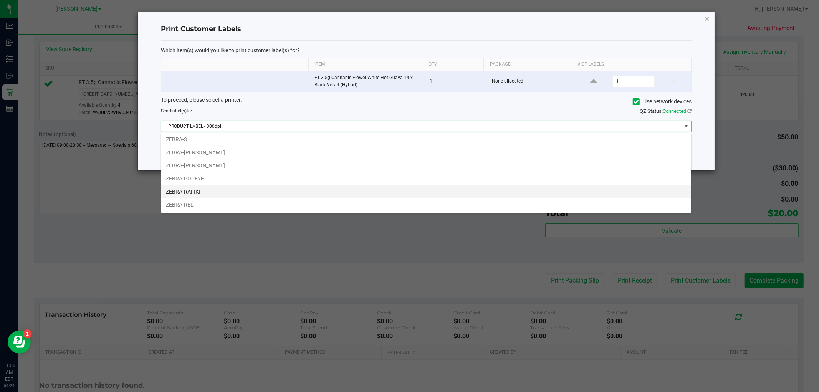
click at [330, 195] on li "ZEBRA-RAFIKI" at bounding box center [426, 191] width 530 height 13
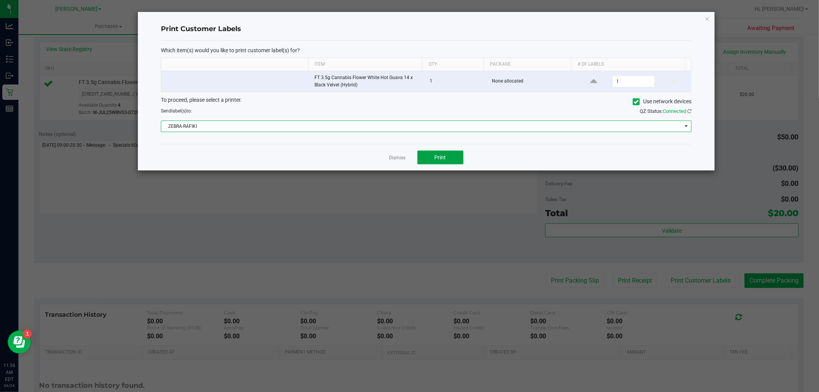
click at [439, 152] on button "Print" at bounding box center [440, 157] width 46 height 14
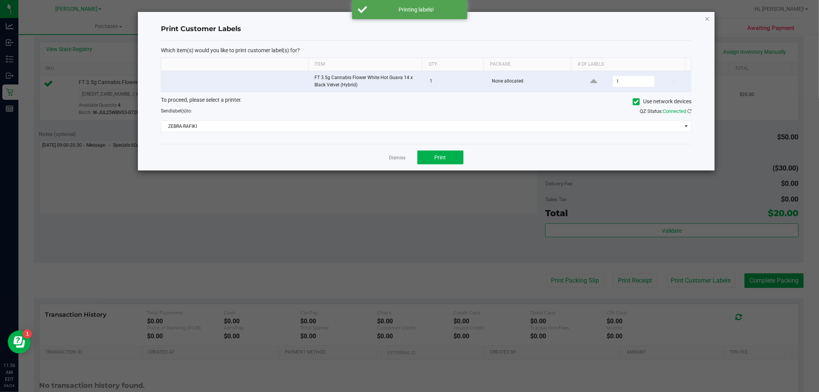
click at [708, 18] on icon "button" at bounding box center [706, 18] width 5 height 9
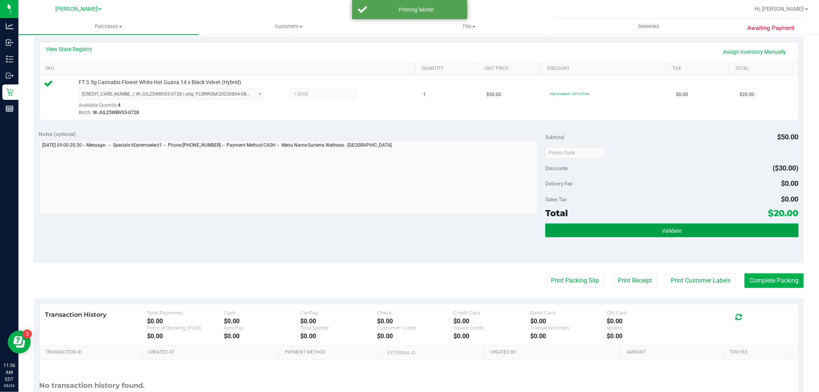
click at [660, 228] on button "Validate" at bounding box center [671, 230] width 253 height 14
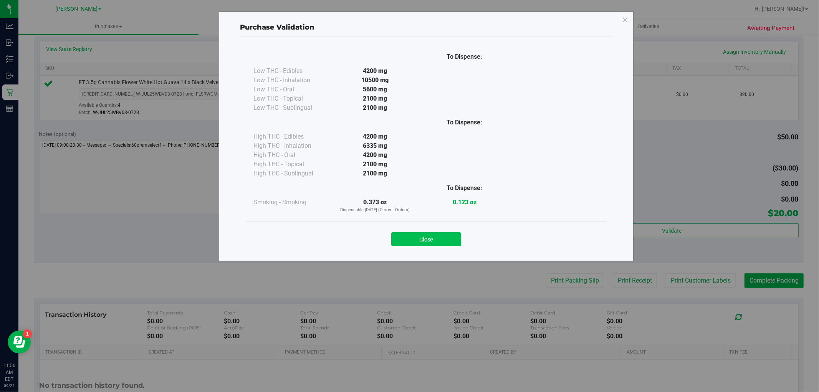
click at [428, 242] on button "Close" at bounding box center [426, 239] width 70 height 14
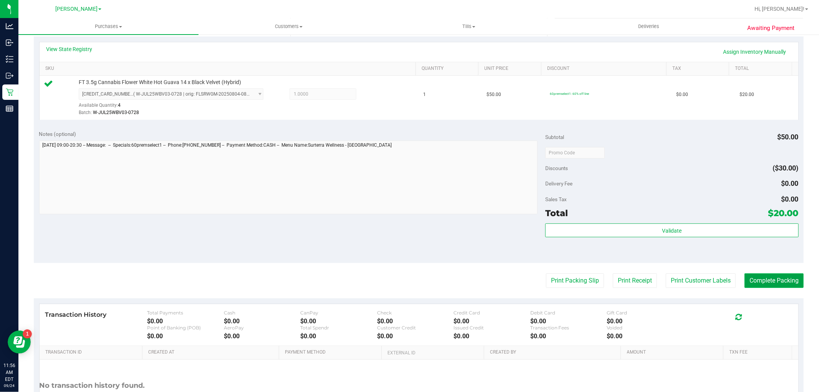
click at [756, 282] on button "Complete Packing" at bounding box center [773, 280] width 59 height 15
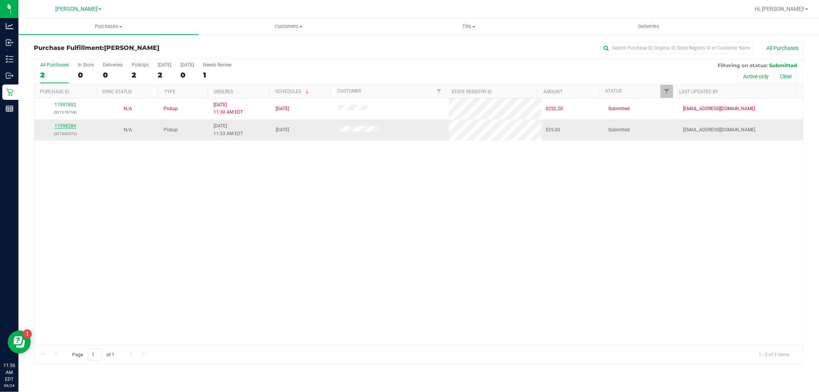
click at [68, 124] on link "11998284" at bounding box center [64, 125] width 21 height 5
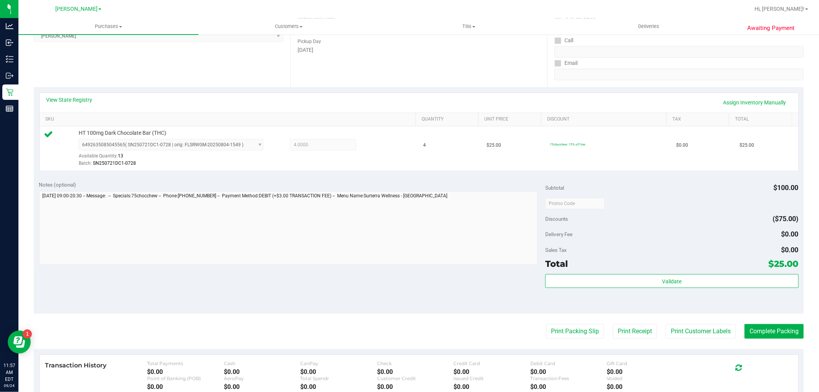
scroll to position [128, 0]
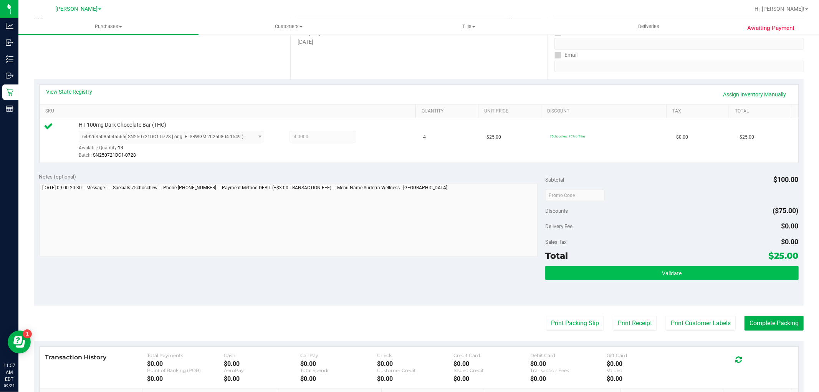
drag, startPoint x: 648, startPoint y: 282, endPoint x: 646, endPoint y: 277, distance: 5.5
click at [647, 282] on div "Validate" at bounding box center [671, 283] width 253 height 35
click at [646, 277] on button "Validate" at bounding box center [671, 273] width 253 height 14
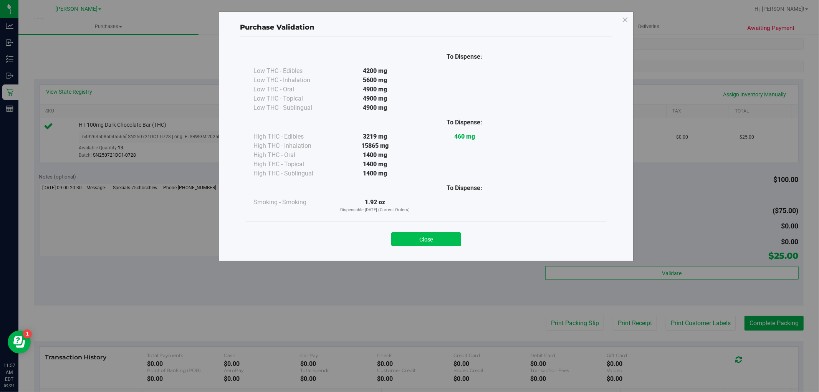
click at [448, 236] on button "Close" at bounding box center [426, 239] width 70 height 14
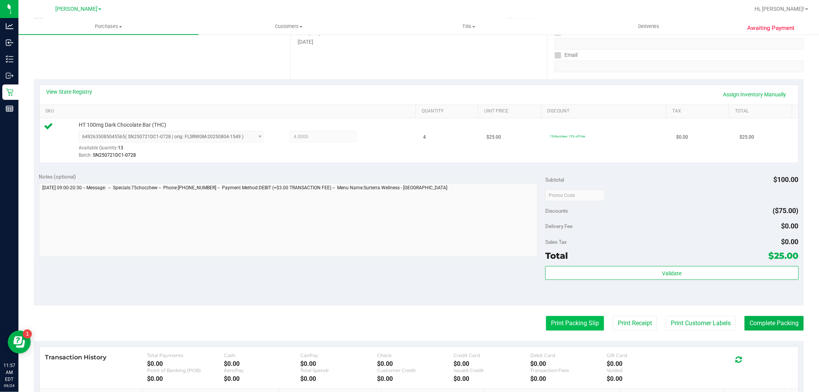
click at [555, 327] on button "Print Packing Slip" at bounding box center [575, 323] width 58 height 15
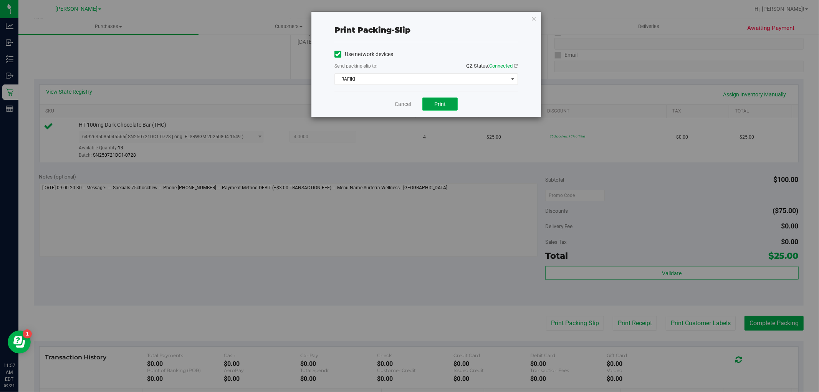
click at [436, 103] on span "Print" at bounding box center [440, 104] width 12 height 6
click at [532, 15] on icon "button" at bounding box center [533, 18] width 5 height 9
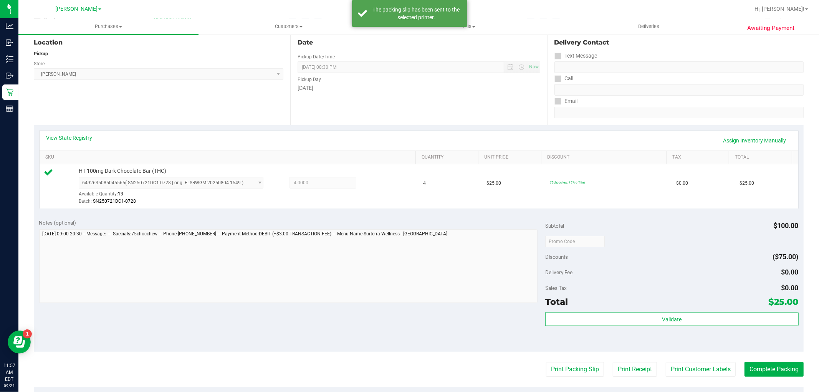
scroll to position [170, 0]
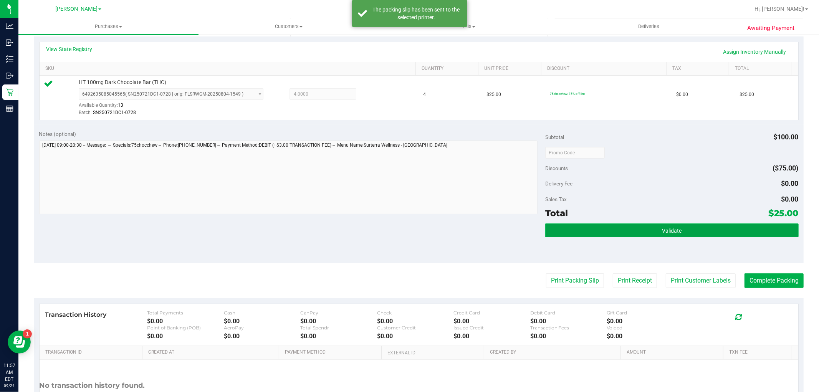
click at [637, 224] on button "Validate" at bounding box center [671, 230] width 253 height 14
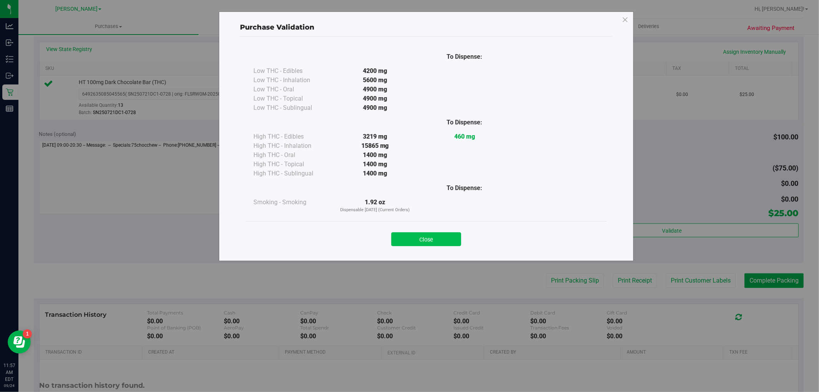
click at [447, 236] on button "Close" at bounding box center [426, 239] width 70 height 14
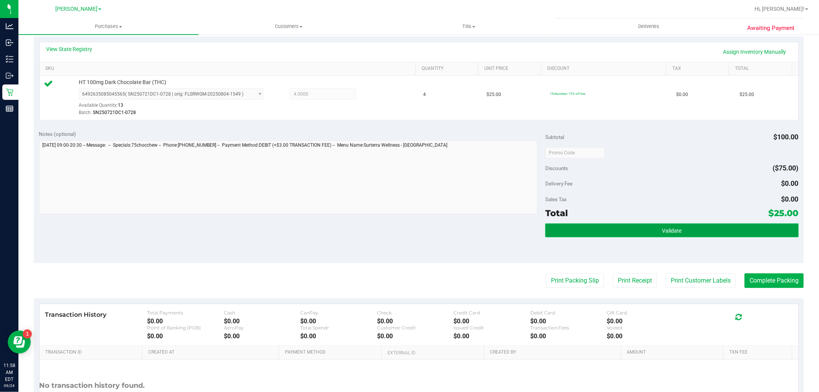
click at [565, 227] on button "Validate" at bounding box center [671, 230] width 253 height 14
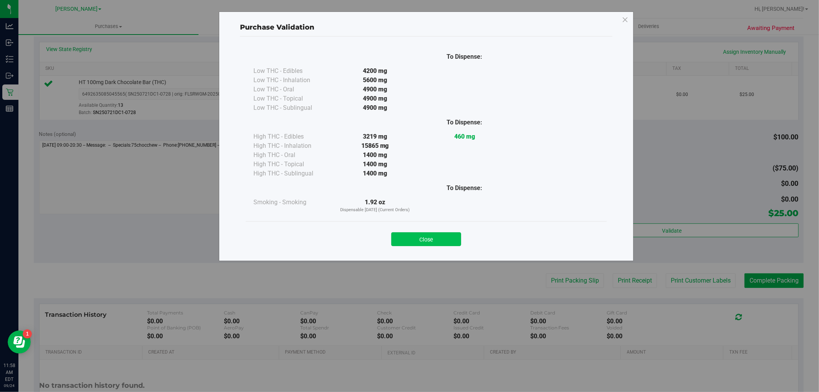
click at [440, 236] on button "Close" at bounding box center [426, 239] width 70 height 14
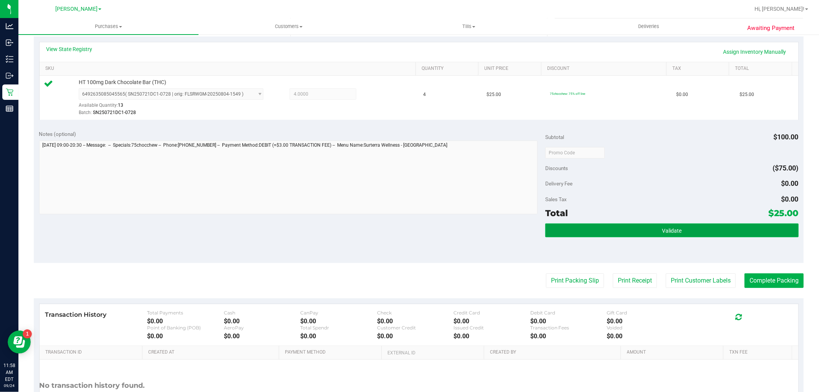
click at [712, 231] on button "Validate" at bounding box center [671, 230] width 253 height 14
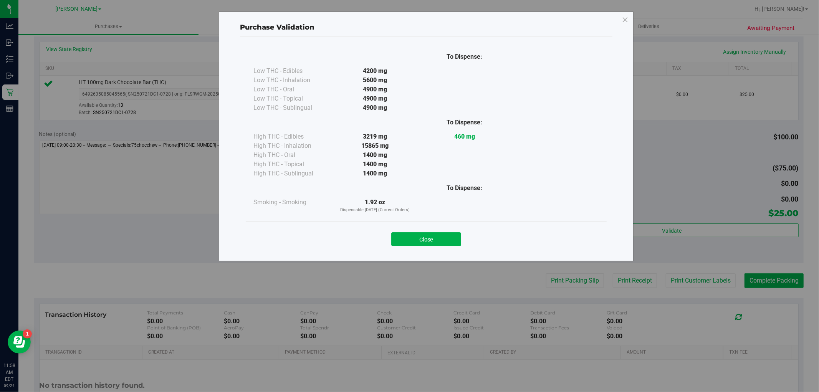
click at [439, 234] on button "Close" at bounding box center [426, 239] width 70 height 14
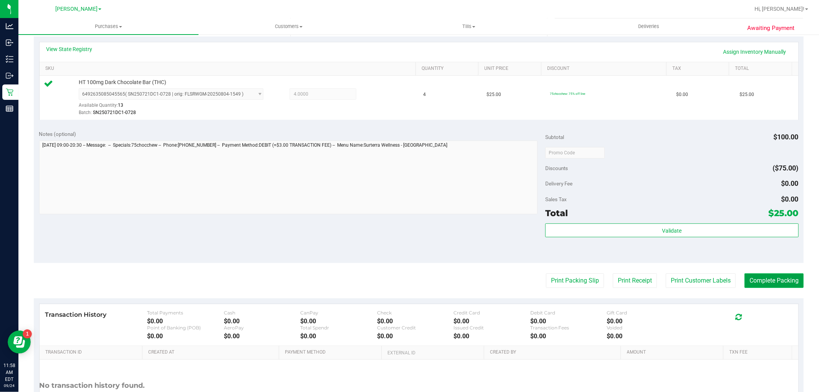
click at [778, 282] on button "Complete Packing" at bounding box center [773, 280] width 59 height 15
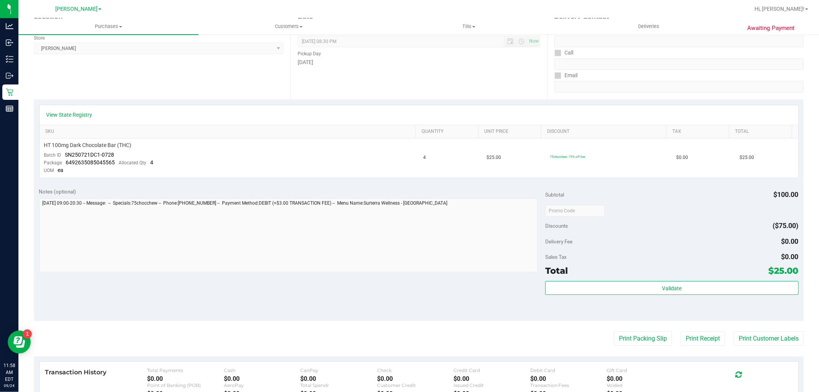
scroll to position [213, 0]
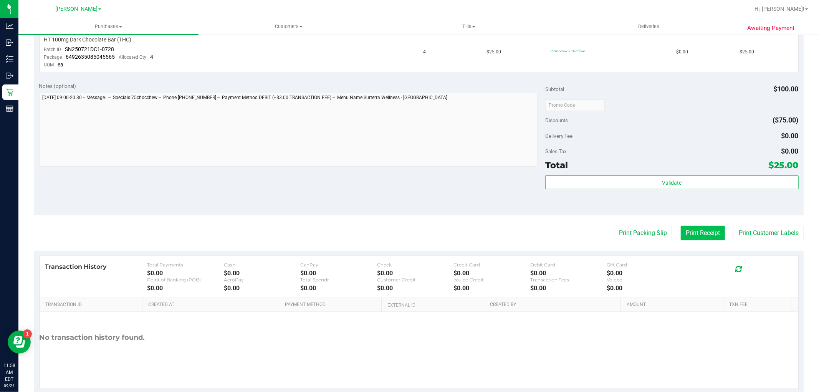
click at [688, 234] on button "Print Receipt" at bounding box center [702, 233] width 44 height 15
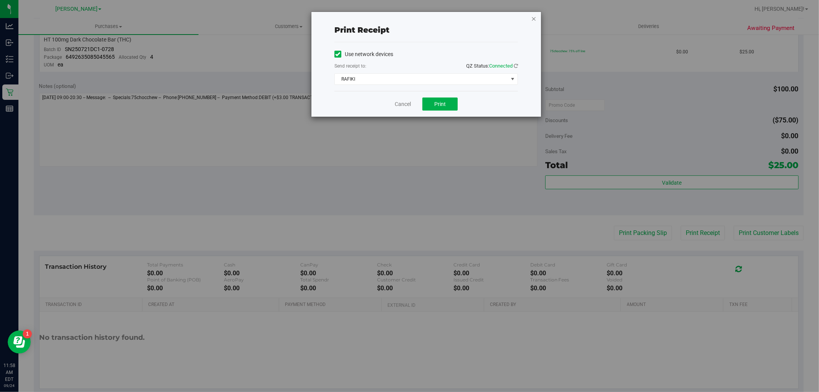
click at [533, 20] on icon "button" at bounding box center [533, 18] width 5 height 9
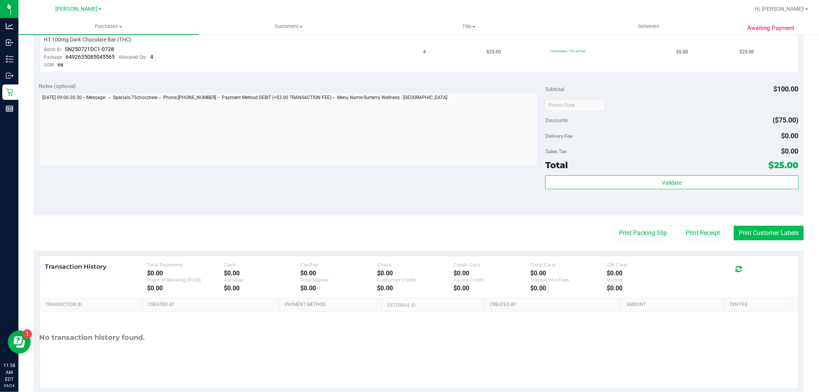
click at [741, 234] on button "Print Customer Labels" at bounding box center [768, 233] width 70 height 15
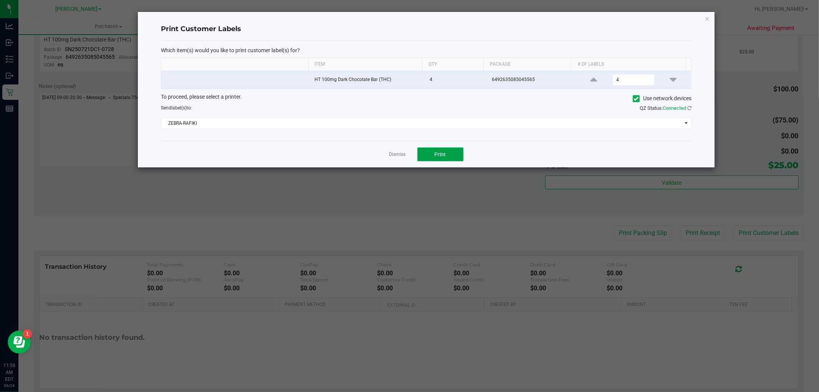
click at [438, 160] on button "Print" at bounding box center [440, 154] width 46 height 14
click at [706, 17] on icon "button" at bounding box center [706, 18] width 5 height 9
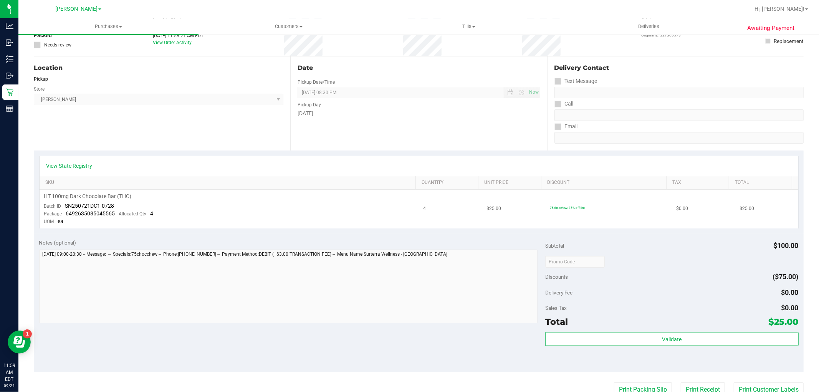
scroll to position [0, 0]
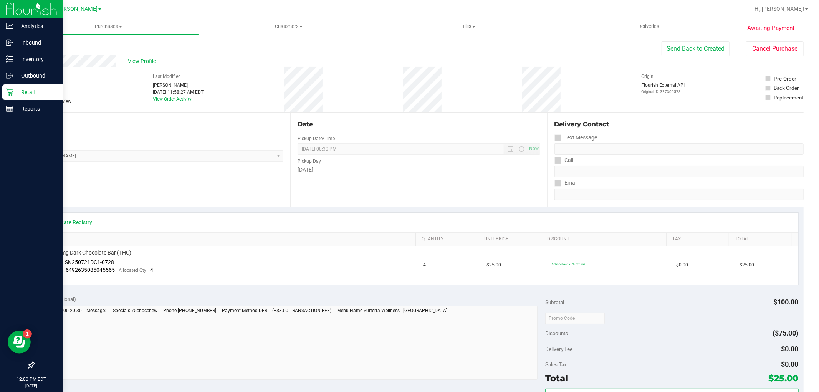
click at [12, 88] on icon at bounding box center [10, 92] width 8 height 8
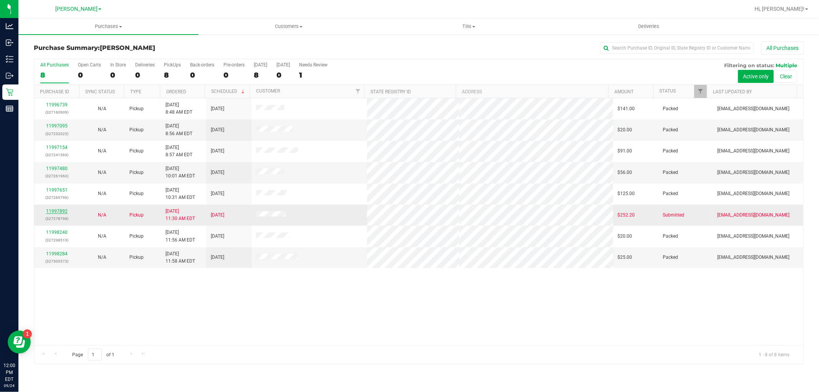
click at [61, 210] on link "11997892" at bounding box center [56, 210] width 21 height 5
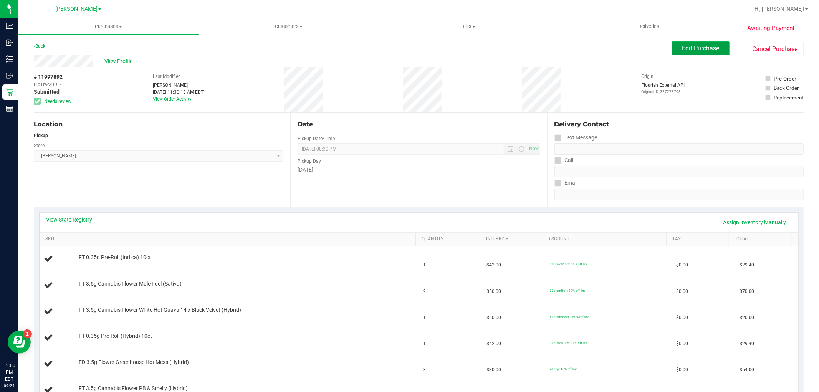
click at [690, 48] on span "Edit Purchase" at bounding box center [700, 48] width 37 height 7
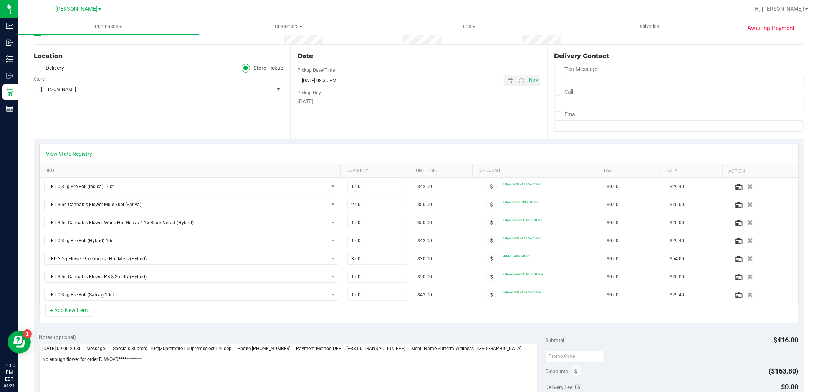
scroll to position [85, 0]
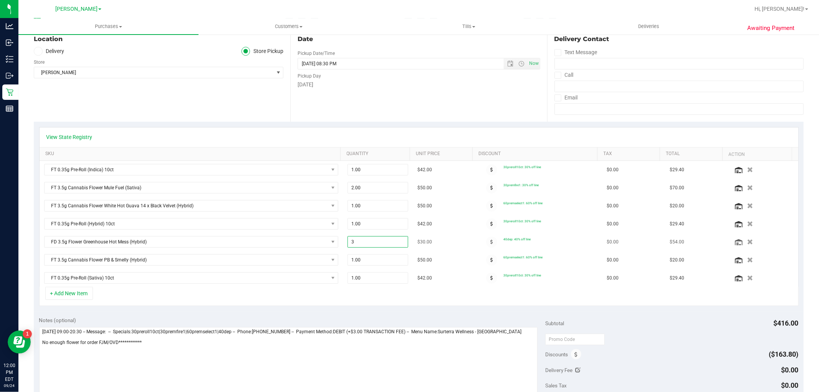
click at [371, 242] on span "3.00 3" at bounding box center [377, 242] width 61 height 12
type input "1"
type input "1.00"
click at [391, 296] on div "+ Add New Item" at bounding box center [418, 296] width 759 height 19
click at [746, 206] on icon "button" at bounding box center [749, 206] width 7 height 6
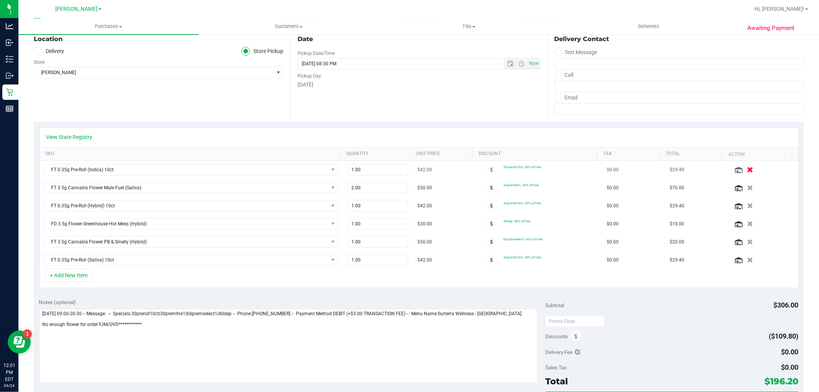
click at [743, 170] on button "button" at bounding box center [749, 169] width 13 height 8
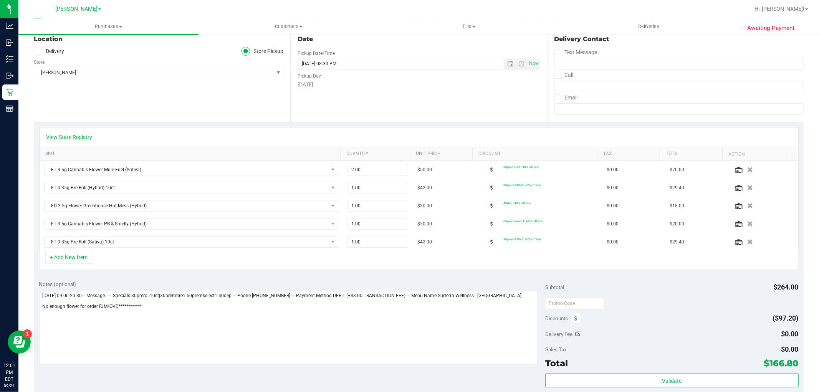
scroll to position [0, 0]
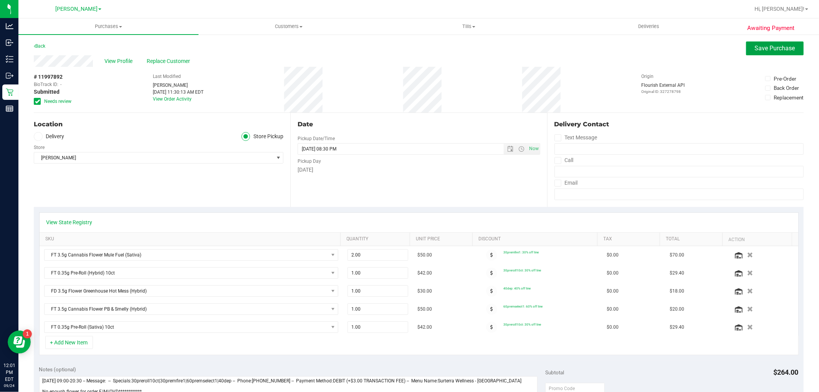
drag, startPoint x: 756, startPoint y: 45, endPoint x: 734, endPoint y: 74, distance: 36.7
click at [756, 45] on span "Save Purchase" at bounding box center [775, 48] width 40 height 7
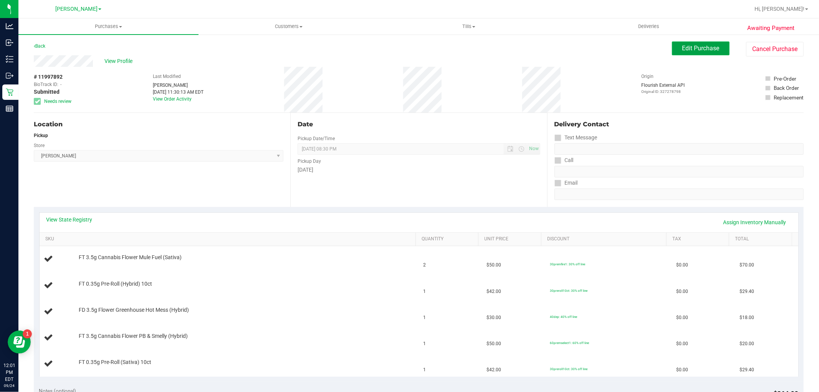
click at [692, 51] on span "Edit Purchase" at bounding box center [700, 48] width 37 height 7
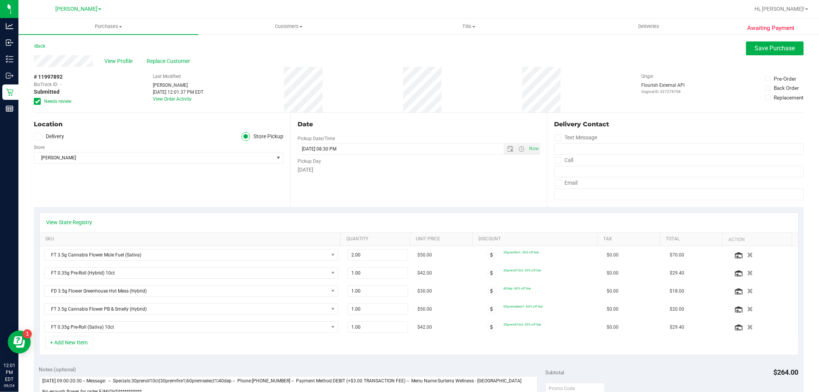
click at [40, 101] on span at bounding box center [37, 101] width 7 height 7
click at [0, 0] on input "Needs review" at bounding box center [0, 0] width 0 height 0
click at [778, 45] on span "Save Purchase" at bounding box center [775, 48] width 40 height 7
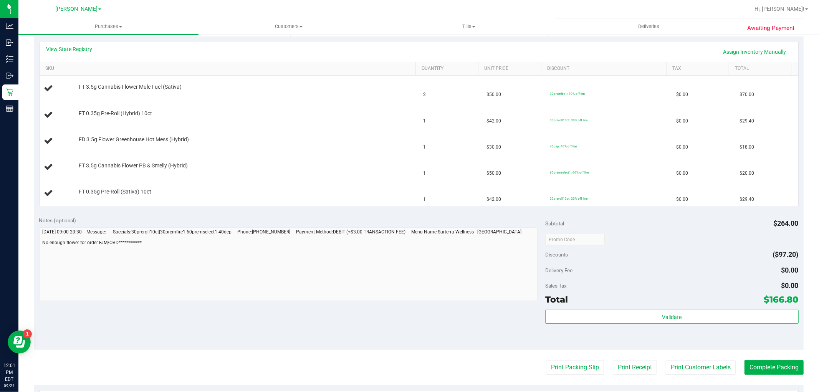
scroll to position [128, 0]
